Goal: Task Accomplishment & Management: Manage account settings

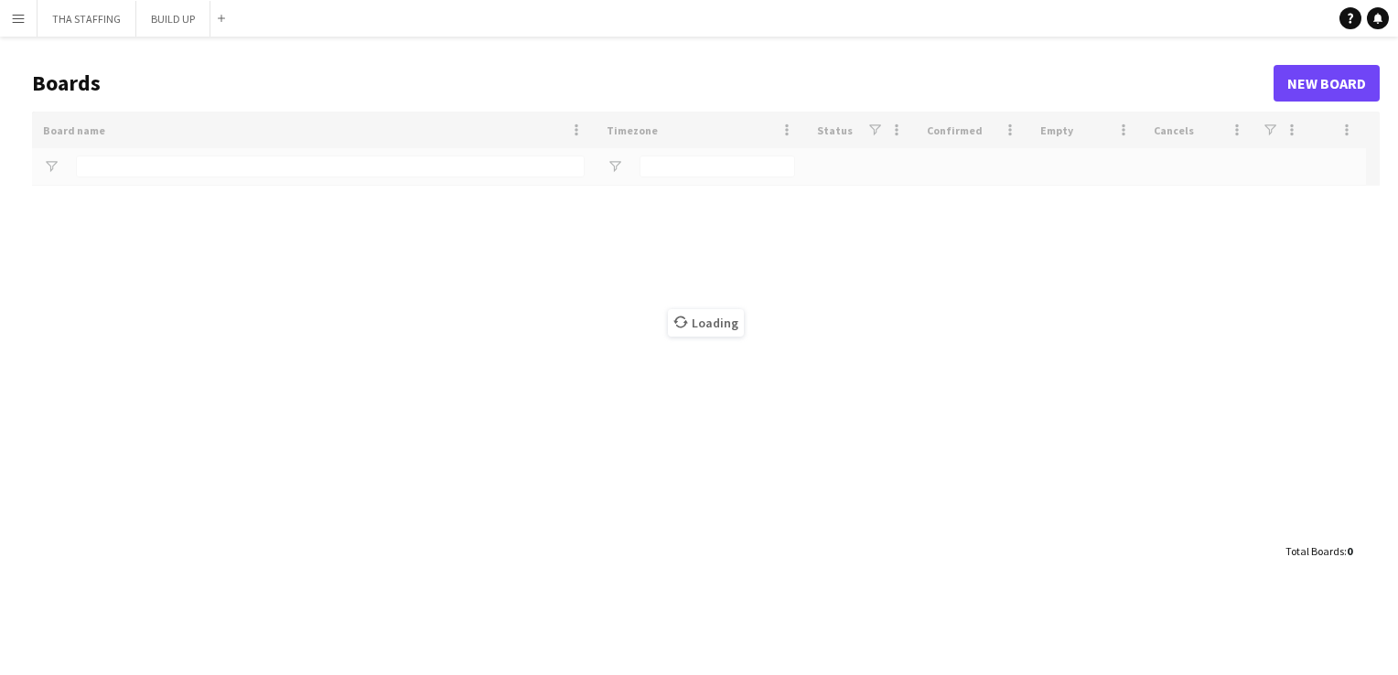
click at [16, 13] on app-icon "Menu" at bounding box center [18, 18] width 15 height 15
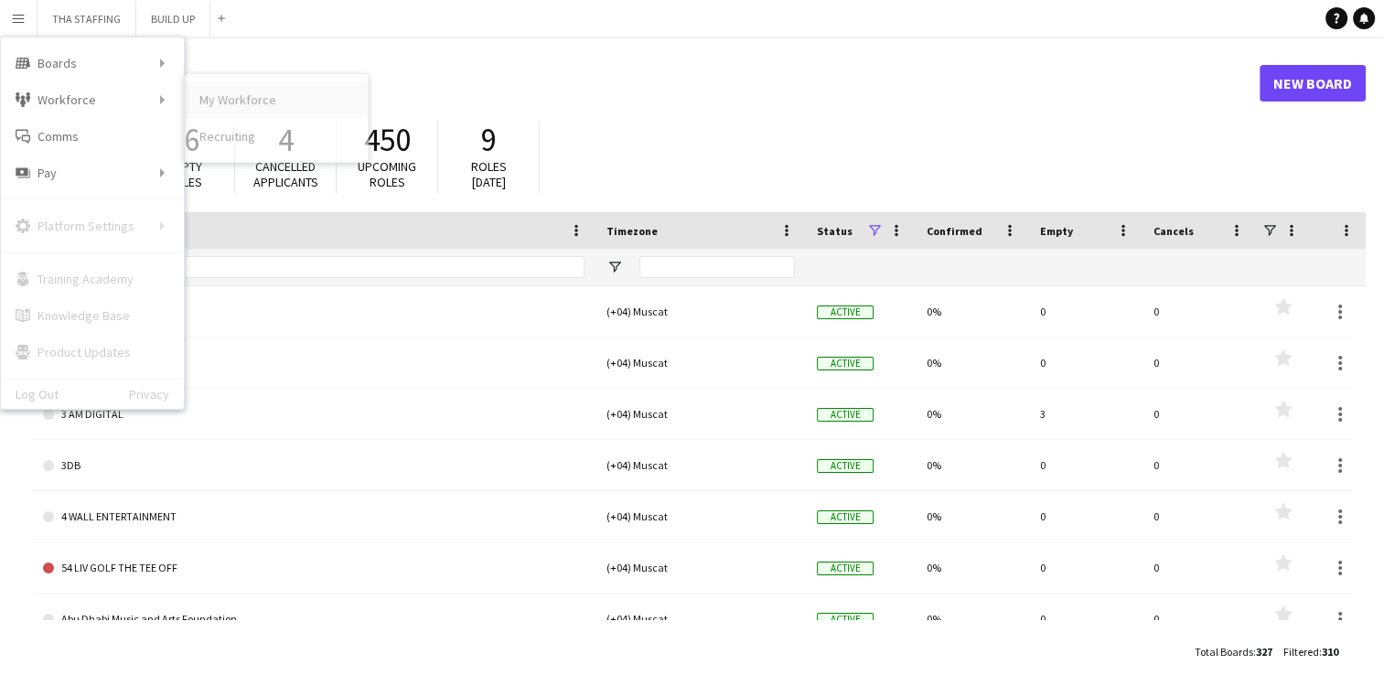
click at [217, 100] on link "My Workforce" at bounding box center [276, 99] width 183 height 37
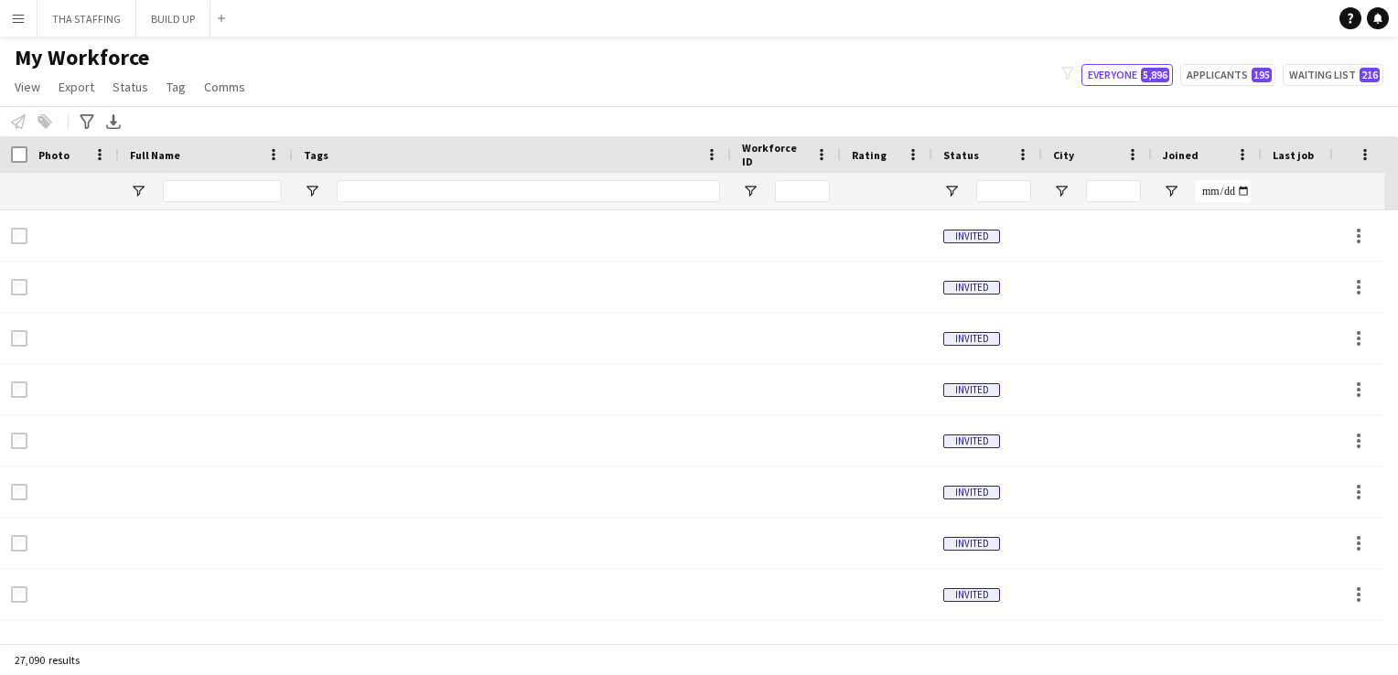
click at [216, 206] on div at bounding box center [222, 191] width 119 height 37
click at [217, 196] on input "Full Name Filter Input" at bounding box center [222, 191] width 119 height 22
click at [952, 193] on span "Open Filter Menu" at bounding box center [951, 191] width 16 height 16
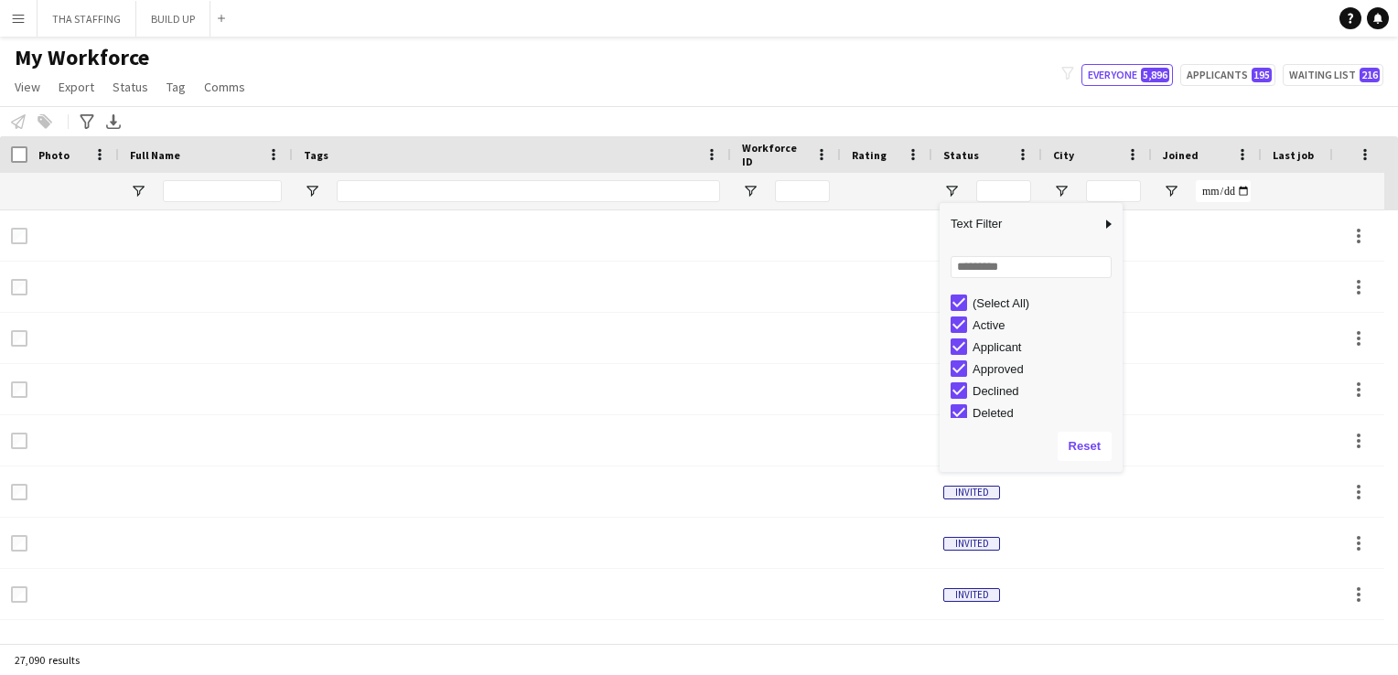
click at [1098, 411] on div "(Select All) Active Applicant Approved Declined Deleted" at bounding box center [1031, 355] width 183 height 132
click at [1118, 344] on div "Column Filter" at bounding box center [1120, 338] width 5 height 260
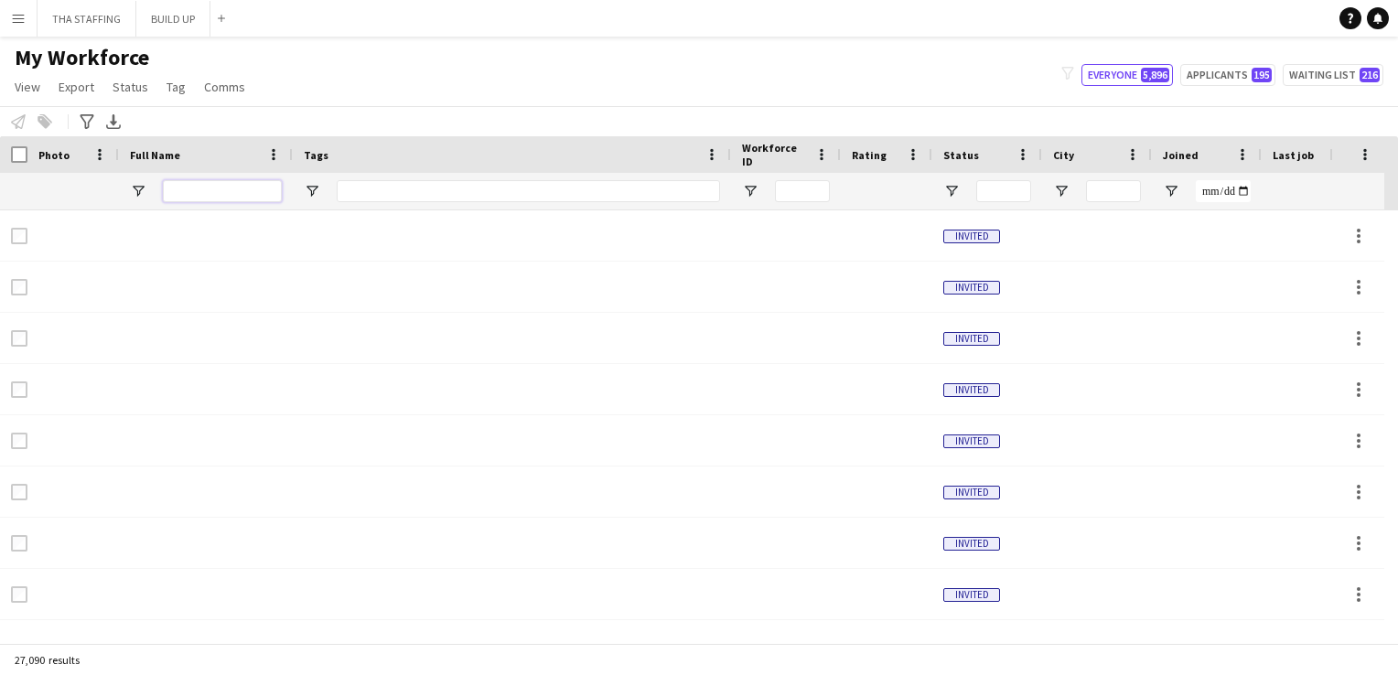
click at [186, 187] on input "Full Name Filter Input" at bounding box center [222, 191] width 119 height 22
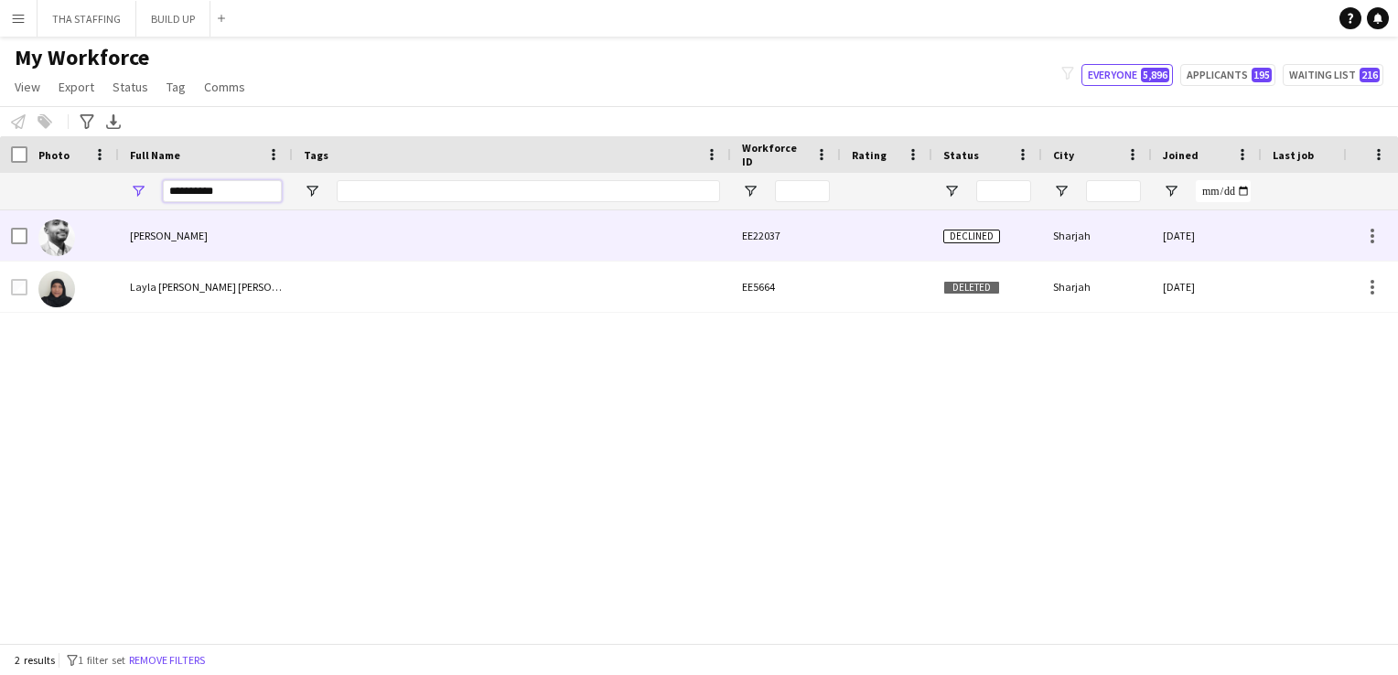
type input "**********"
click at [161, 242] on span "[PERSON_NAME]" at bounding box center [169, 236] width 78 height 14
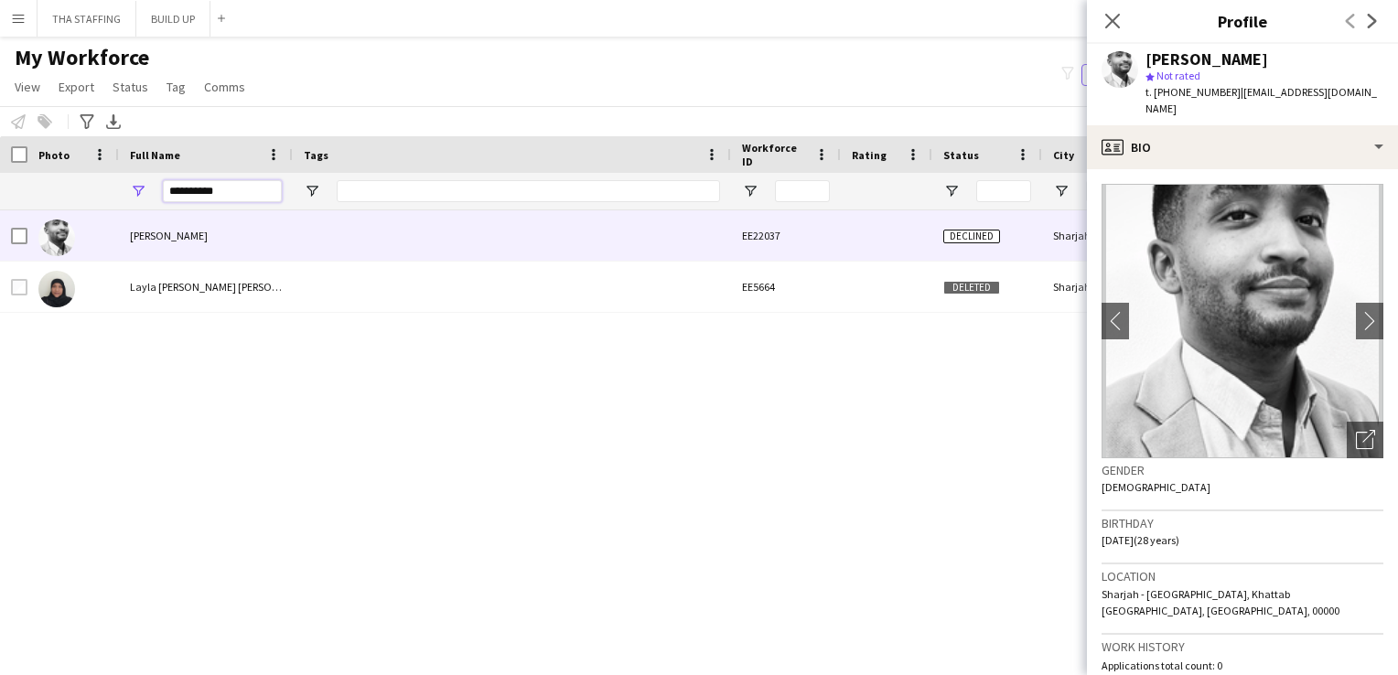
click at [231, 191] on input "**********" at bounding box center [222, 191] width 119 height 22
drag, startPoint x: 216, startPoint y: 186, endPoint x: 120, endPoint y: 190, distance: 96.2
click at [120, 190] on div "**********" at bounding box center [206, 191] width 174 height 37
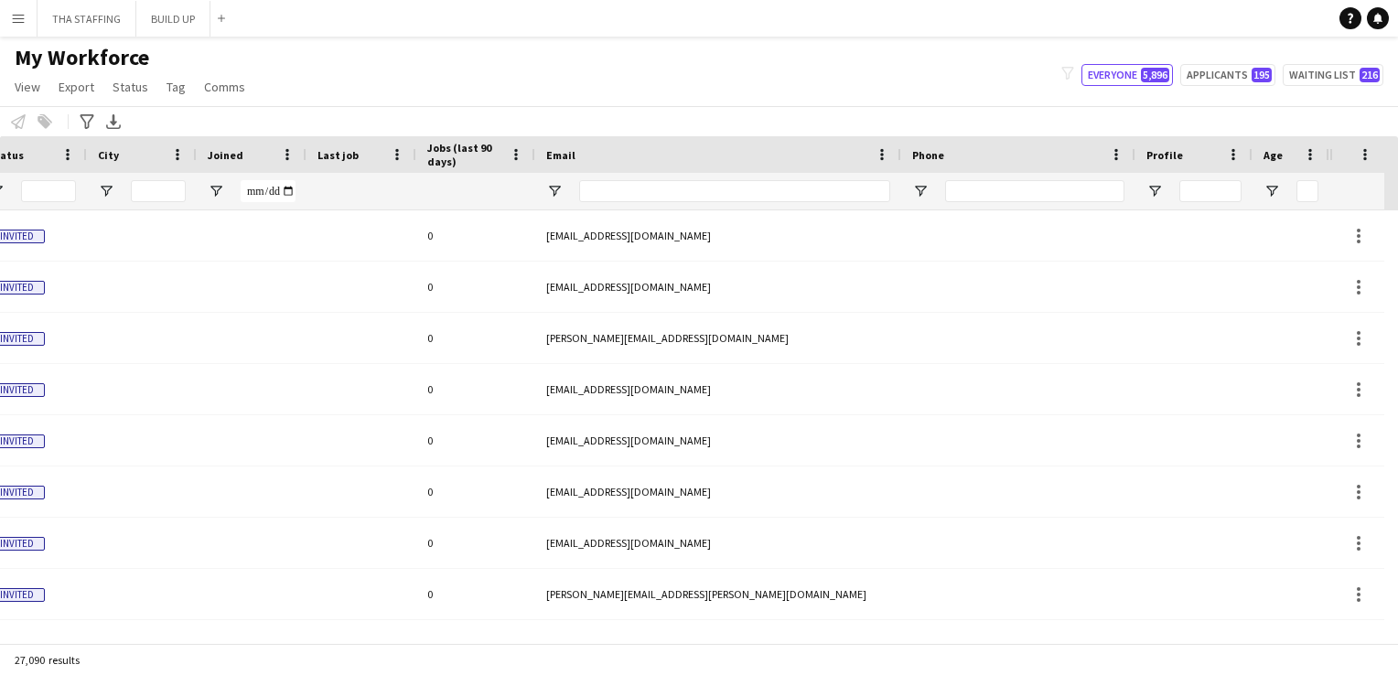
click at [700, 178] on div at bounding box center [734, 191] width 311 height 37
click at [672, 192] on input "Email Filter Input" at bounding box center [734, 191] width 311 height 22
click at [966, 187] on input "Phone Filter Input" at bounding box center [1034, 191] width 179 height 22
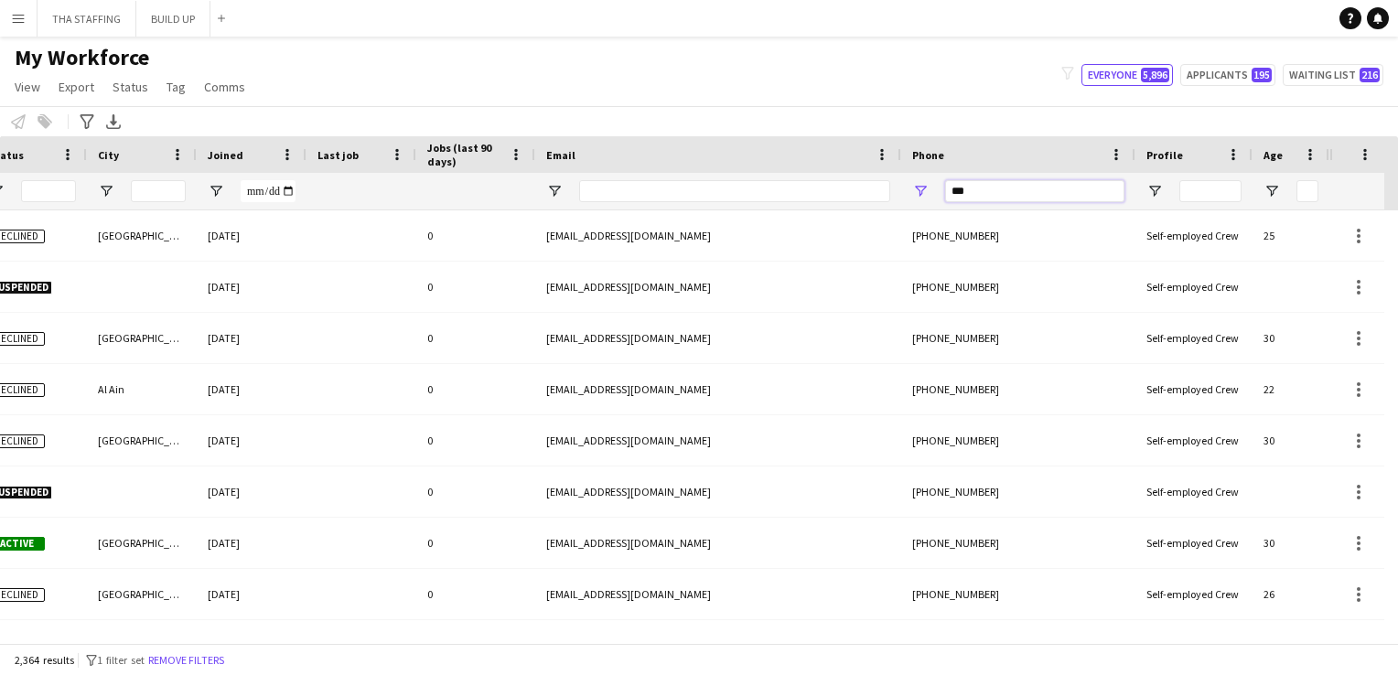
type input "****"
drag, startPoint x: 984, startPoint y: 192, endPoint x: 878, endPoint y: 171, distance: 108.2
click at [878, 171] on div "Workforce Details Workforce ID Rating Status" at bounding box center [187, 173] width 2285 height 74
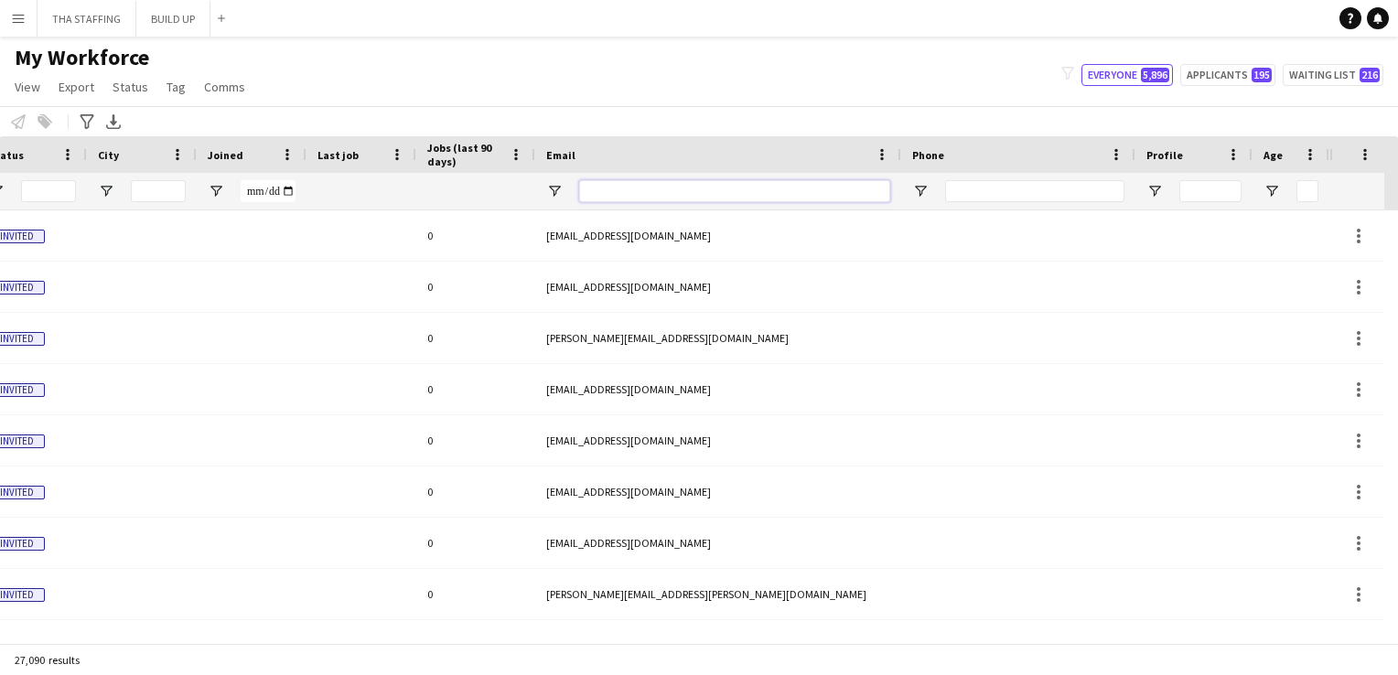
click at [741, 195] on input "Email Filter Input" at bounding box center [734, 191] width 311 height 22
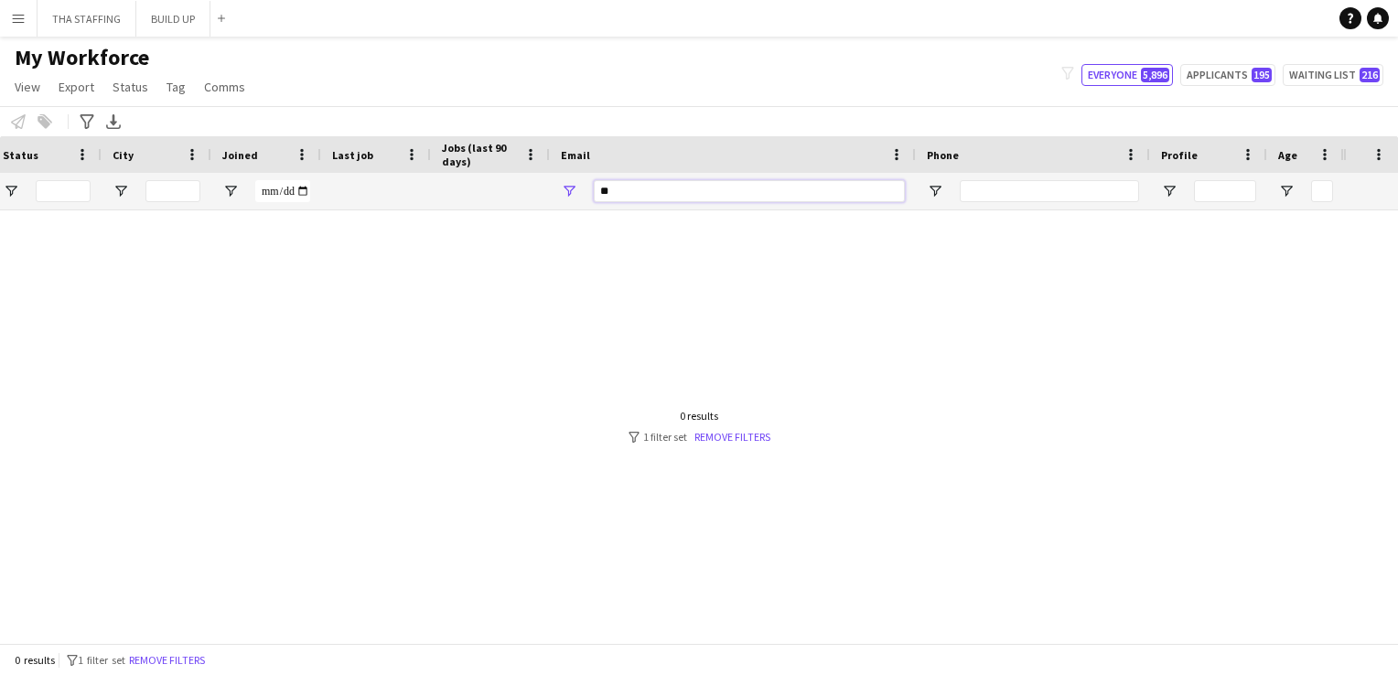
type input "*"
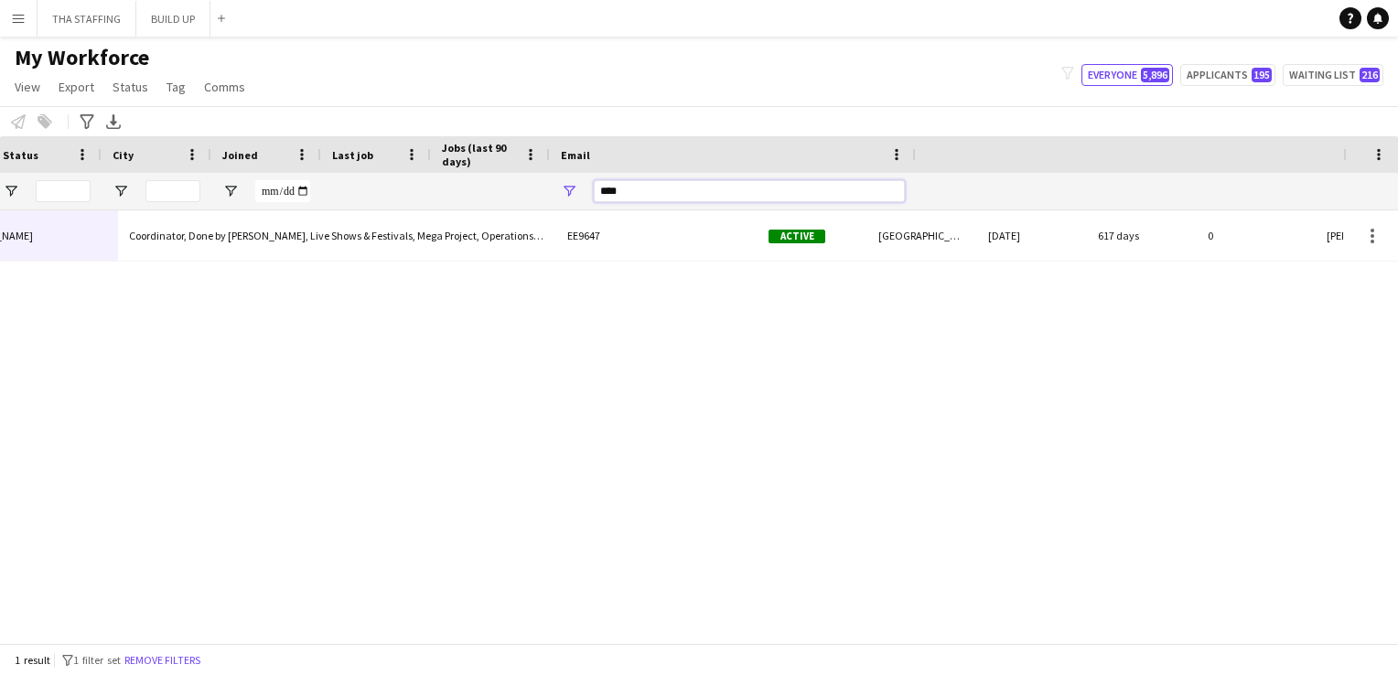
scroll to position [0, 941]
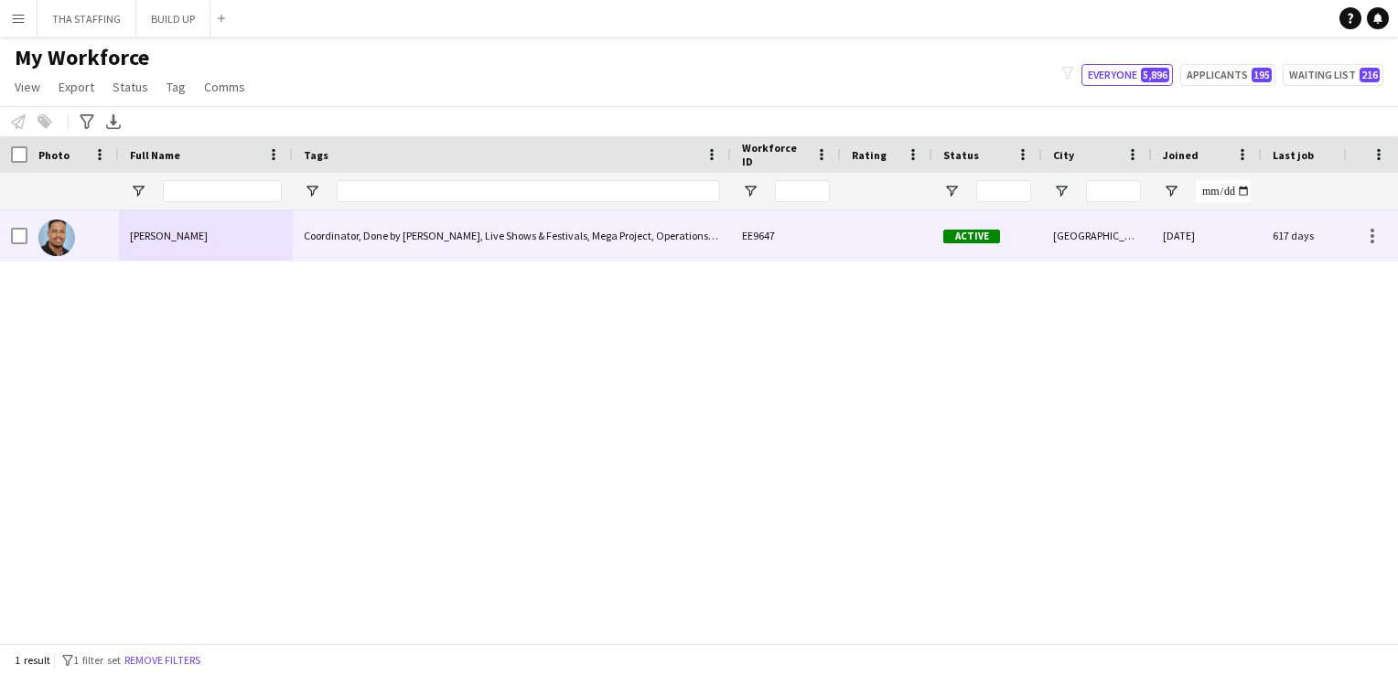
type input "****"
click at [125, 234] on div "[PERSON_NAME]" at bounding box center [206, 235] width 174 height 50
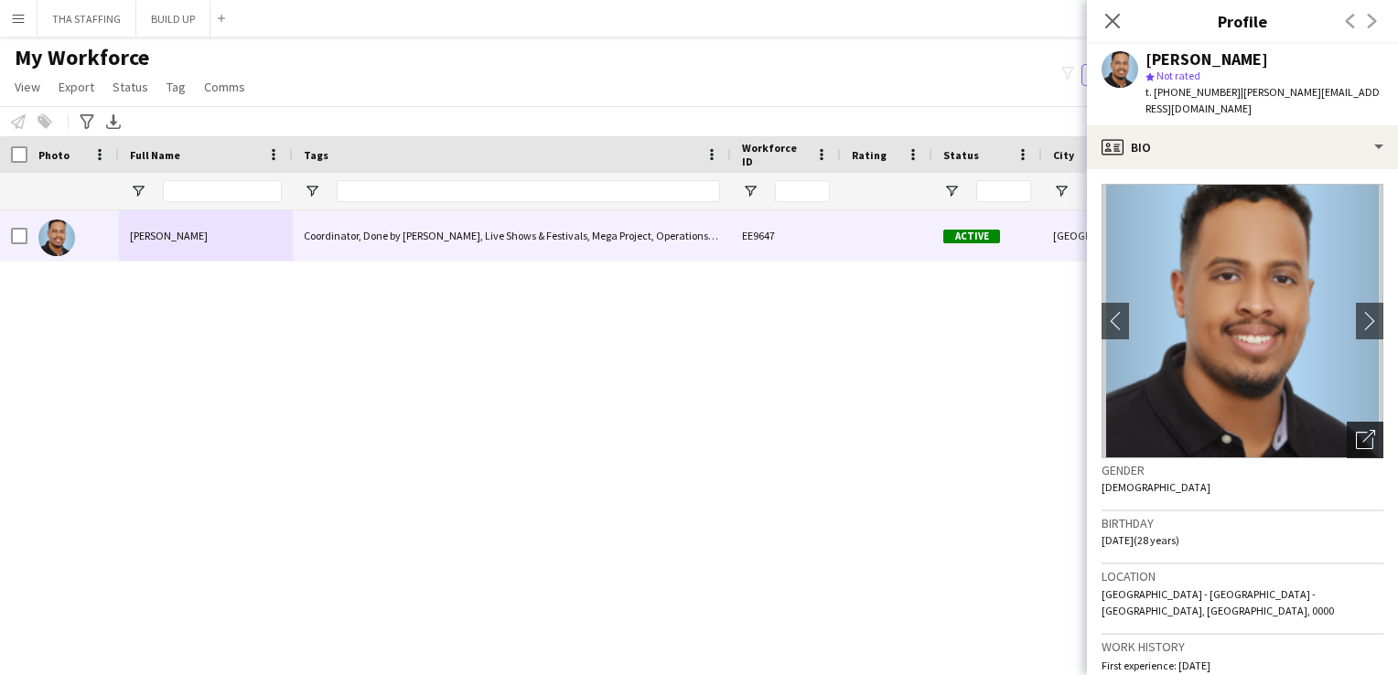
click at [1356, 432] on icon at bounding box center [1364, 440] width 17 height 17
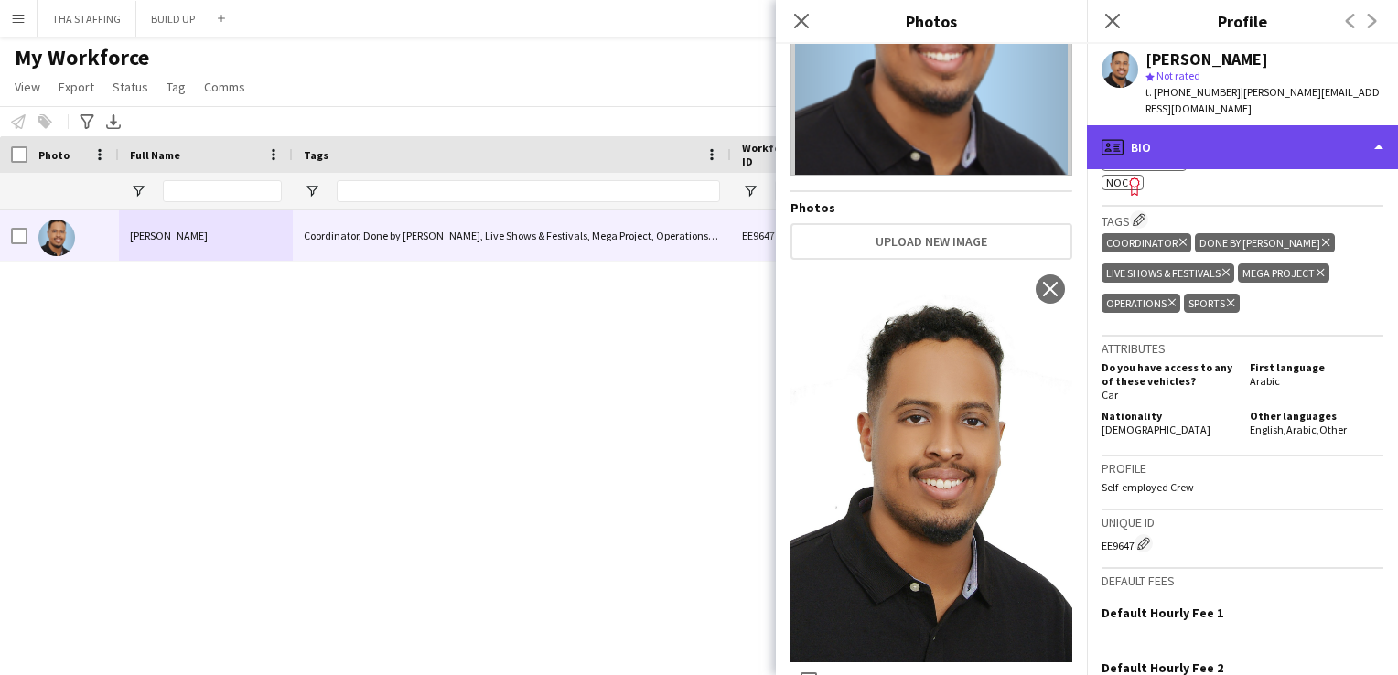
click at [1350, 125] on div "profile Bio" at bounding box center [1242, 147] width 311 height 44
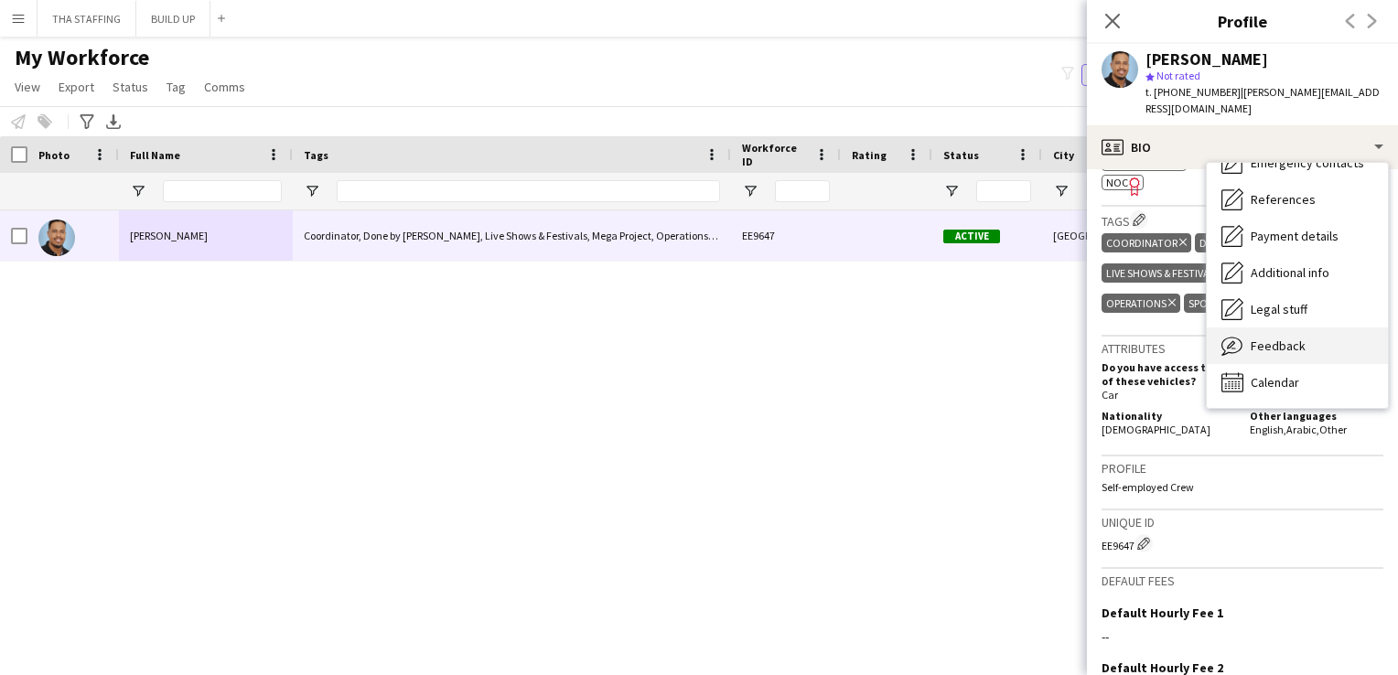
click at [1275, 338] on span "Feedback" at bounding box center [1278, 346] width 55 height 16
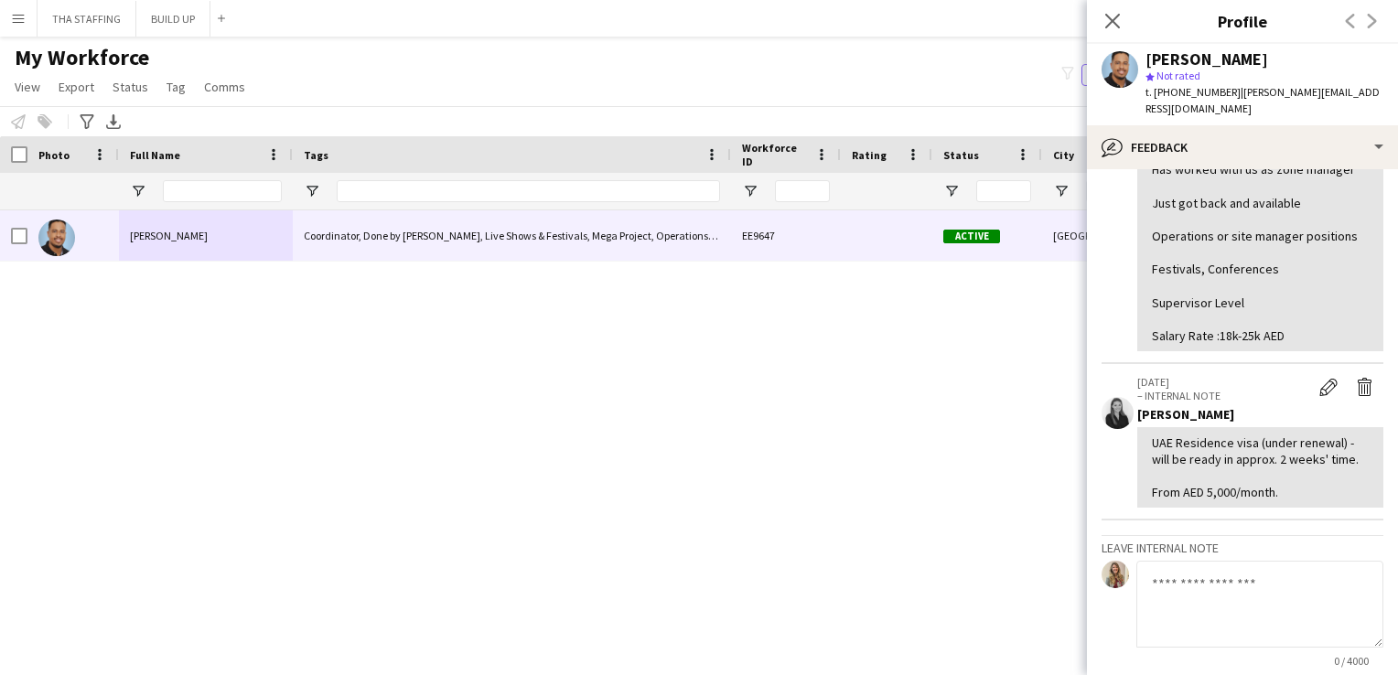
scroll to position [0, 0]
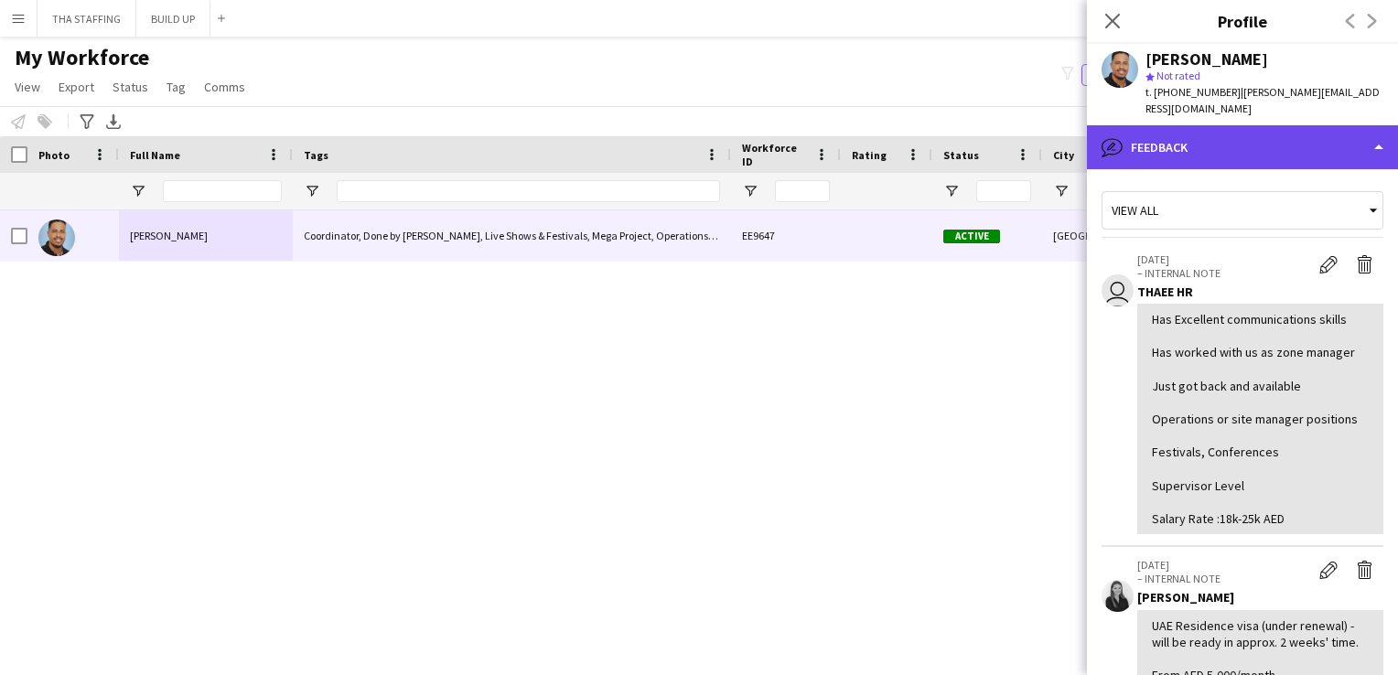
click at [1328, 125] on div "bubble-pencil Feedback" at bounding box center [1242, 147] width 311 height 44
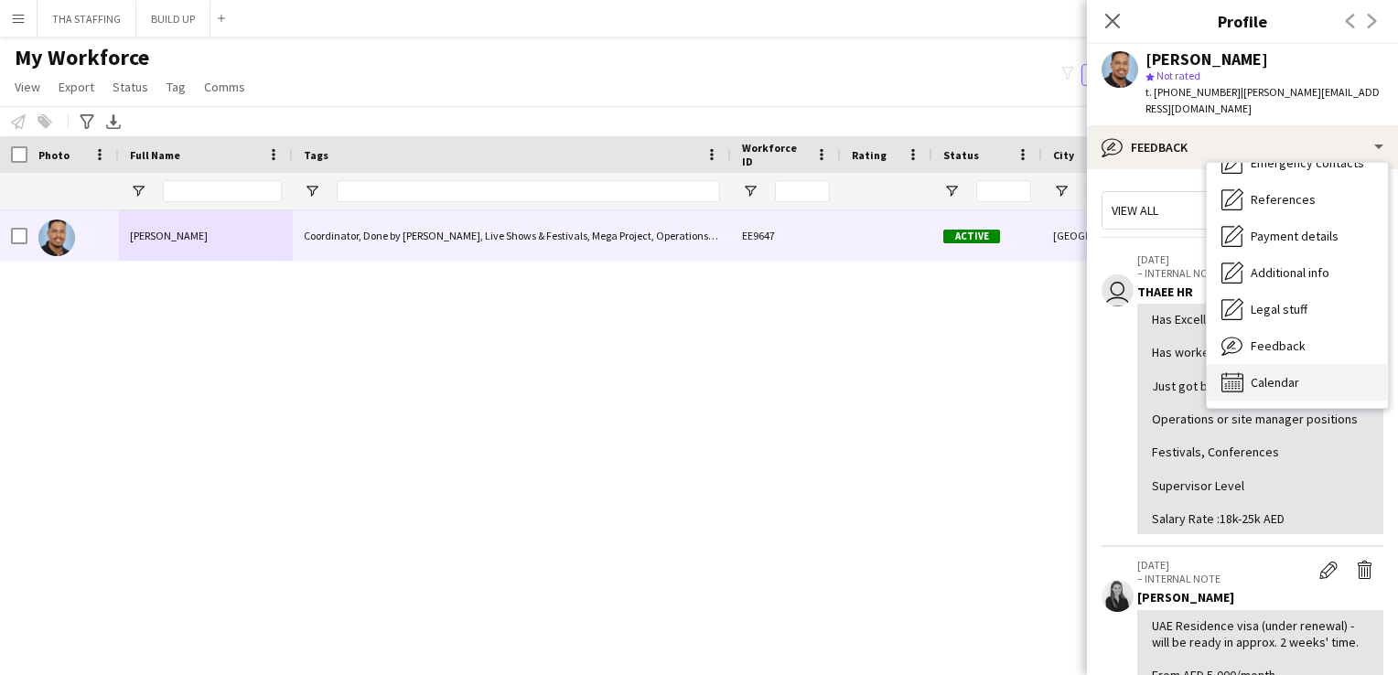
click at [1300, 365] on div "Calendar Calendar" at bounding box center [1297, 382] width 181 height 37
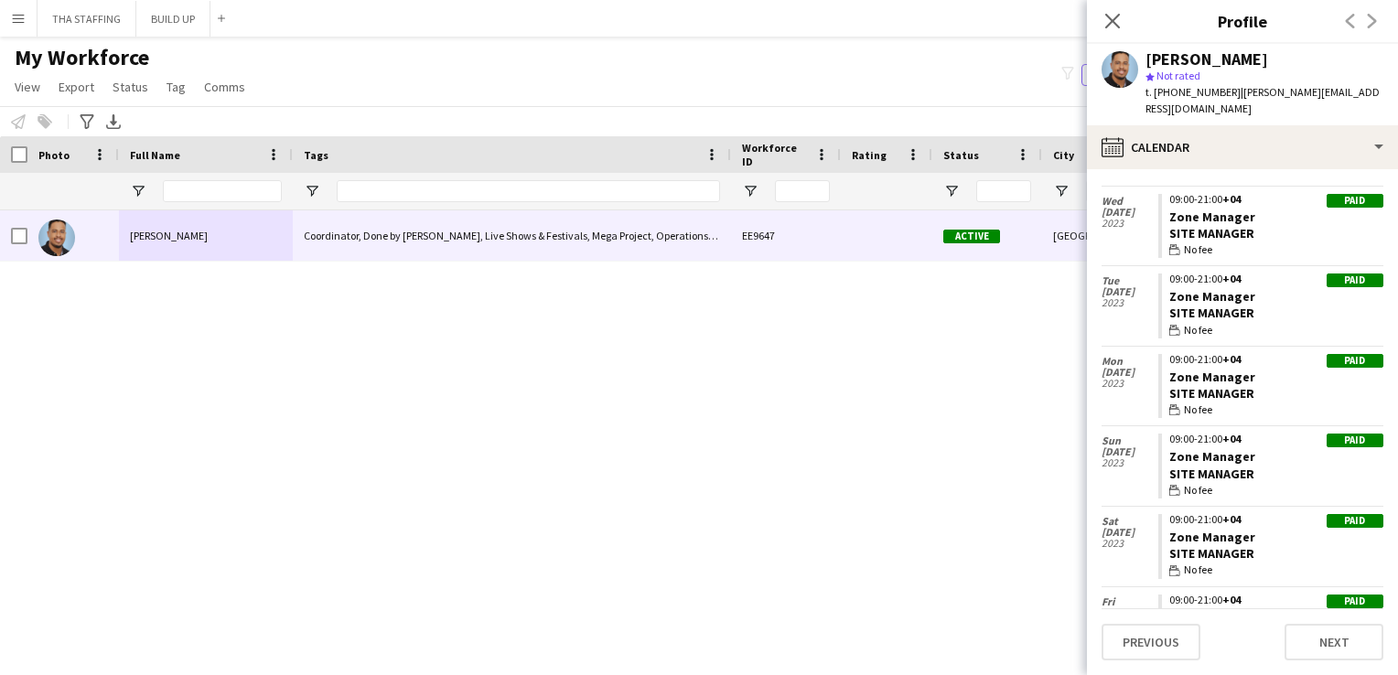
scroll to position [3199, 0]
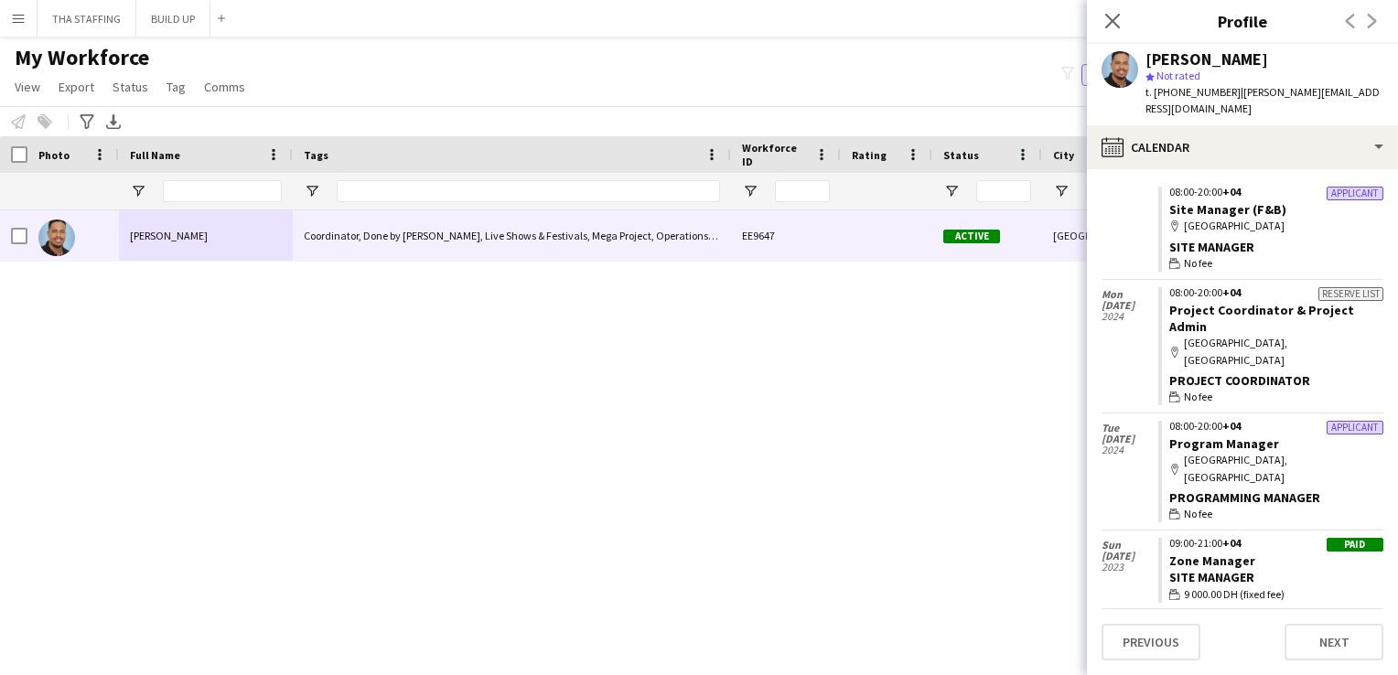
scroll to position [2558, 0]
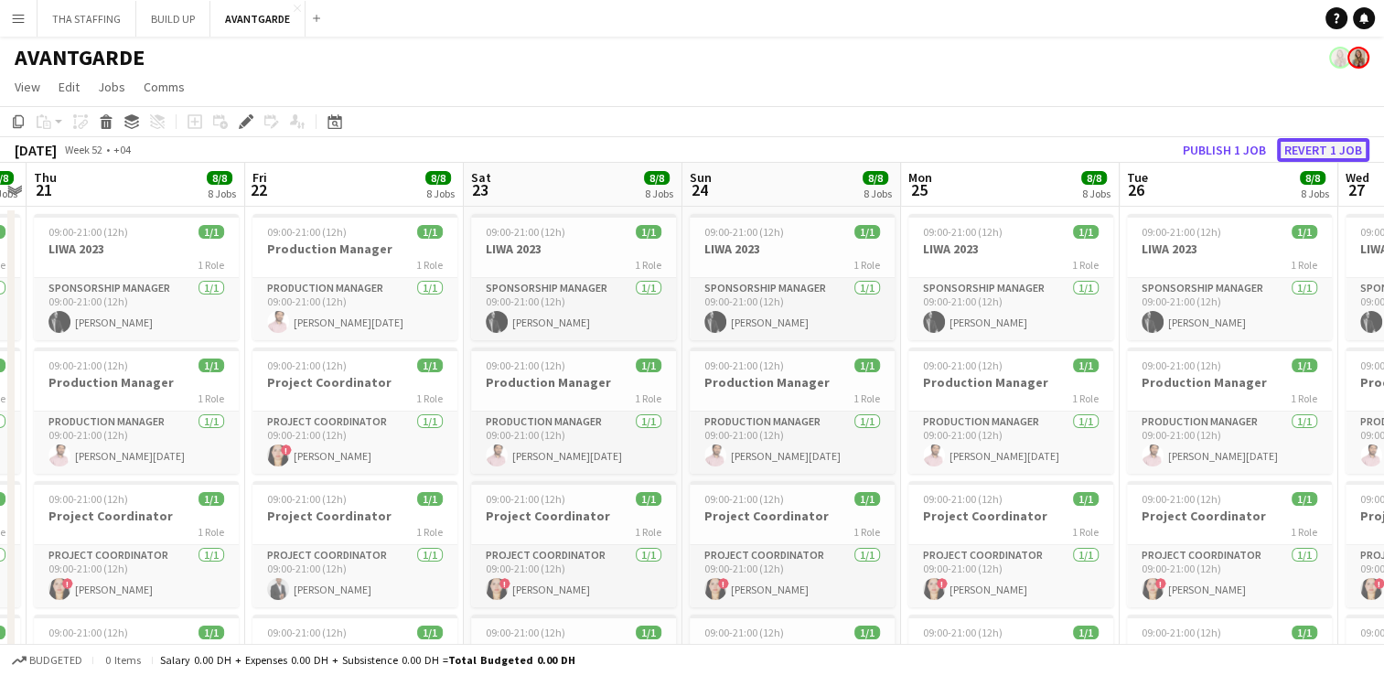
click at [1357, 149] on button "Revert 1 job" at bounding box center [1323, 150] width 92 height 24
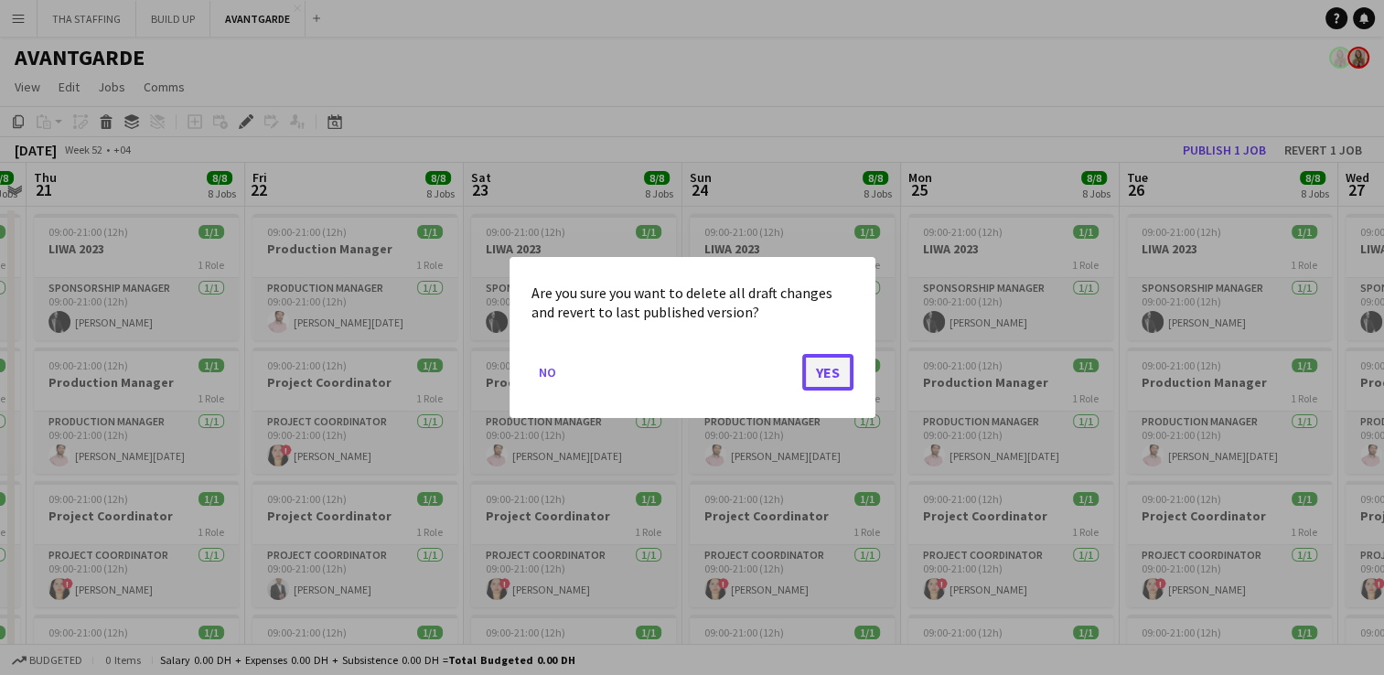
click at [835, 374] on button "Yes" at bounding box center [827, 372] width 51 height 37
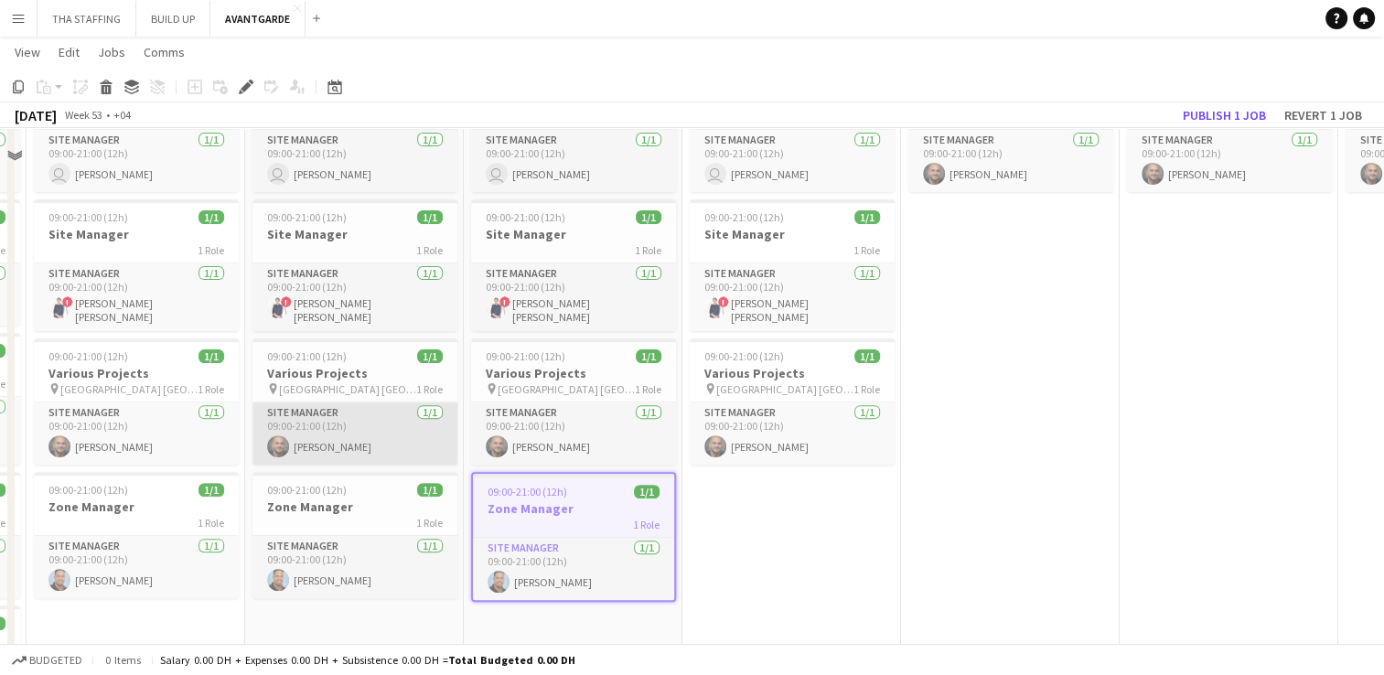
scroll to position [640, 0]
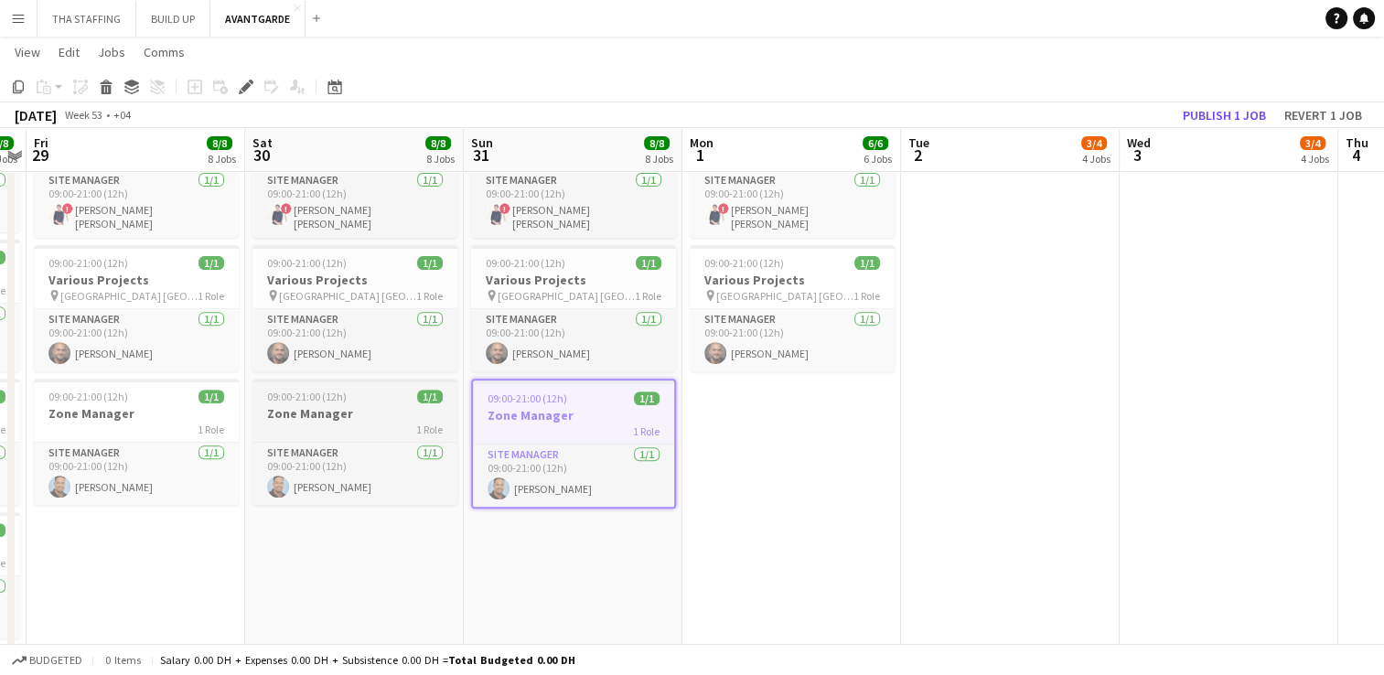
click at [323, 414] on h3 "Zone Manager" at bounding box center [355, 413] width 205 height 16
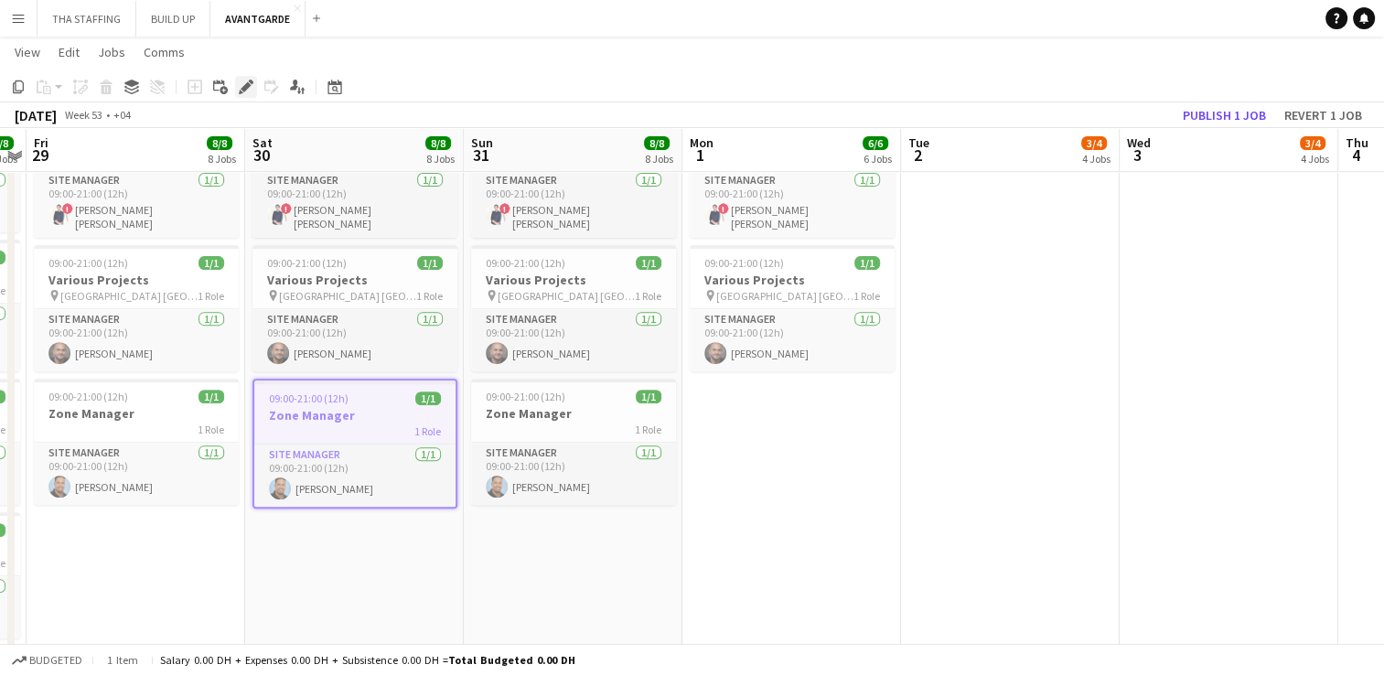
click at [240, 93] on icon at bounding box center [241, 92] width 5 height 5
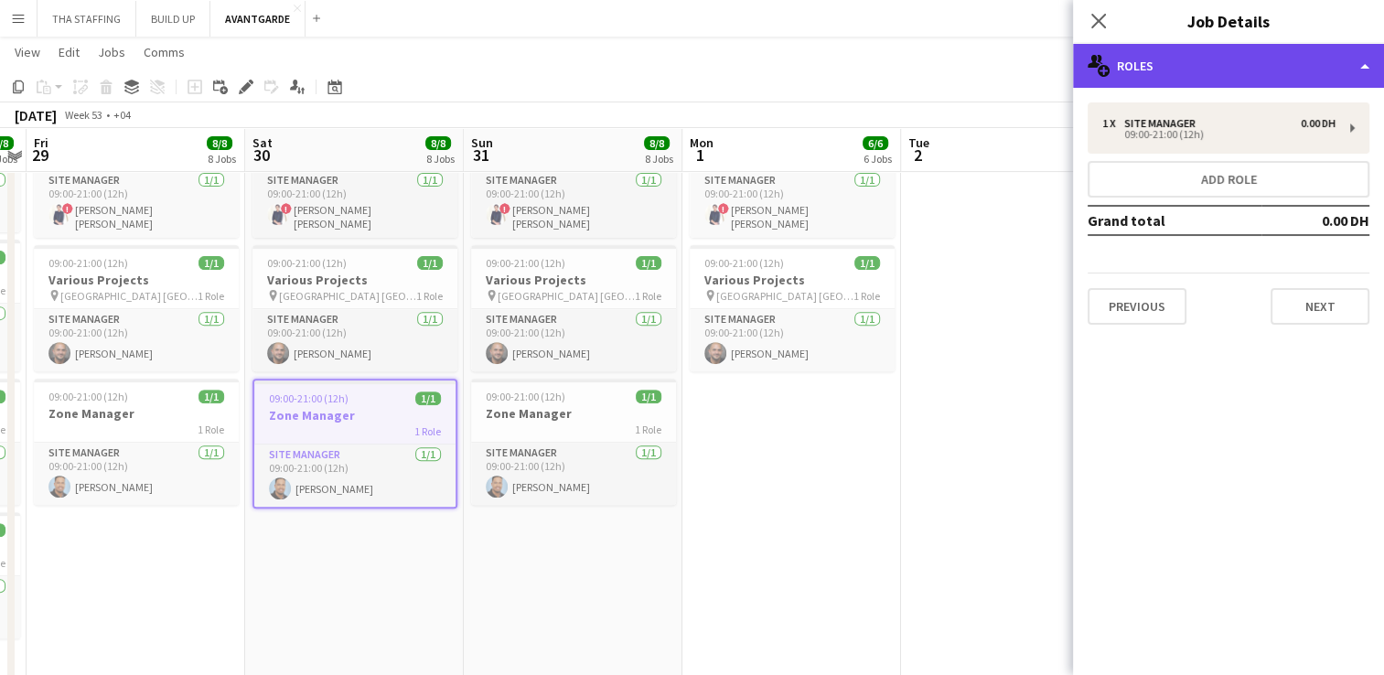
click at [1328, 63] on div "multiple-users-add Roles" at bounding box center [1228, 66] width 311 height 44
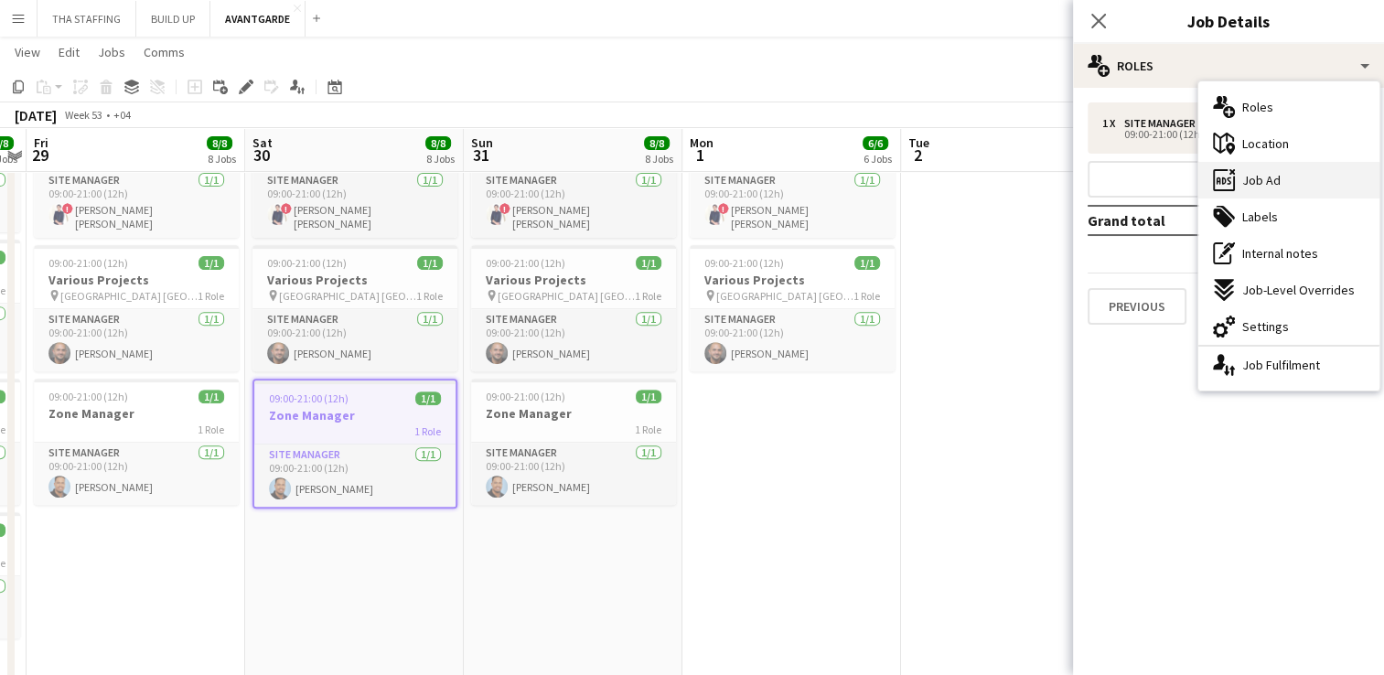
click at [1268, 179] on span "Job Ad" at bounding box center [1261, 180] width 38 height 16
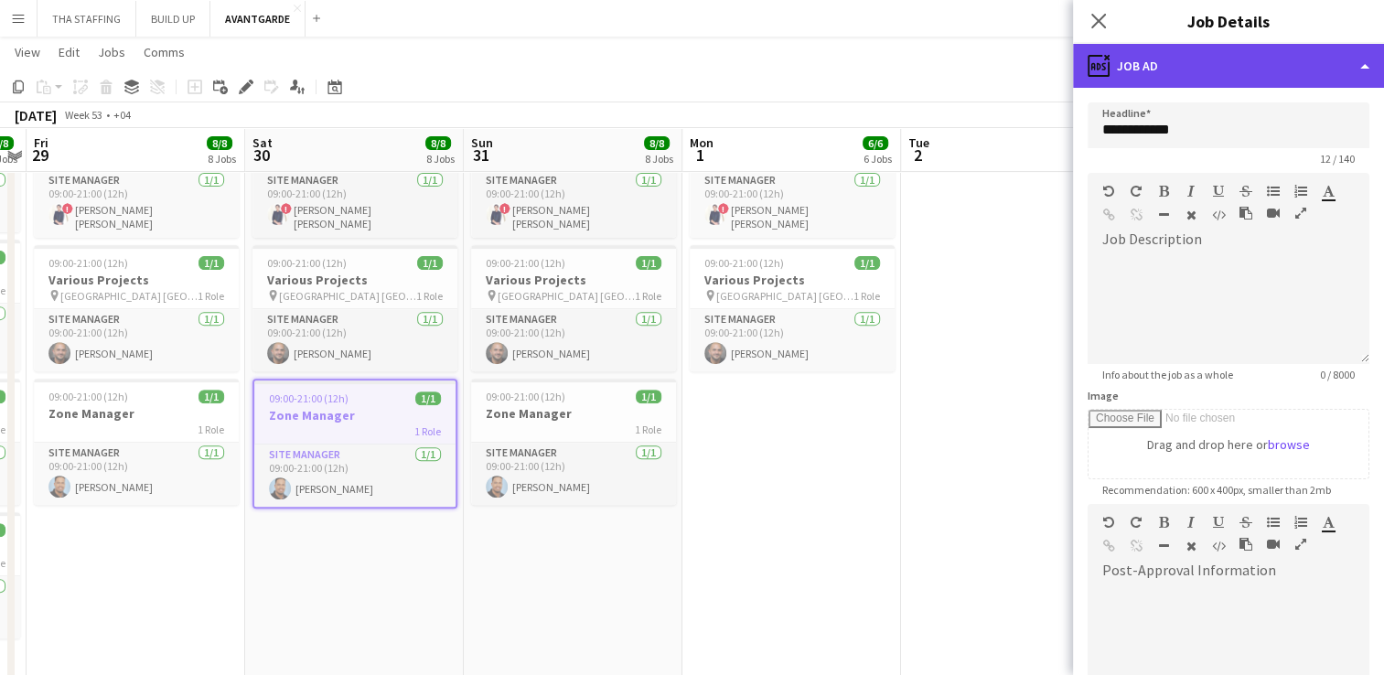
click at [1345, 68] on div "ads-window Job Ad" at bounding box center [1228, 66] width 311 height 44
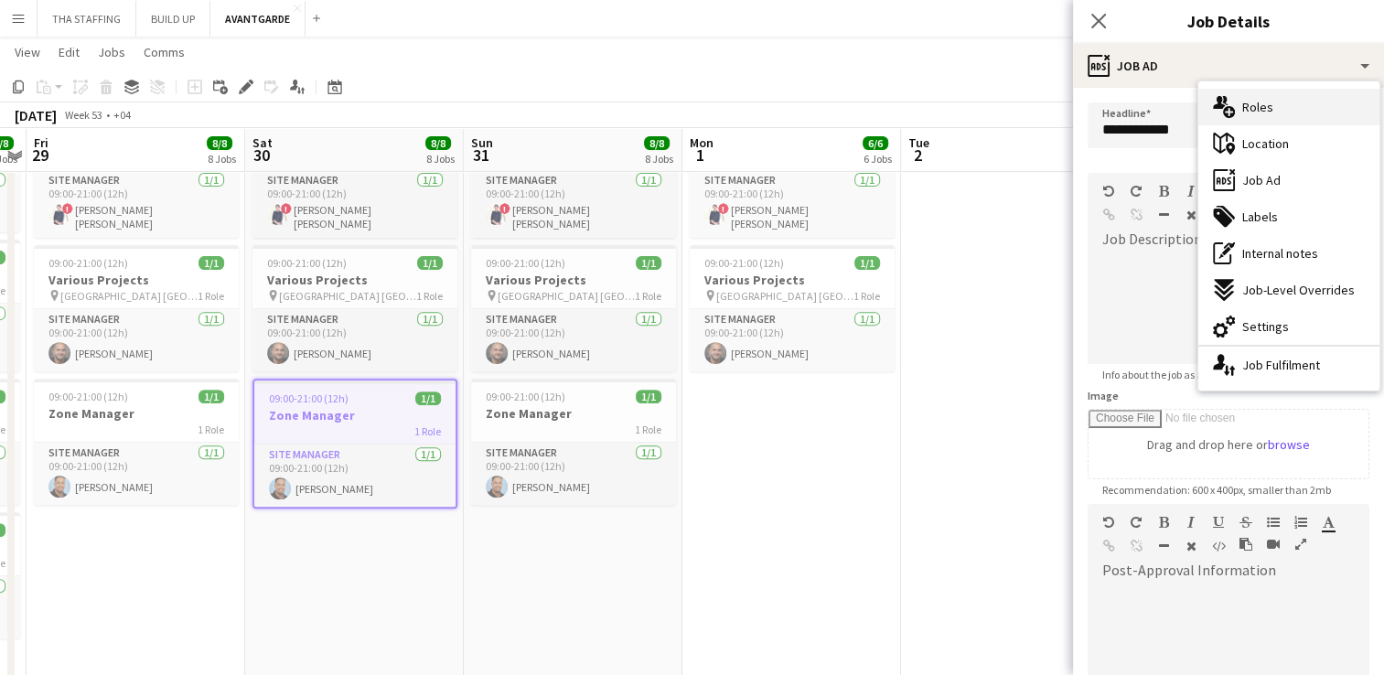
click at [1281, 101] on div "multiple-users-add Roles" at bounding box center [1289, 107] width 181 height 37
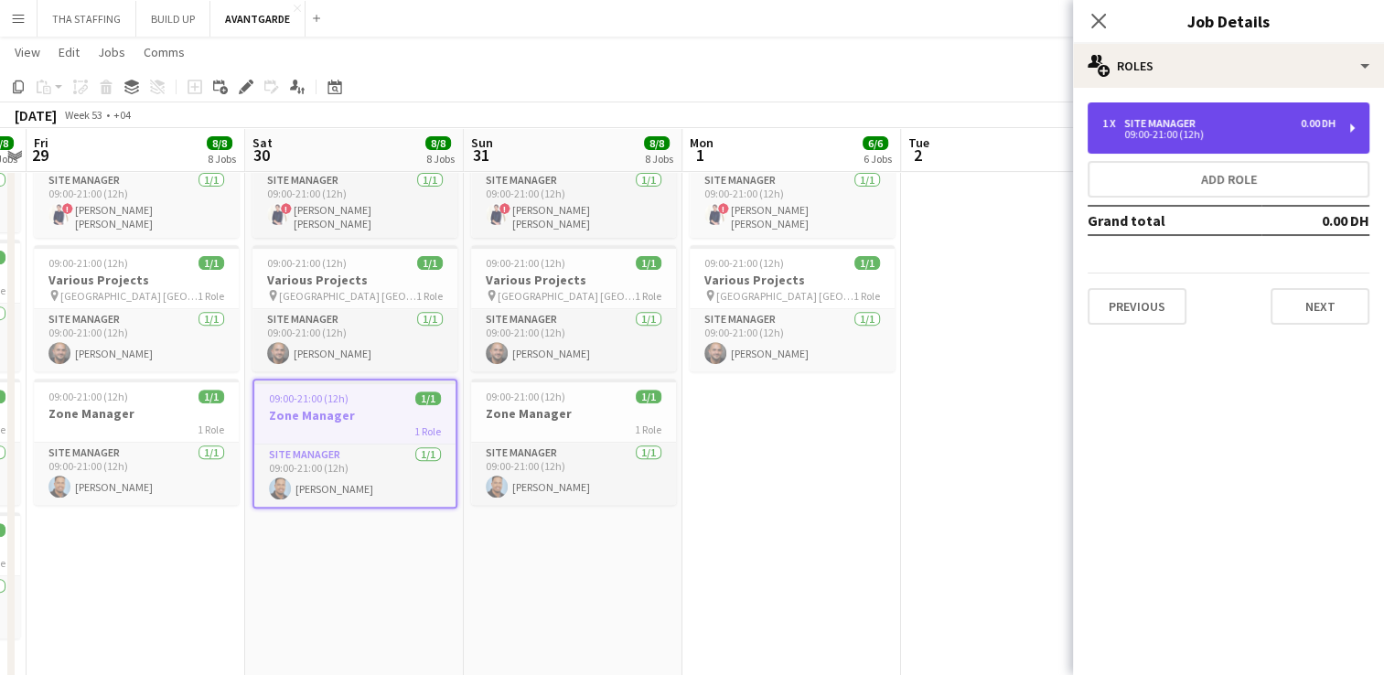
click at [1187, 135] on div "09:00-21:00 (12h)" at bounding box center [1219, 134] width 233 height 9
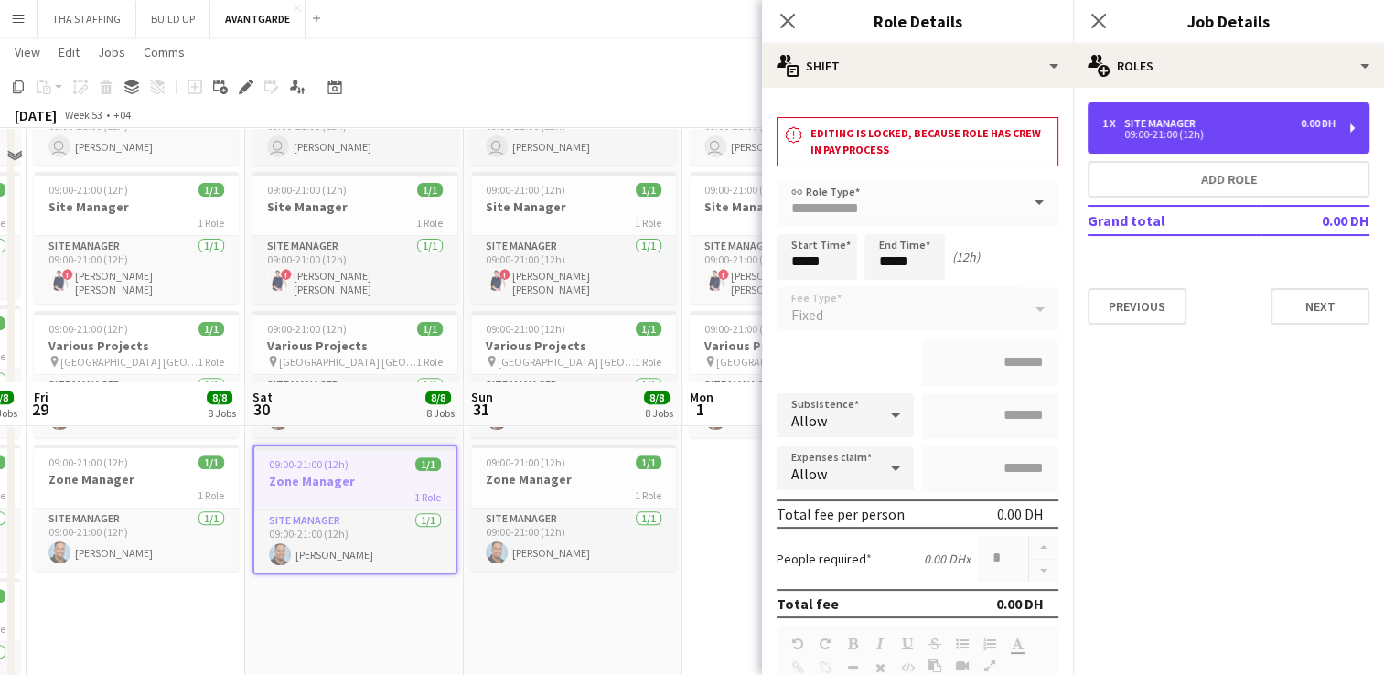
scroll to position [328, 0]
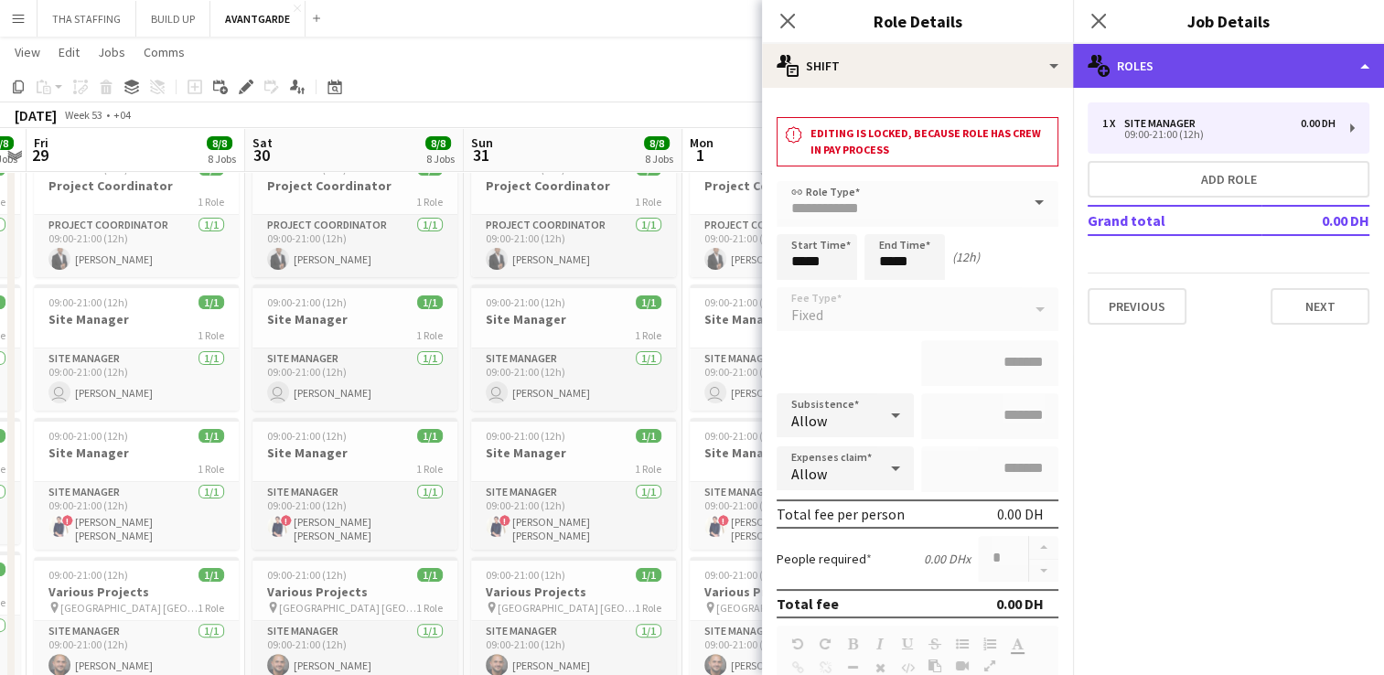
click at [1365, 61] on div "multiple-users-add Roles" at bounding box center [1228, 66] width 311 height 44
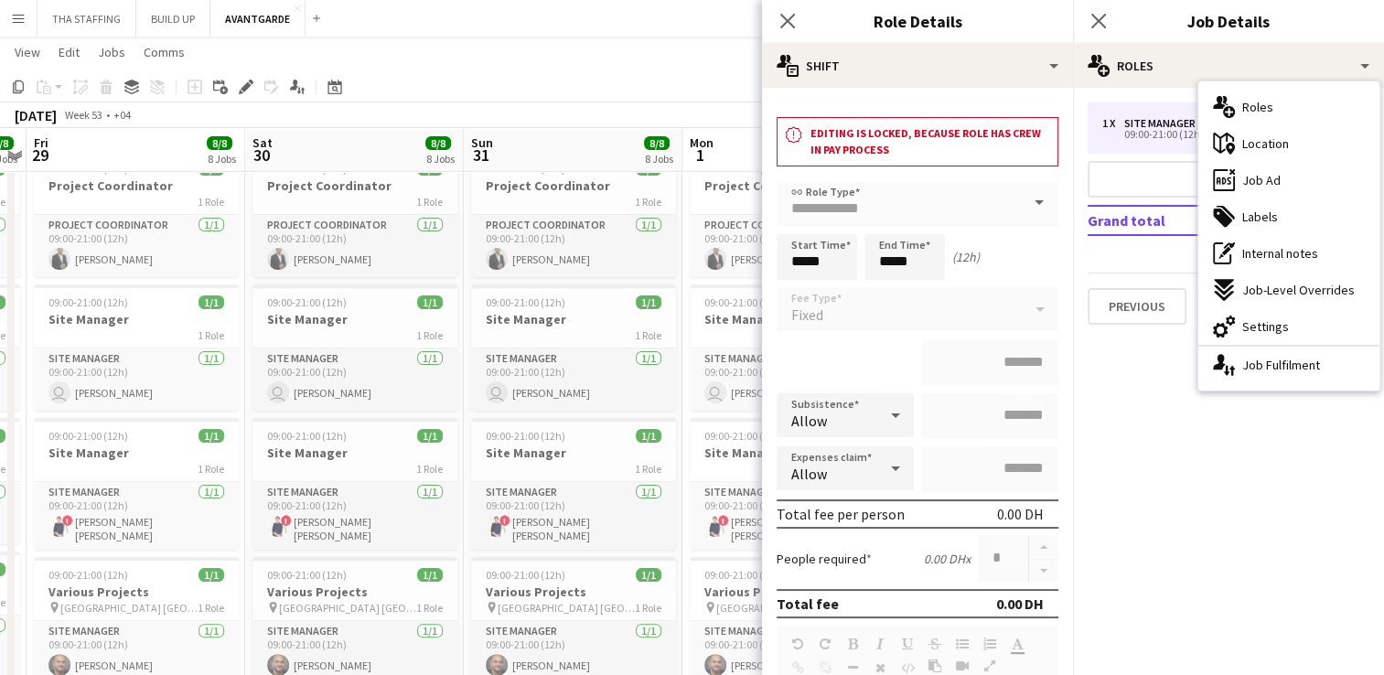
click at [1277, 145] on span "Location" at bounding box center [1265, 143] width 47 height 16
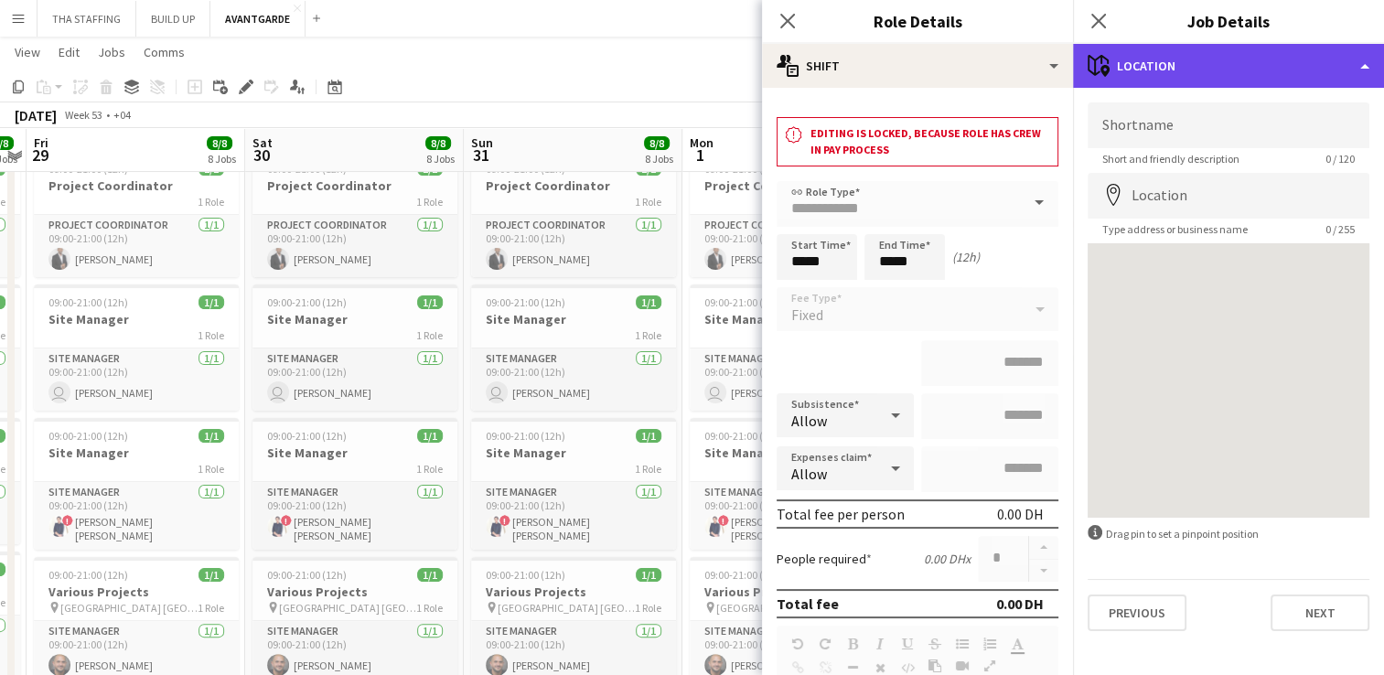
click at [1304, 64] on div "maps-pin-1 Location" at bounding box center [1228, 66] width 311 height 44
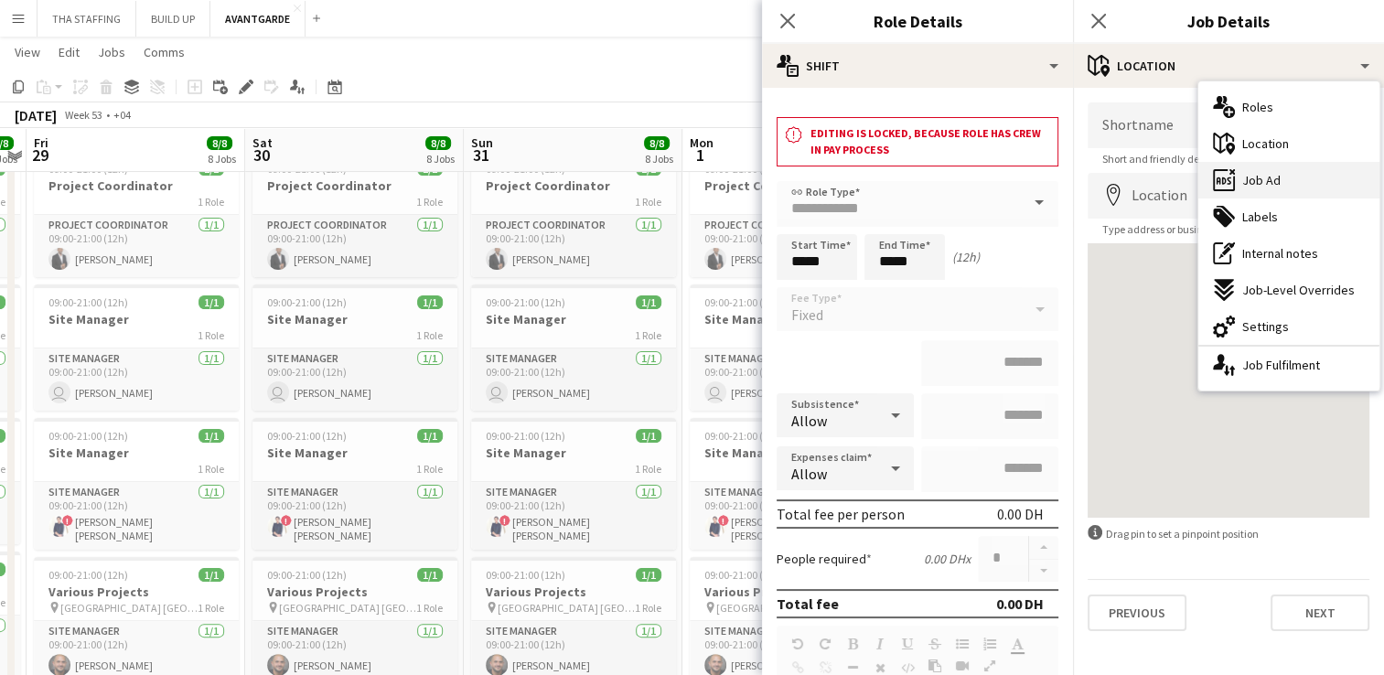
click at [1277, 174] on span "Job Ad" at bounding box center [1261, 180] width 38 height 16
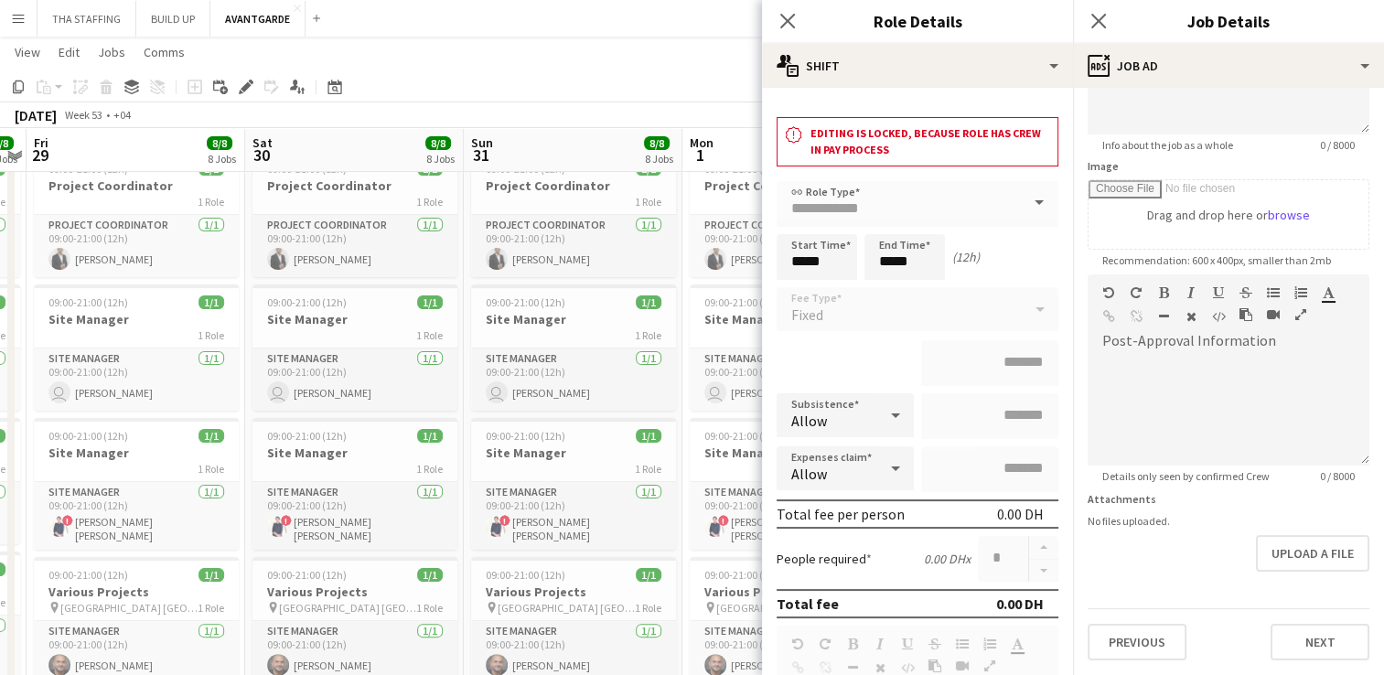
drag, startPoint x: 575, startPoint y: 98, endPoint x: 569, endPoint y: 131, distance: 33.4
click at [575, 97] on app-toolbar "Copy Paste Paste Ctrl+V Paste with crew Ctrl+Shift+V Paste linked Job Delete Gr…" at bounding box center [692, 86] width 1384 height 31
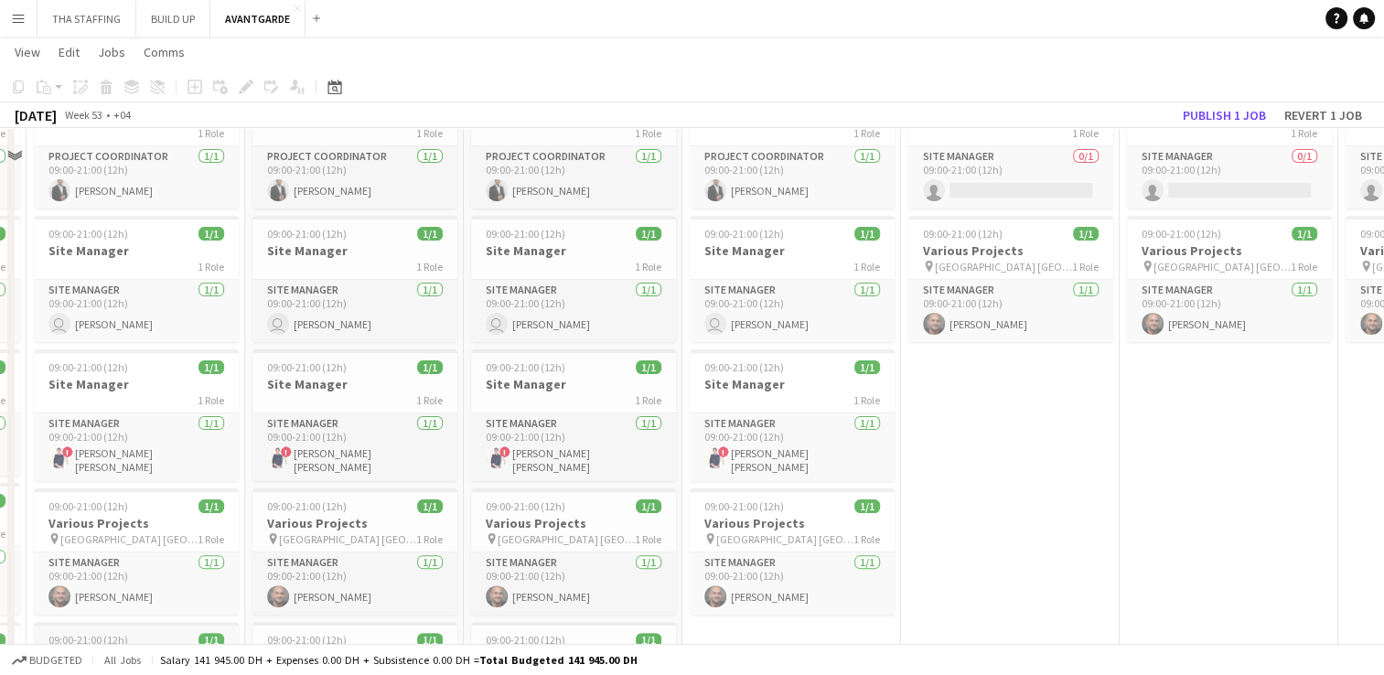
scroll to position [511, 0]
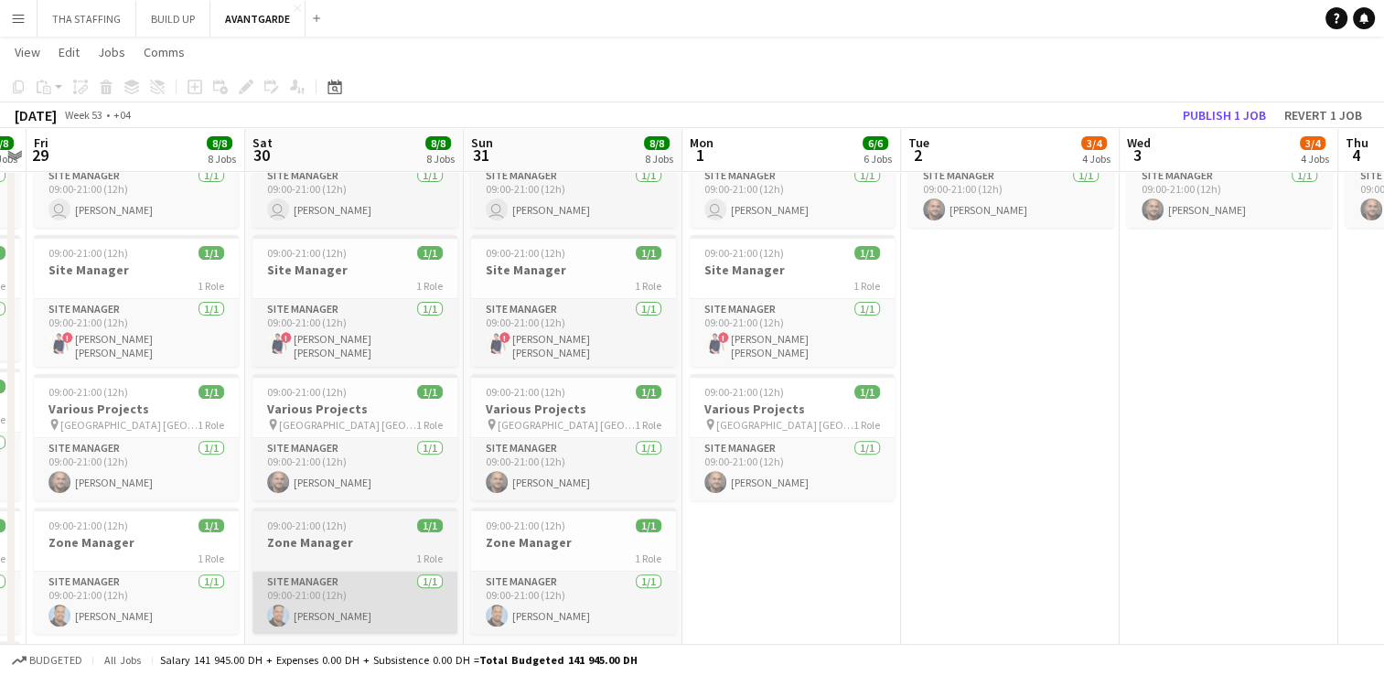
drag, startPoint x: 395, startPoint y: 557, endPoint x: 645, endPoint y: 573, distance: 250.3
click at [644, 571] on app-calendar-viewport "Tue 26 8/8 8 Jobs Wed 27 8/8 8 Jobs Thu 28 8/8 8 Jobs Fri 29 8/8 8 Jobs Sat 30 …" at bounding box center [692, 285] width 1384 height 1451
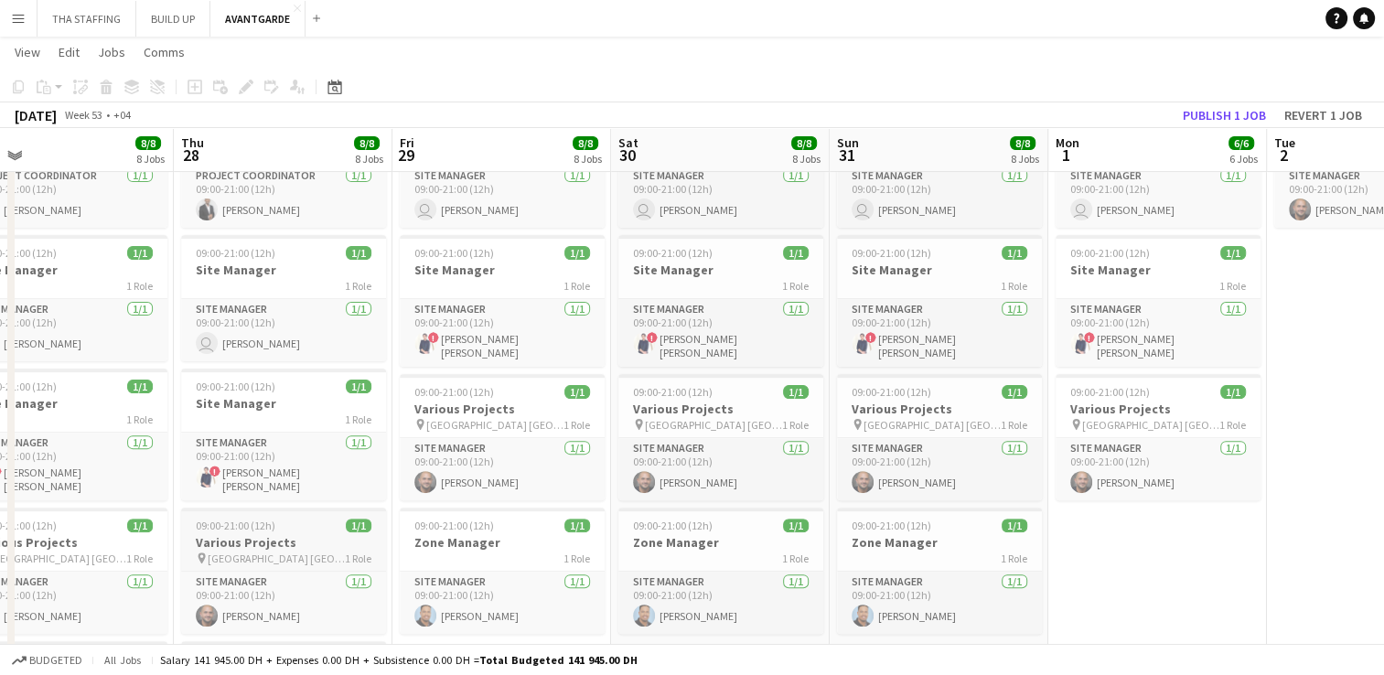
drag, startPoint x: 393, startPoint y: 527, endPoint x: 673, endPoint y: 557, distance: 281.6
click at [674, 543] on app-calendar-viewport "Mon 25 Tue 26 8/8 8 Jobs Wed 27 8/8 8 Jobs Thu 28 8/8 8 Jobs Fri 29 8/8 8 Jobs …" at bounding box center [692, 285] width 1384 height 1451
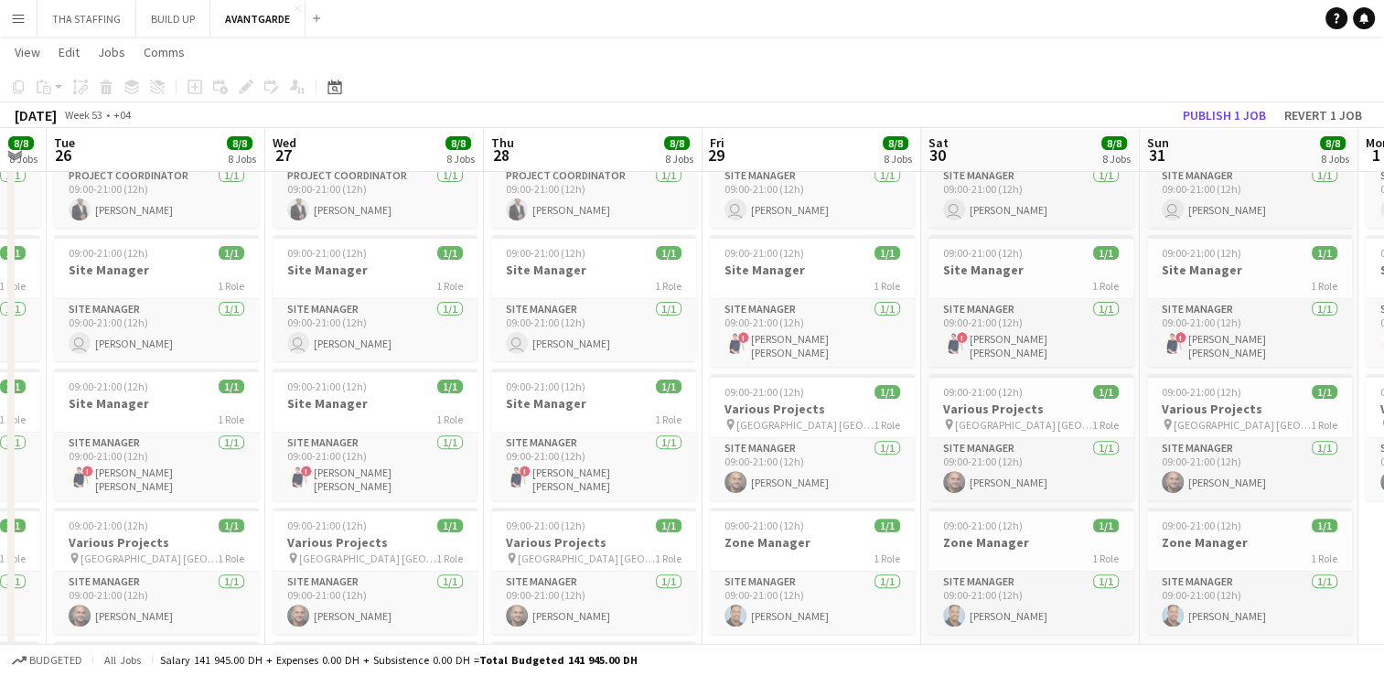
click at [510, 554] on app-calendar-viewport "Sun 24 Mon 25 8/8 8 Jobs Tue 26 8/8 8 Jobs Wed 27 8/8 8 Jobs Thu 28 8/8 8 Jobs …" at bounding box center [692, 285] width 1384 height 1451
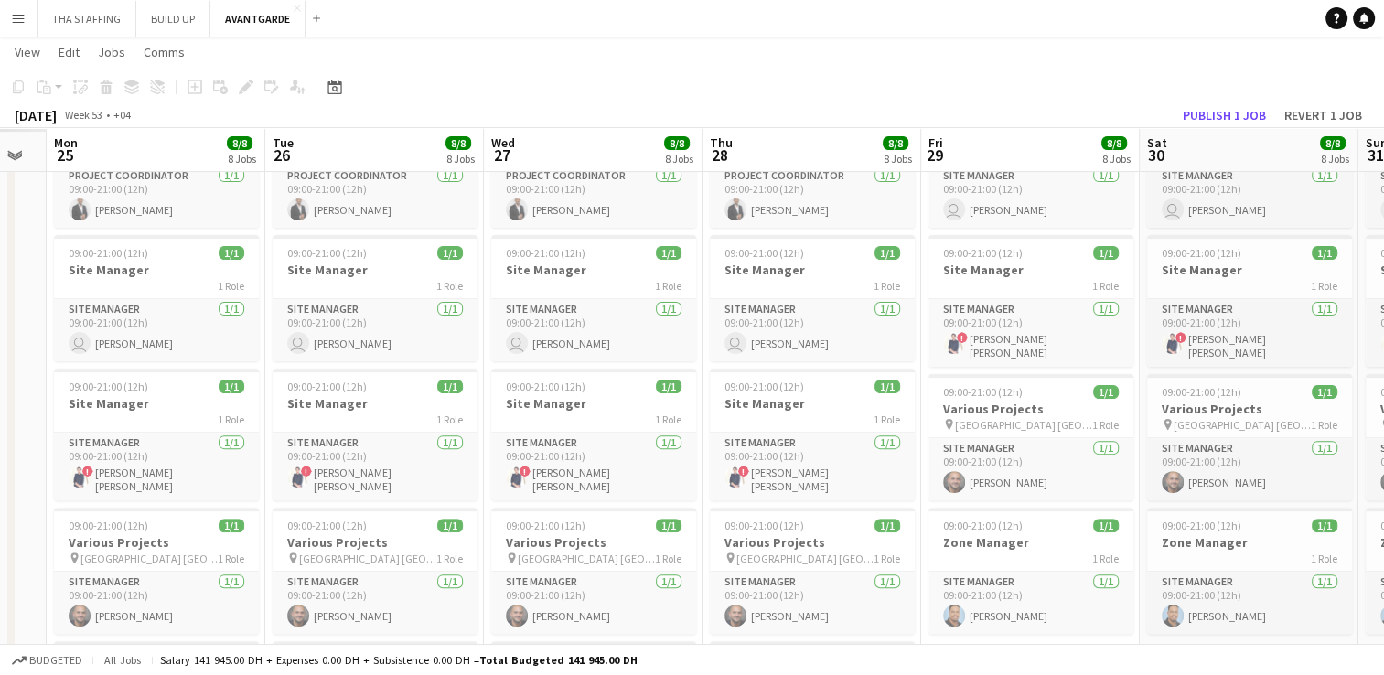
scroll to position [0, 495]
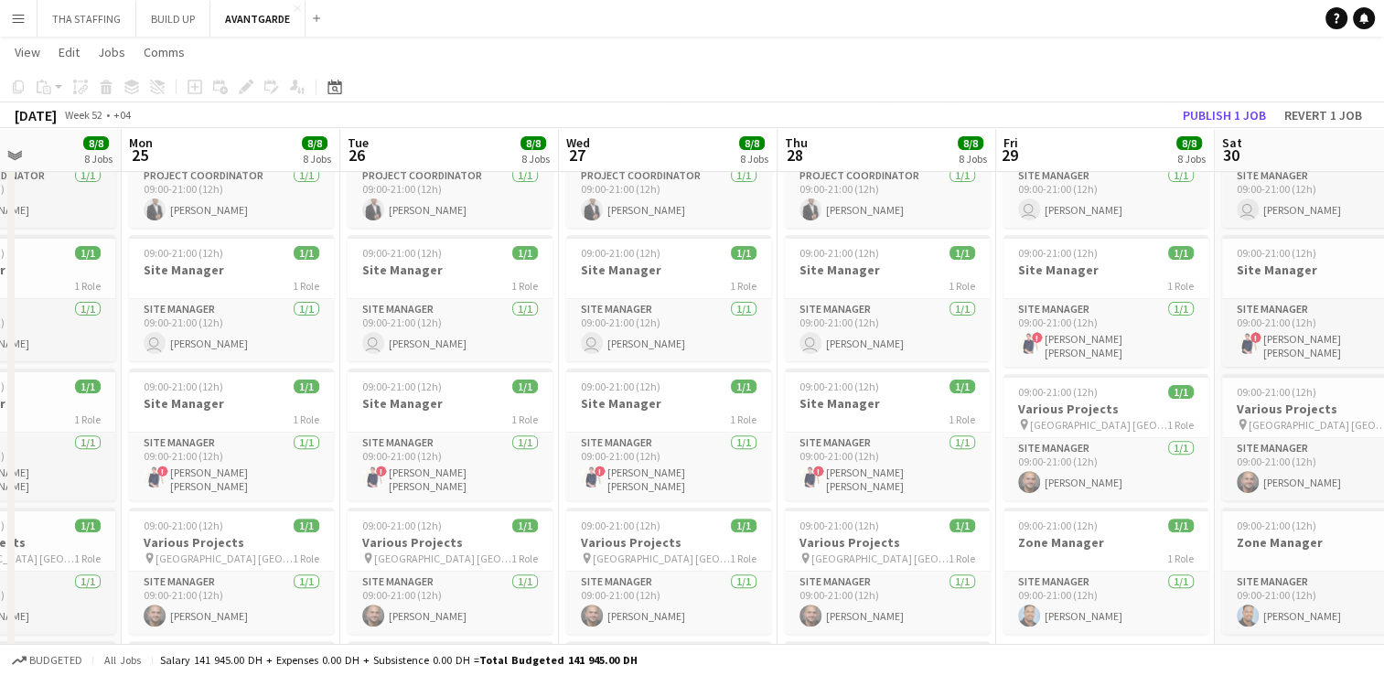
drag, startPoint x: 630, startPoint y: 565, endPoint x: 821, endPoint y: 585, distance: 191.3
click at [819, 585] on app-calendar-viewport "Fri 22 Sat 23 8/8 8 Jobs Sun 24 8/8 8 Jobs Mon 25 8/8 8 Jobs Tue 26 8/8 8 Jobs …" at bounding box center [692, 285] width 1384 height 1451
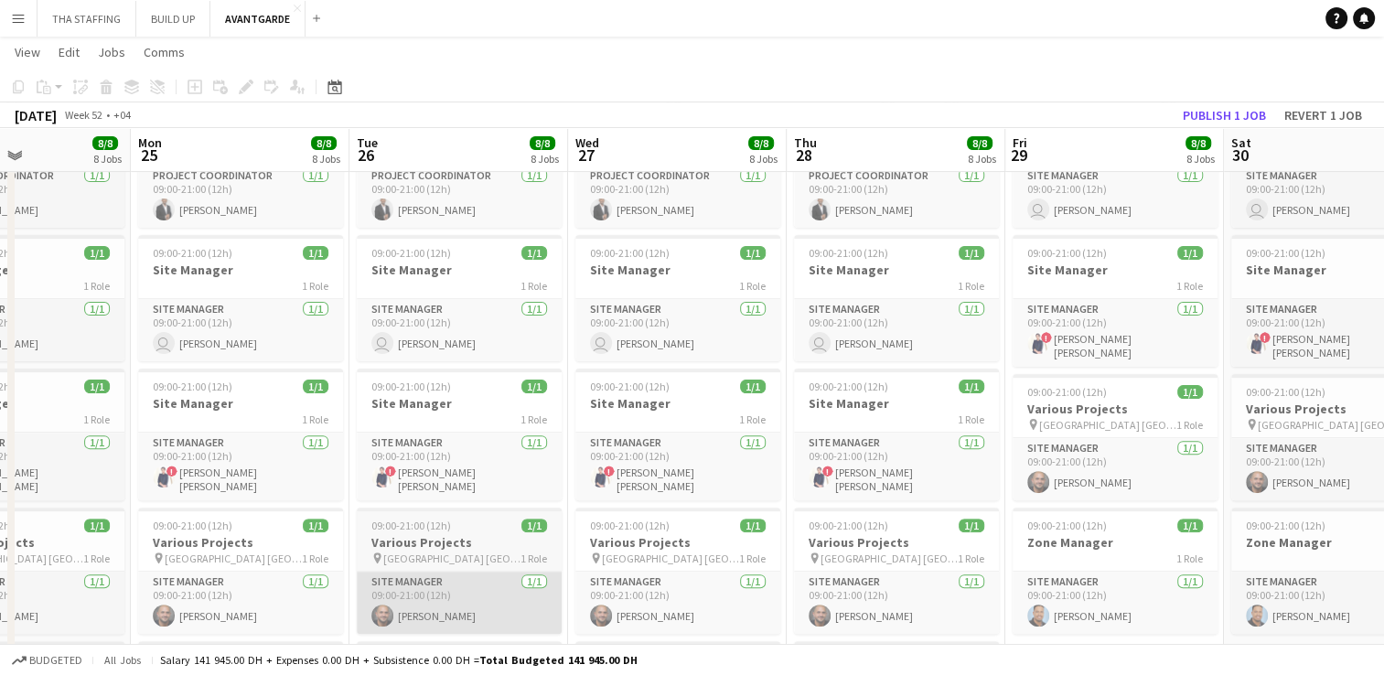
drag, startPoint x: 608, startPoint y: 543, endPoint x: 808, endPoint y: 566, distance: 200.8
click at [807, 565] on app-calendar-viewport "Fri 22 8/8 8 Jobs Sat 23 8/8 8 Jobs Sun 24 8/8 8 Jobs Mon 25 8/8 8 Jobs Tue 26 …" at bounding box center [692, 285] width 1384 height 1451
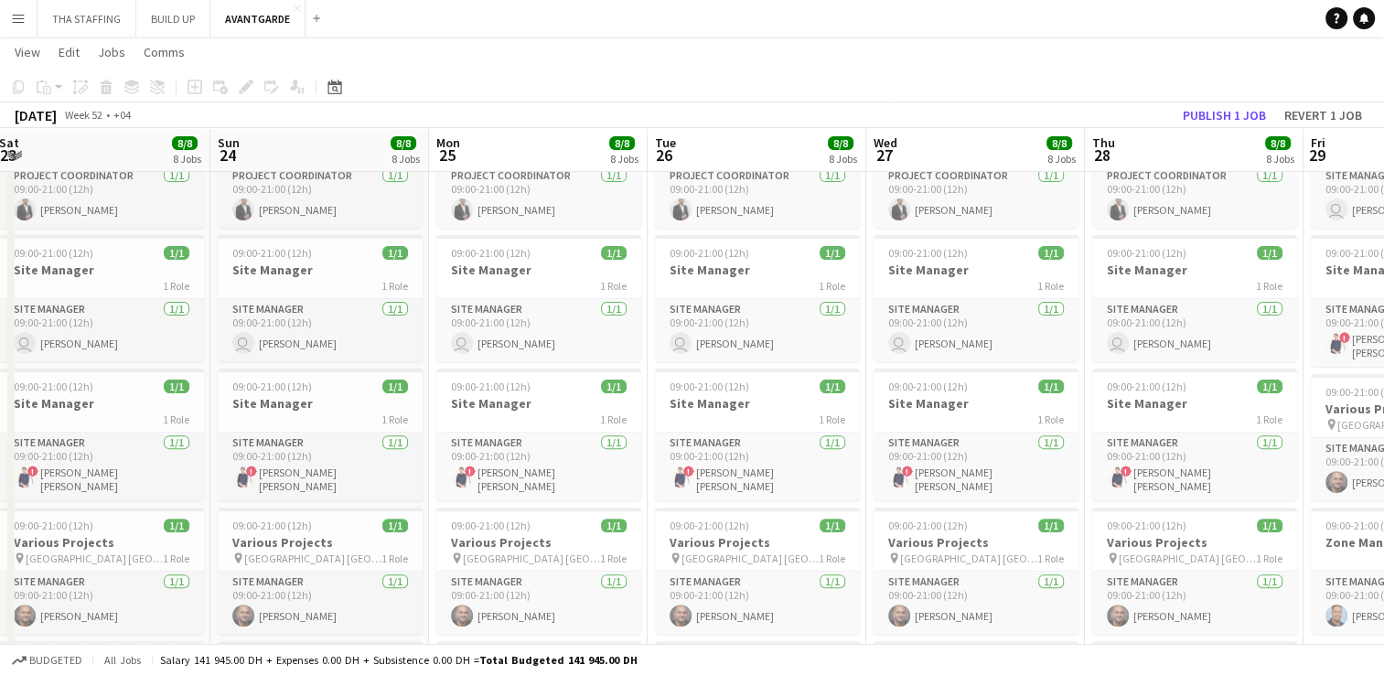
drag, startPoint x: 647, startPoint y: 535, endPoint x: 792, endPoint y: 554, distance: 146.7
click at [792, 554] on app-calendar-viewport "Thu 21 8/8 8 Jobs Fri 22 8/8 8 Jobs Sat 23 8/8 8 Jobs Sun 24 8/8 8 Jobs Mon 25 …" at bounding box center [692, 285] width 1384 height 1451
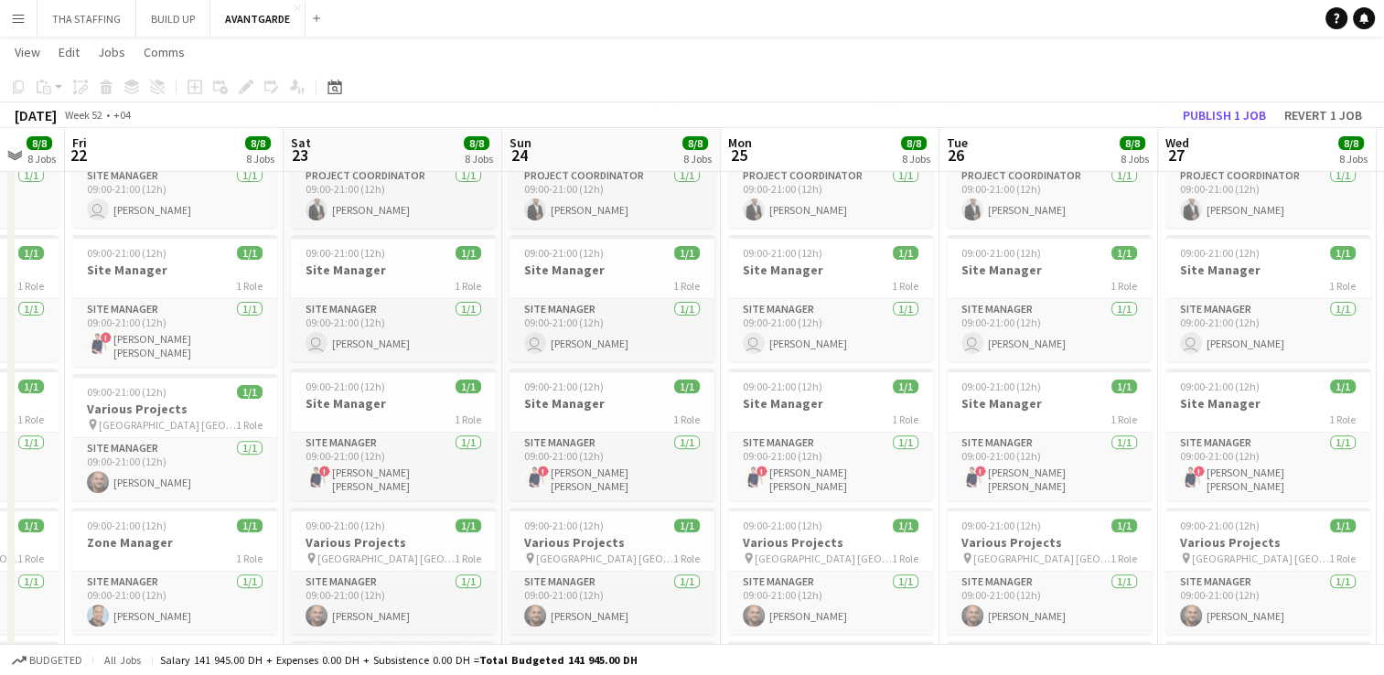
drag, startPoint x: 626, startPoint y: 530, endPoint x: 791, endPoint y: 540, distance: 165.0
click at [791, 540] on app-calendar-viewport "Wed 20 8/8 8 Jobs Thu 21 8/8 8 Jobs Fri 22 8/8 8 Jobs Sat 23 8/8 8 Jobs Sun 24 …" at bounding box center [692, 285] width 1384 height 1451
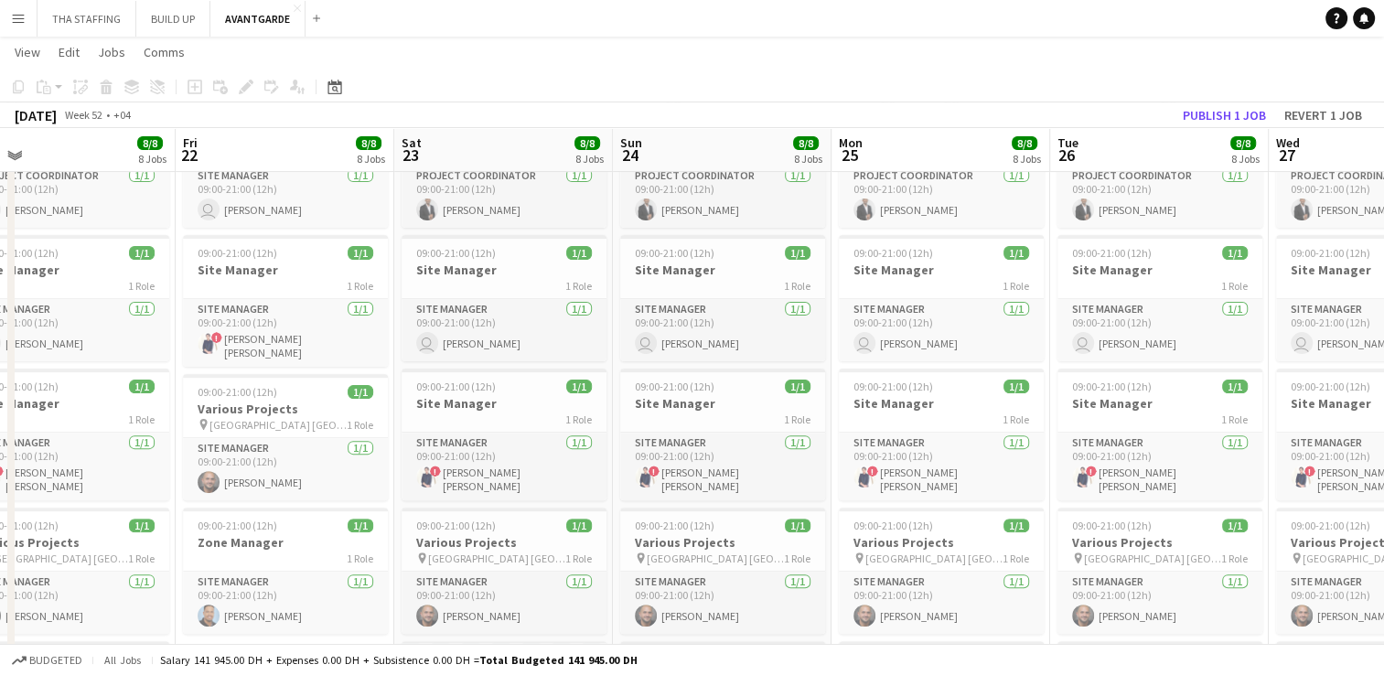
drag, startPoint x: 522, startPoint y: 508, endPoint x: 744, endPoint y: 532, distance: 222.8
click at [745, 530] on app-calendar-viewport "Tue 19 8/8 8 Jobs Wed 20 8/8 8 Jobs Thu 21 8/8 8 Jobs Fri 22 8/8 8 Jobs Sat 23 …" at bounding box center [692, 285] width 1384 height 1451
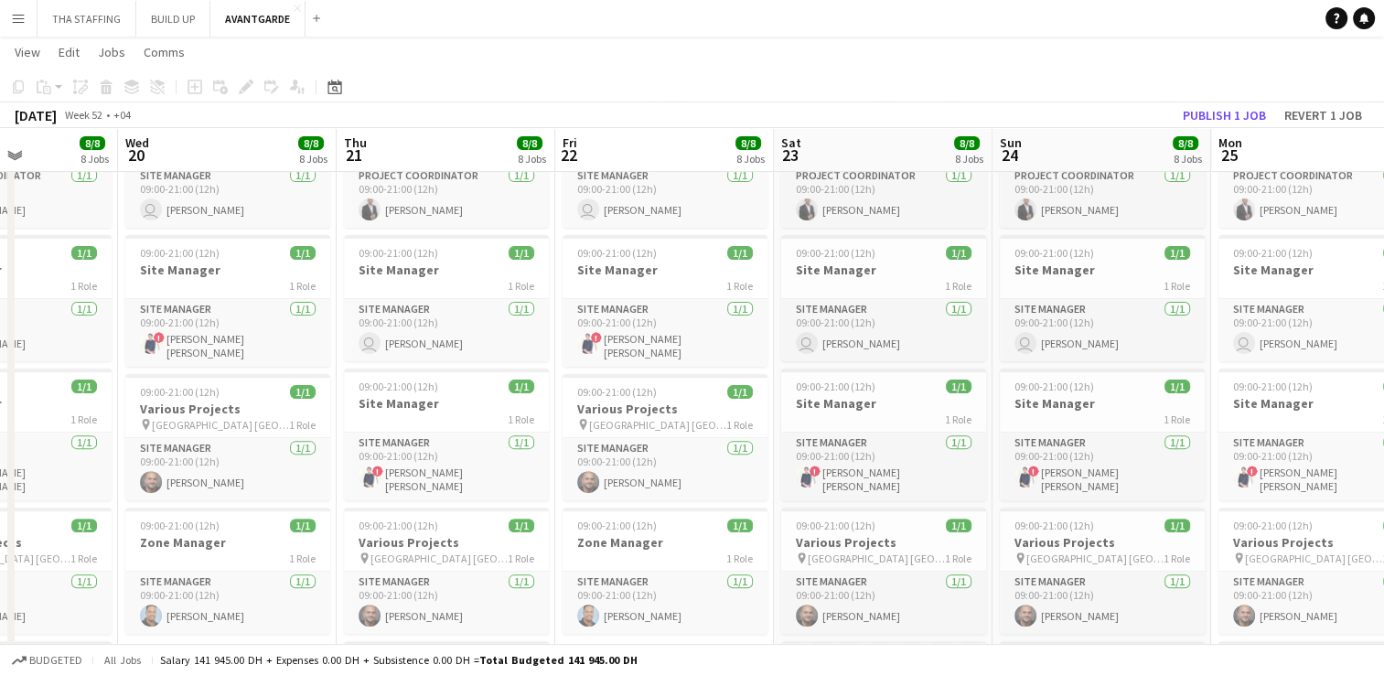
drag, startPoint x: 476, startPoint y: 490, endPoint x: 799, endPoint y: 532, distance: 325.6
click at [796, 530] on app-calendar-viewport "Mon 18 8/8 8 Jobs Tue 19 8/8 8 Jobs Wed 20 8/8 8 Jobs Thu 21 8/8 8 Jobs Fri 22 …" at bounding box center [692, 285] width 1384 height 1451
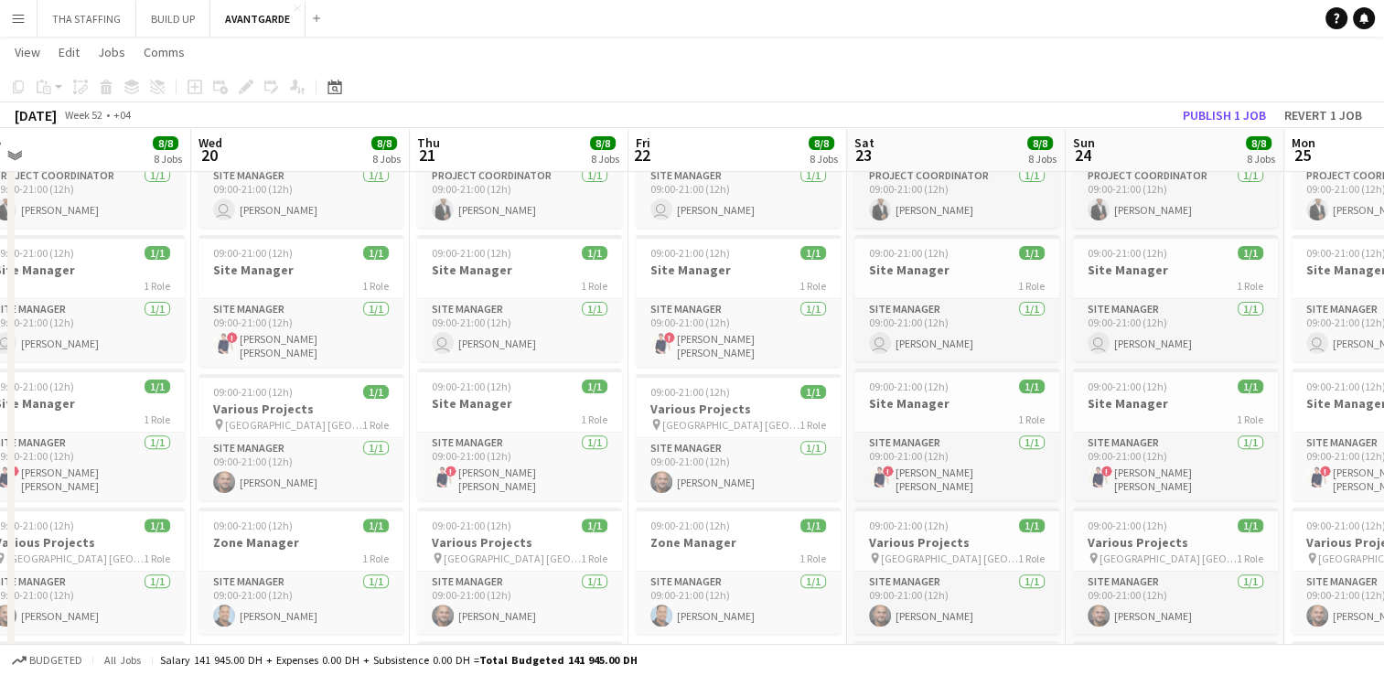
click at [676, 484] on app-calendar-viewport "Sun 17 Mon 18 8/8 8 Jobs Tue 19 8/8 8 Jobs Wed 20 8/8 8 Jobs Thu 21 8/8 8 Jobs …" at bounding box center [692, 285] width 1384 height 1451
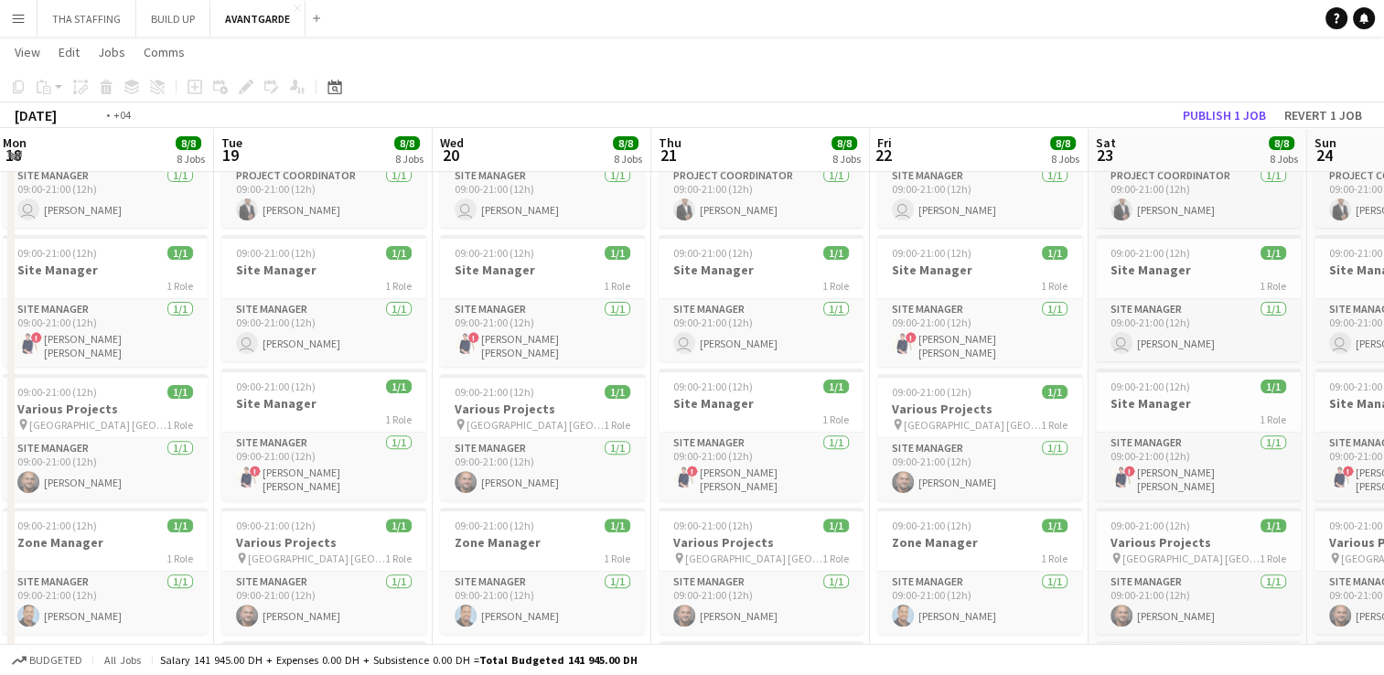
click at [699, 599] on app-calendar-viewport "Sat 16 8/8 8 Jobs Sun 17 8/8 8 Jobs Mon 18 8/8 8 Jobs Tue 19 8/8 8 Jobs Wed 20 …" at bounding box center [692, 285] width 1384 height 1451
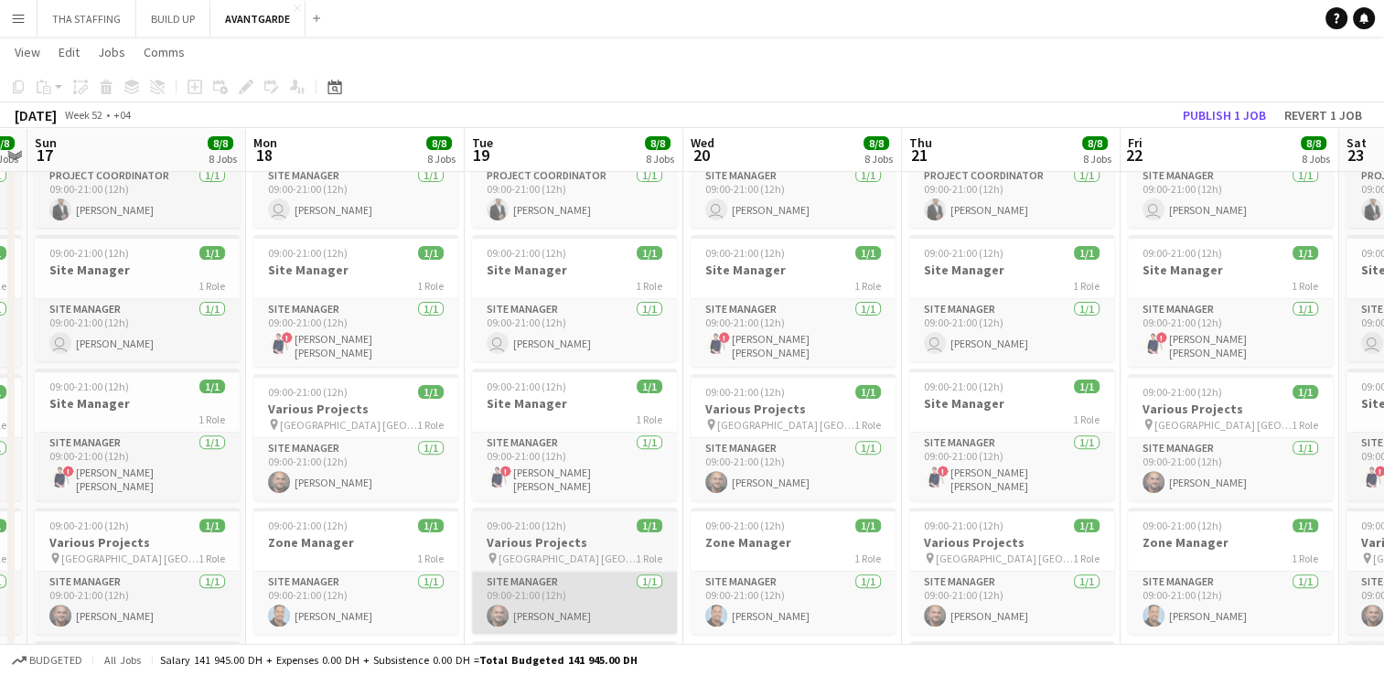
drag, startPoint x: 571, startPoint y: 597, endPoint x: 721, endPoint y: 611, distance: 150.8
click at [721, 609] on app-calendar-viewport "Fri 15 8/8 8 Jobs Sat 16 8/8 8 Jobs Sun 17 8/8 8 Jobs Mon 18 8/8 8 Jobs Tue 19 …" at bounding box center [692, 285] width 1384 height 1451
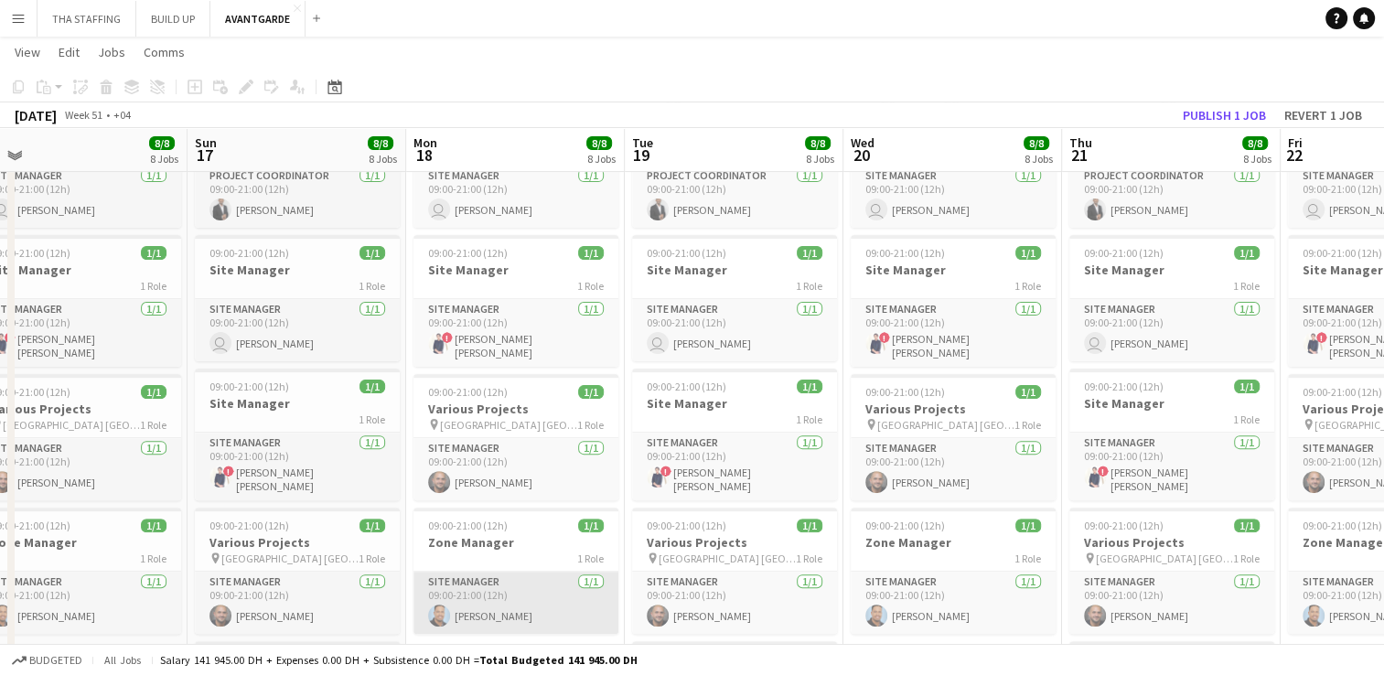
click at [642, 571] on app-calendar-viewport "Thu 14 Fri 15 8/8 8 Jobs Sat 16 8/8 8 Jobs Sun 17 8/8 8 Jobs Mon 18 8/8 8 Jobs …" at bounding box center [692, 285] width 1384 height 1451
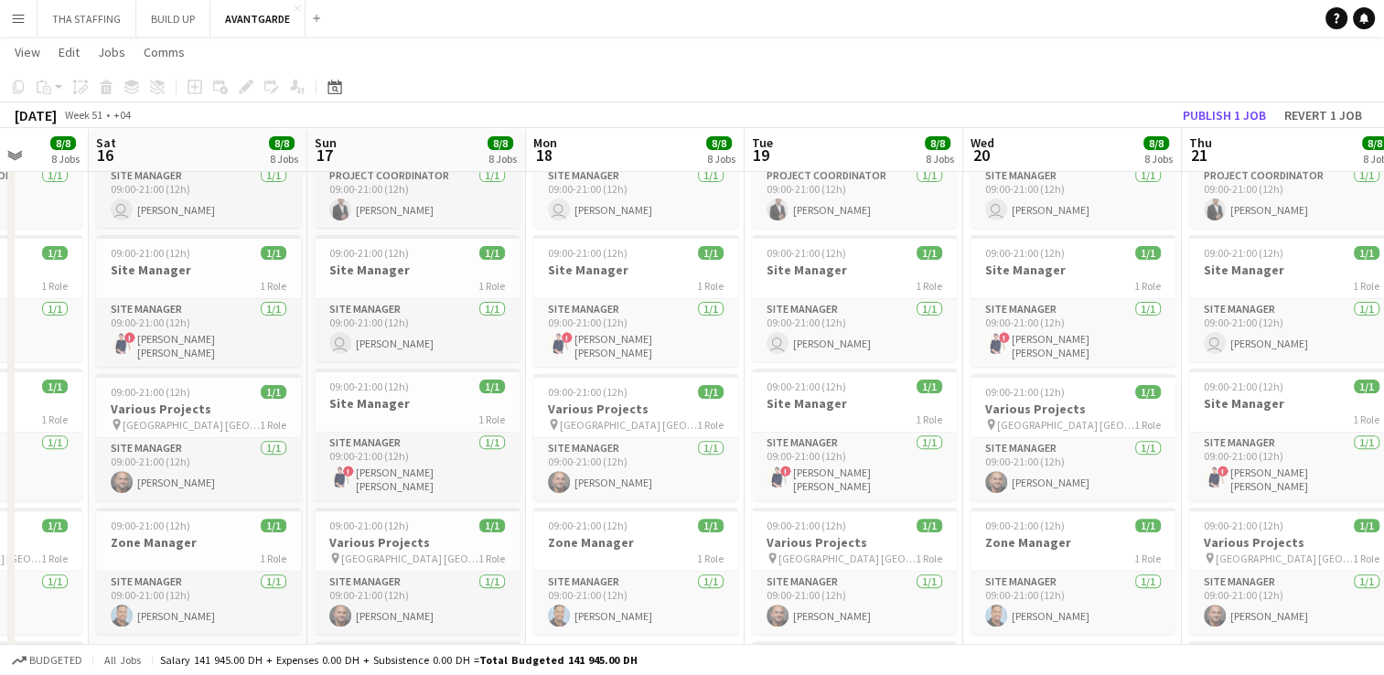
scroll to position [0, 515]
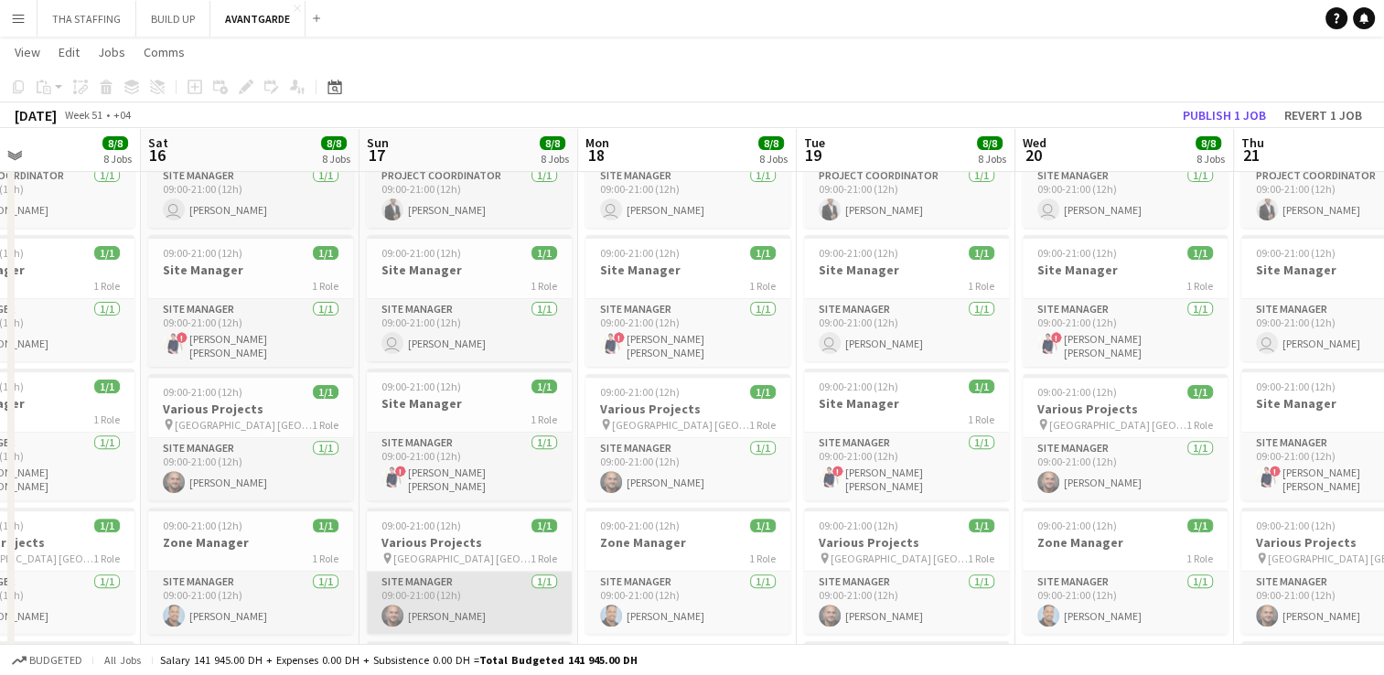
click at [714, 593] on app-calendar-viewport "Wed 13 8/8 8 Jobs Thu 14 8/8 8 Jobs Fri 15 8/8 8 Jobs Sat 16 8/8 8 Jobs Sun 17 …" at bounding box center [692, 285] width 1384 height 1451
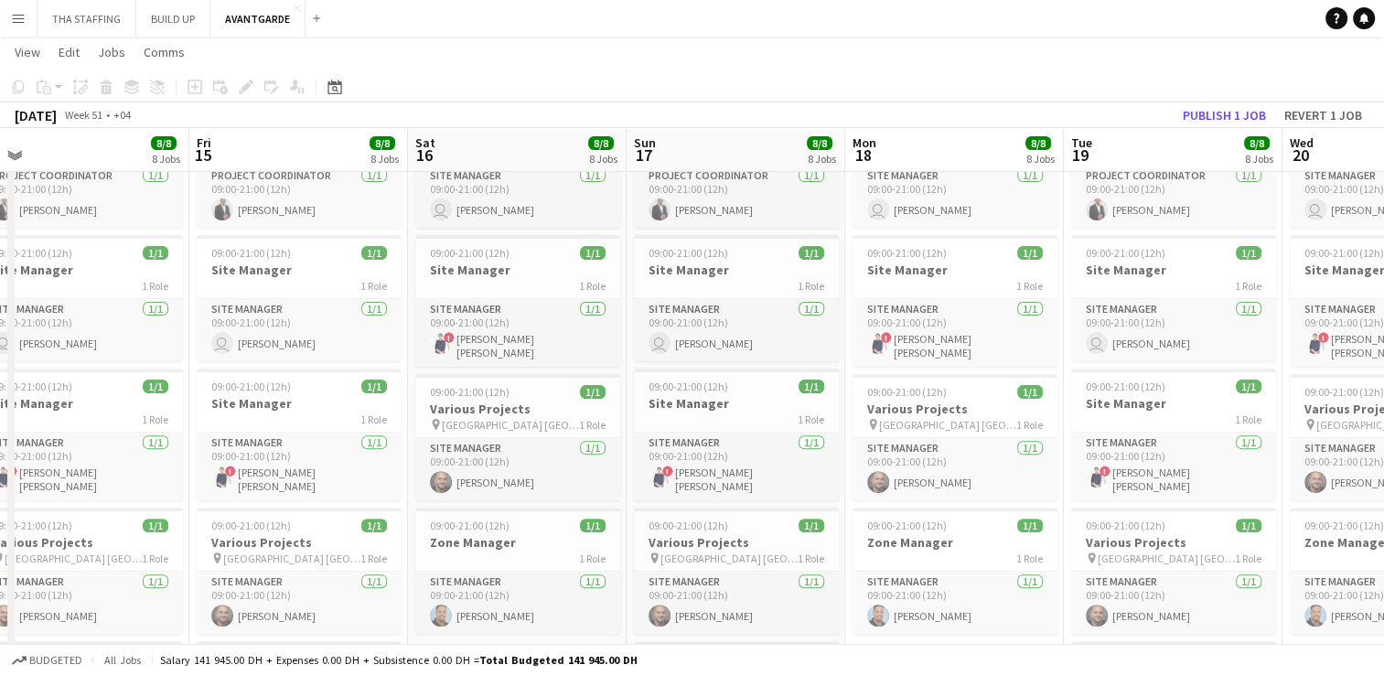
drag, startPoint x: 648, startPoint y: 593, endPoint x: 809, endPoint y: 606, distance: 161.5
click at [809, 606] on app-calendar-viewport "Tue 12 8/8 8 Jobs Wed 13 8/8 8 Jobs Thu 14 8/8 8 Jobs Fri 15 8/8 8 Jobs Sat 16 …" at bounding box center [692, 285] width 1384 height 1451
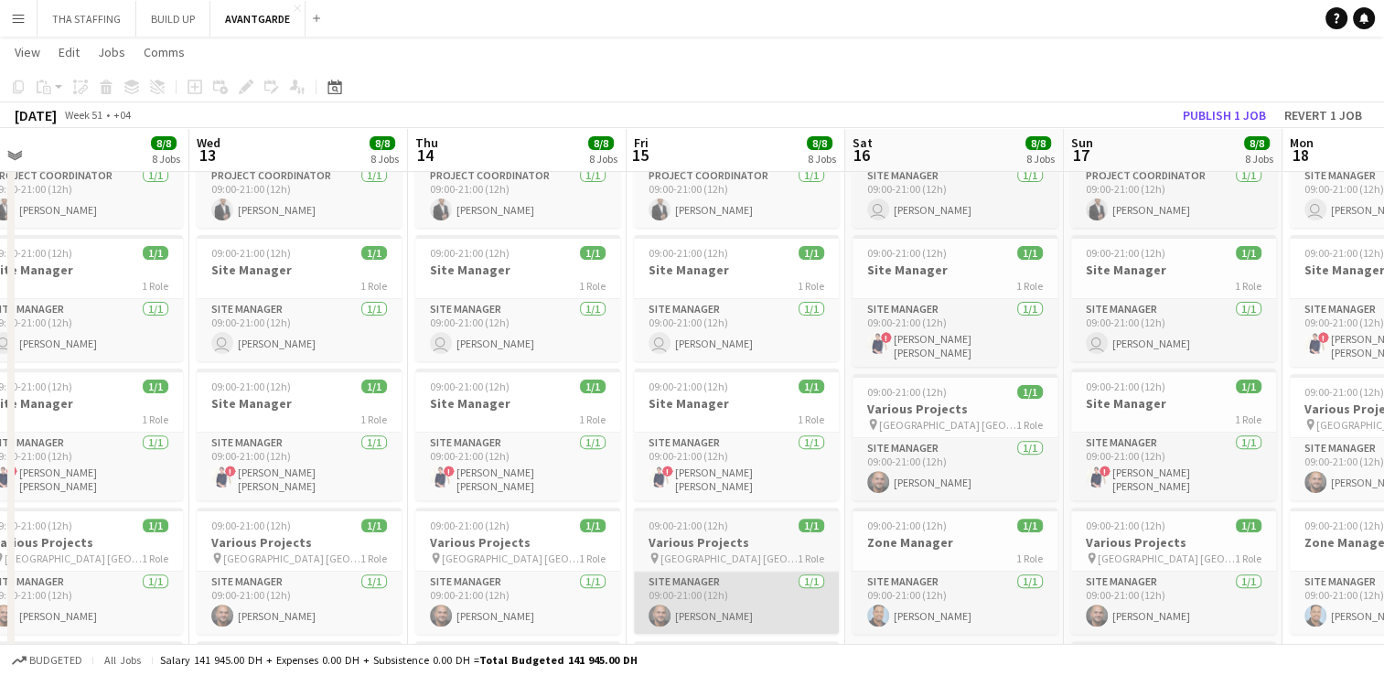
drag, startPoint x: 629, startPoint y: 584, endPoint x: 725, endPoint y: 606, distance: 97.7
click at [732, 604] on app-calendar-viewport "Sun 10 Mon 11 8/8 8 Jobs Tue 12 8/8 8 Jobs Wed 13 8/8 8 Jobs Thu 14 8/8 8 Jobs …" at bounding box center [692, 285] width 1384 height 1451
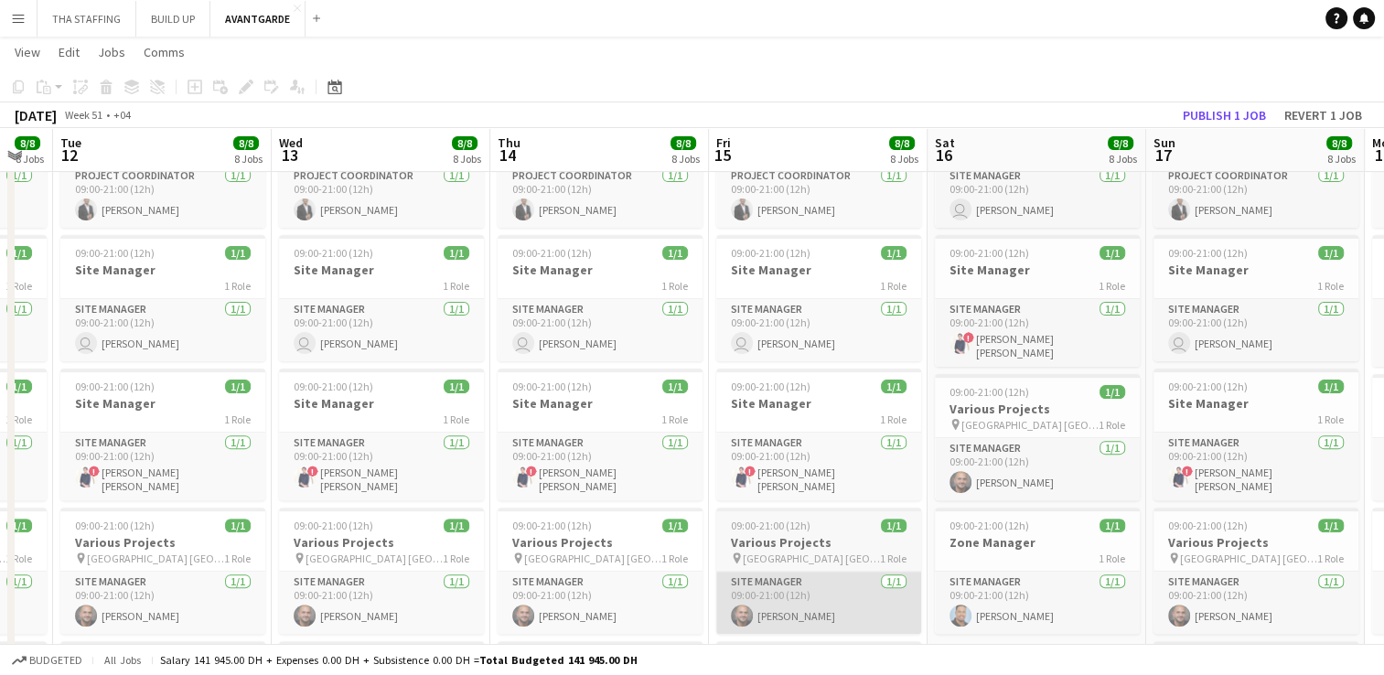
drag, startPoint x: 667, startPoint y: 571, endPoint x: 809, endPoint y: 591, distance: 143.2
click at [811, 589] on app-calendar-viewport "Sun 10 8/8 8 Jobs Mon 11 8/8 8 Jobs Tue 12 8/8 8 Jobs Wed 13 8/8 8 Jobs Thu 14 …" at bounding box center [692, 285] width 1384 height 1451
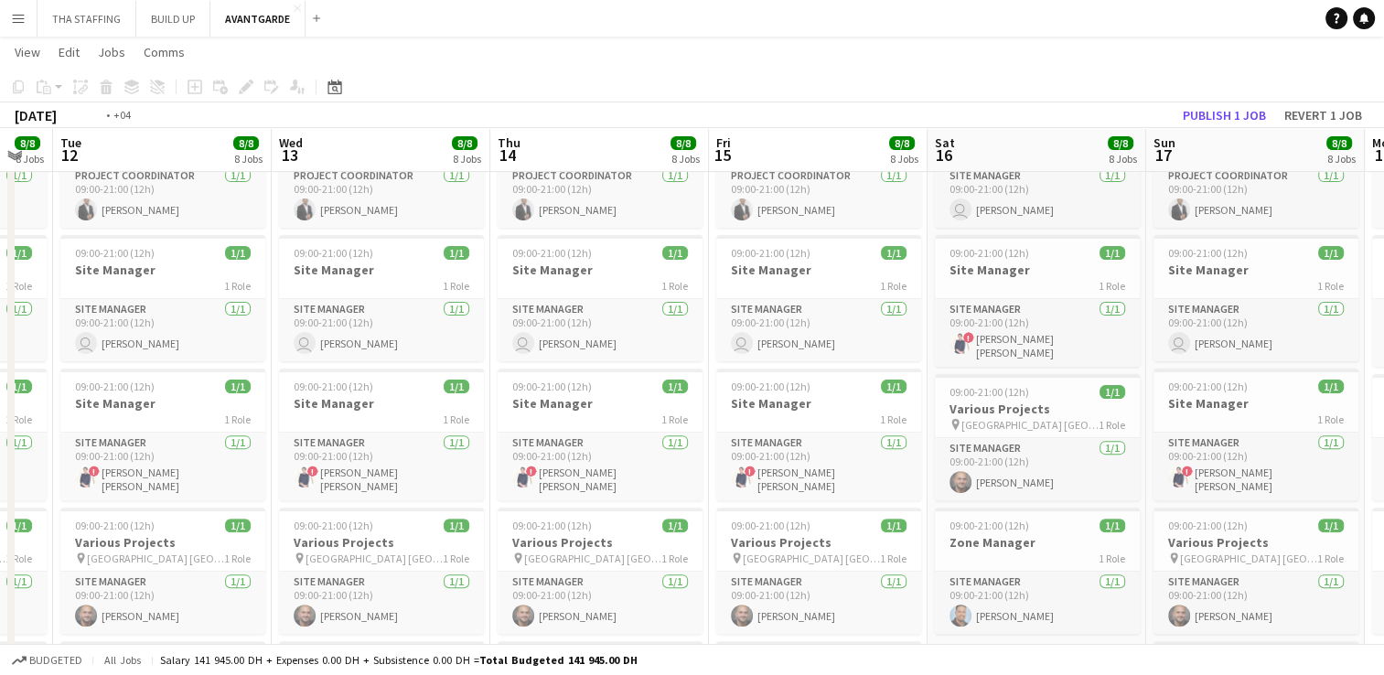
click at [832, 587] on app-calendar-viewport "Sun 10 8/8 8 Jobs Mon 11 8/8 8 Jobs Tue 12 8/8 8 Jobs Wed 13 8/8 8 Jobs Thu 14 …" at bounding box center [692, 285] width 1384 height 1451
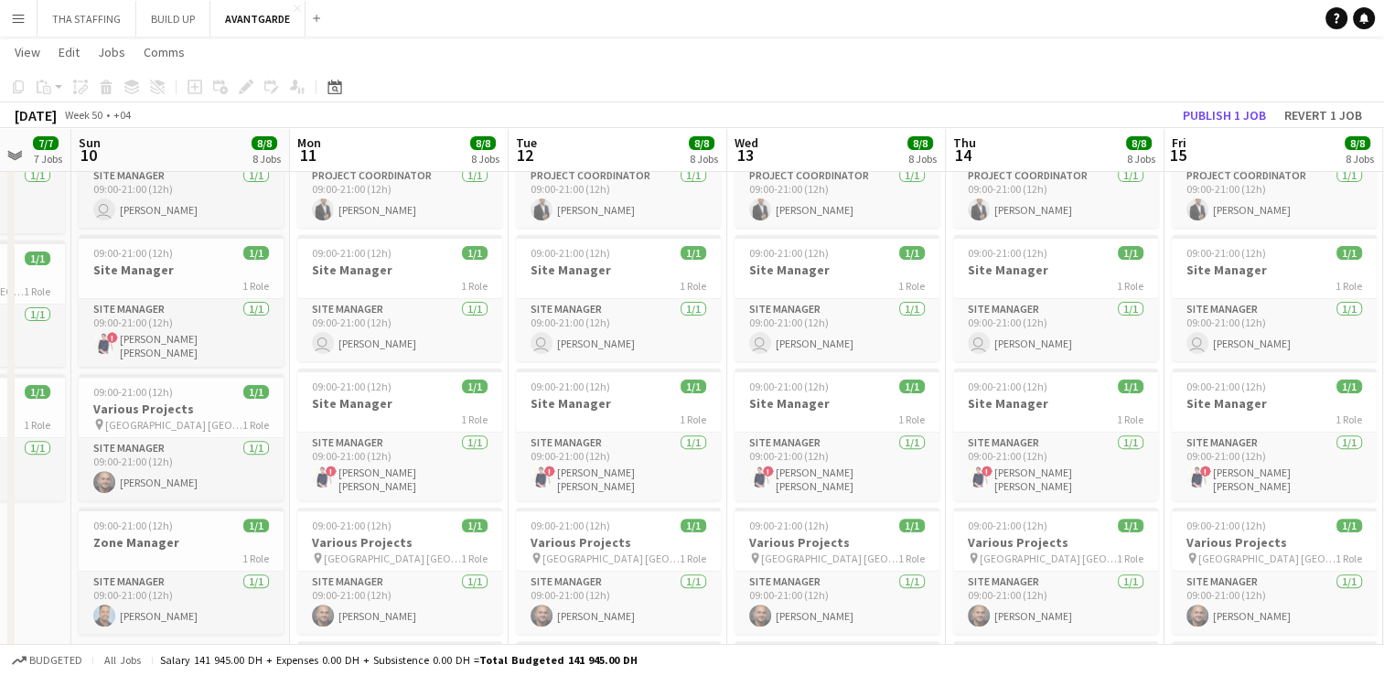
drag, startPoint x: 697, startPoint y: 565, endPoint x: 780, endPoint y: 585, distance: 84.8
click at [777, 584] on app-calendar-viewport "Fri 8 Sat 9 7/7 7 Jobs Sun 10 8/8 8 Jobs Mon 11 8/8 8 Jobs Tue 12 8/8 8 Jobs We…" at bounding box center [692, 285] width 1384 height 1451
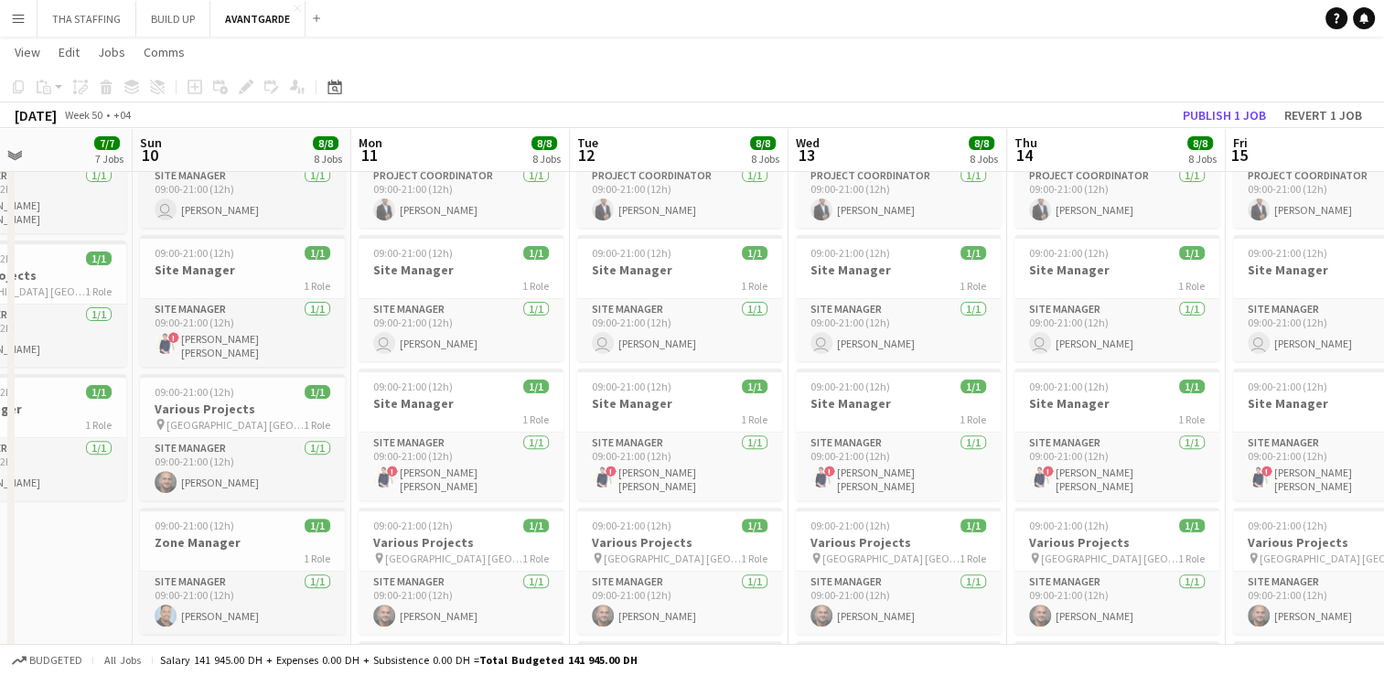
click at [612, 562] on app-calendar-viewport "Thu 7 Fri 8 7/8 8 Jobs Sat 9 7/7 7 Jobs Sun 10 8/8 8 Jobs Mon 11 8/8 8 Jobs Tue…" at bounding box center [692, 285] width 1384 height 1451
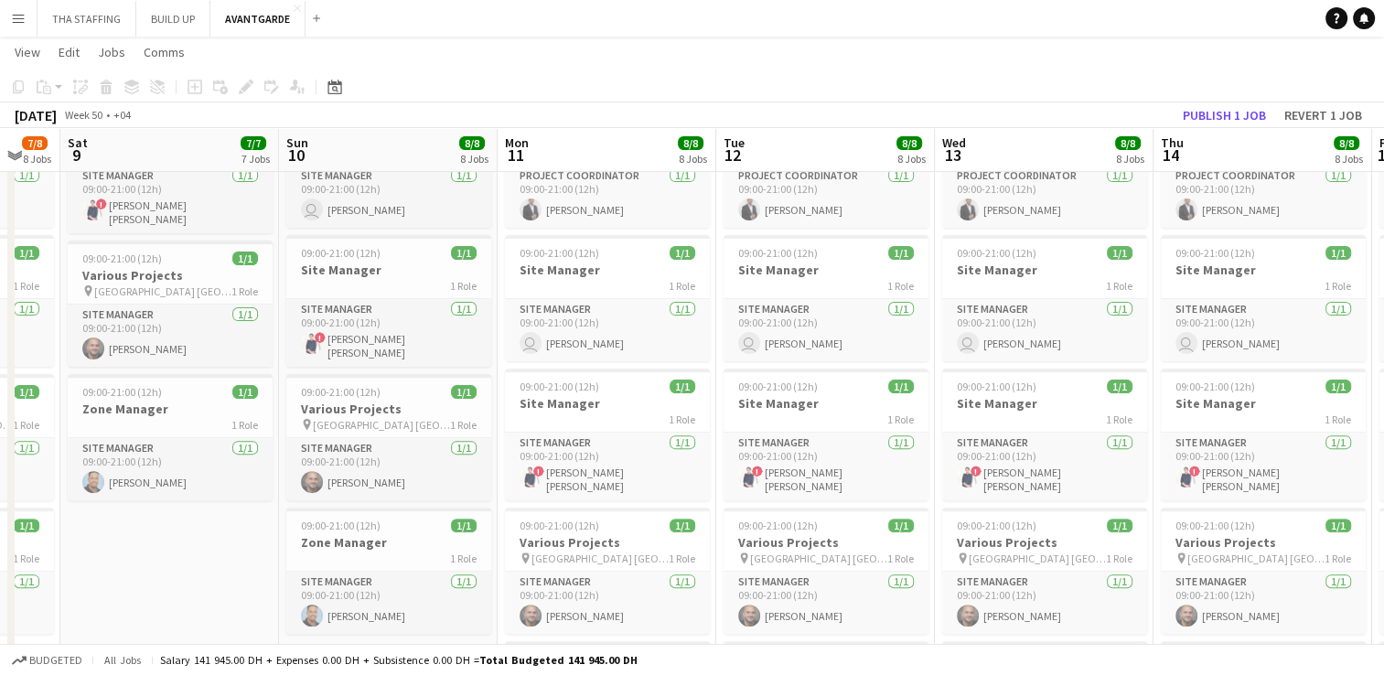
scroll to position [0, 465]
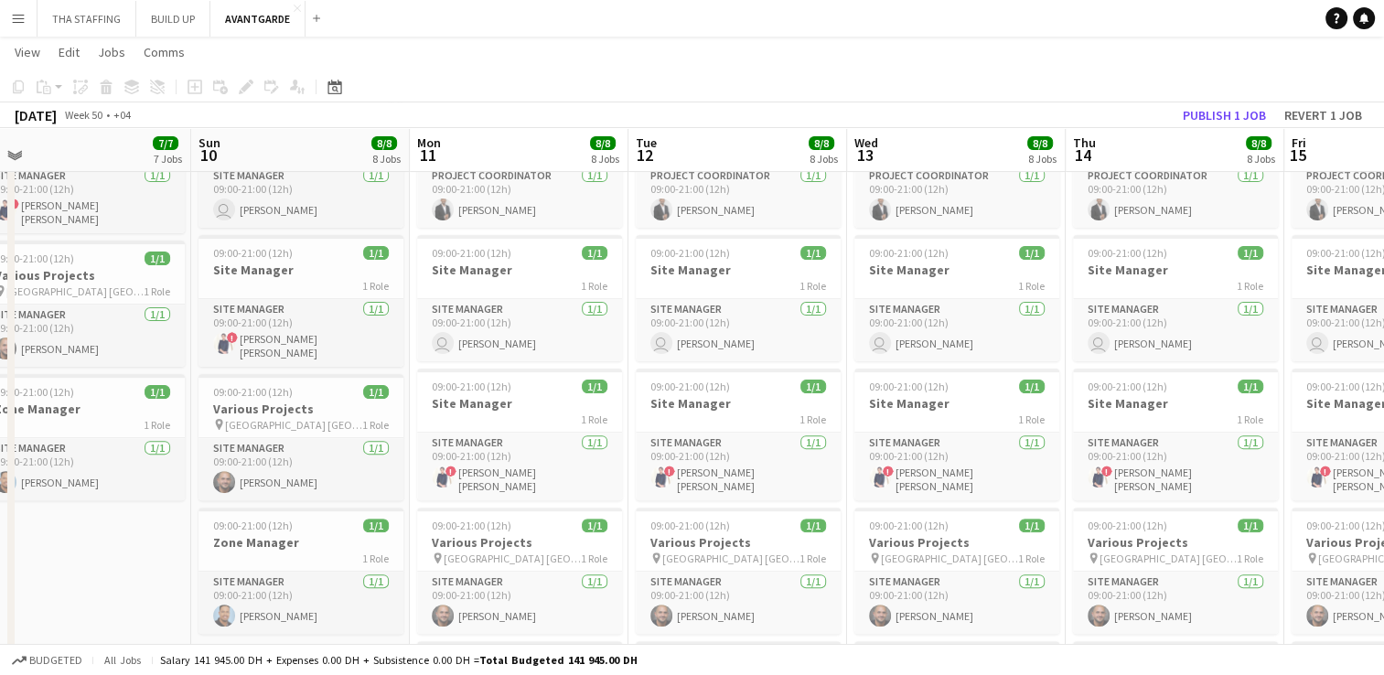
drag, startPoint x: 436, startPoint y: 561, endPoint x: 523, endPoint y: 567, distance: 87.2
click at [523, 567] on app-calendar-viewport "Thu 7 7/7 7 Jobs Fri 8 7/8 8 Jobs Sat 9 7/7 7 Jobs Sun 10 8/8 8 Jobs Mon 11 8/8…" at bounding box center [692, 285] width 1384 height 1451
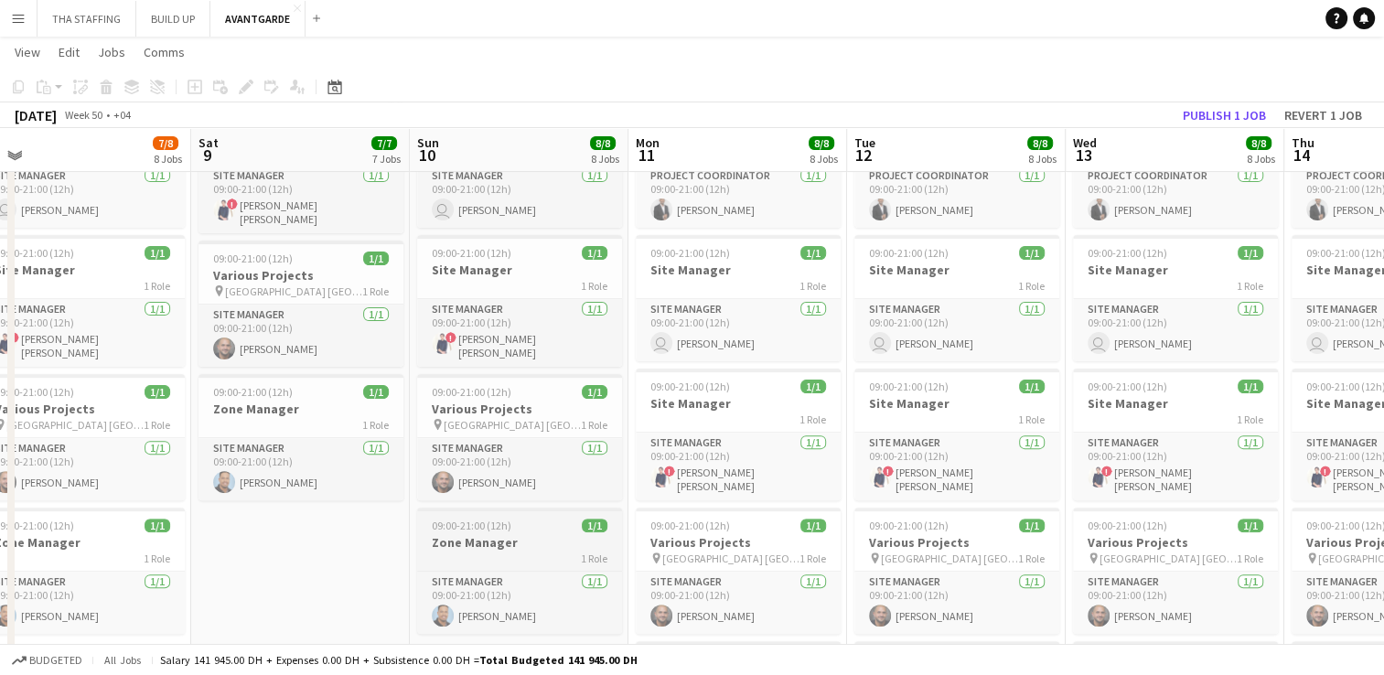
click at [488, 551] on div "1 Role" at bounding box center [519, 558] width 205 height 15
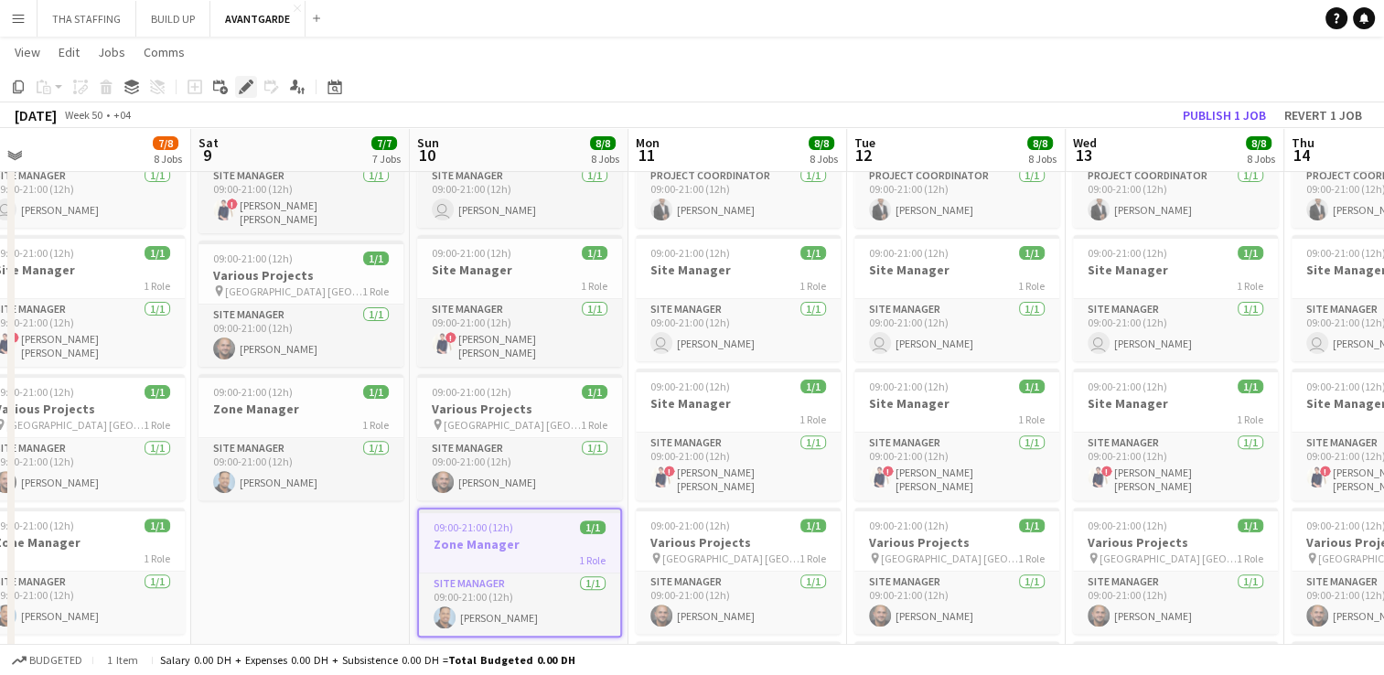
click at [245, 86] on icon at bounding box center [246, 87] width 10 height 10
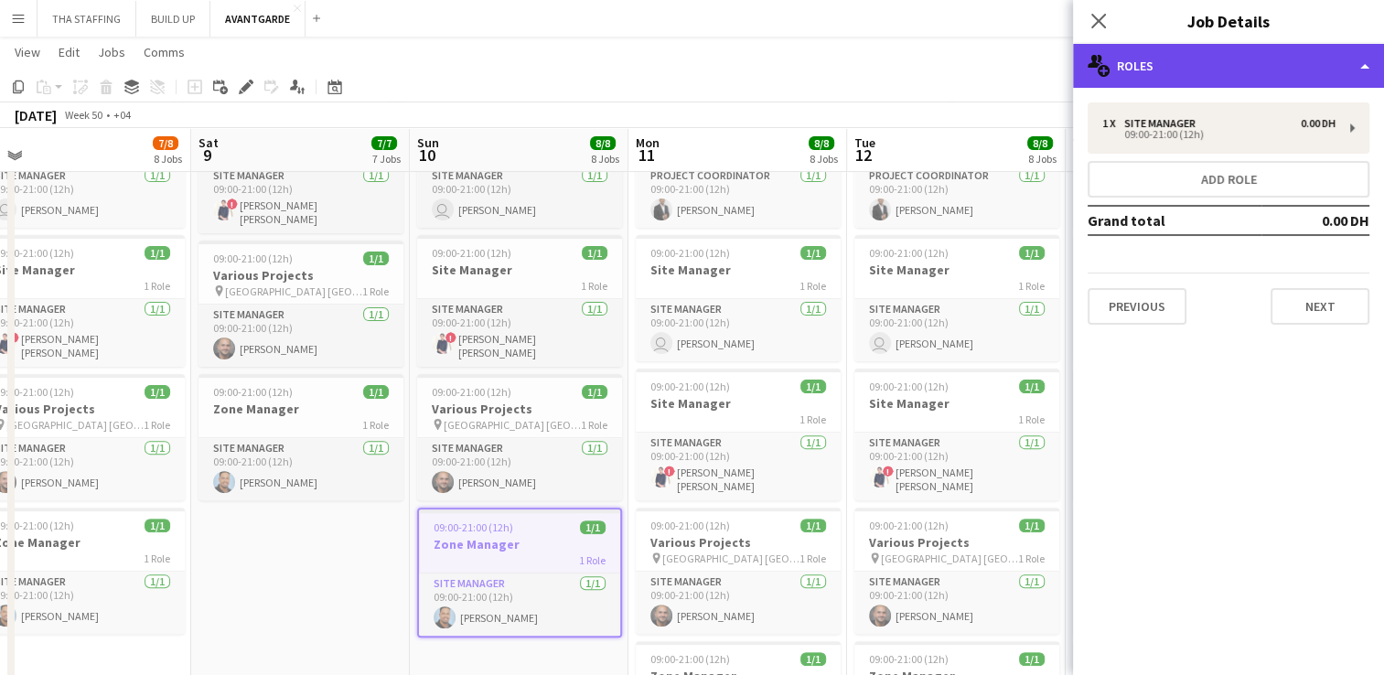
click at [1322, 59] on div "multiple-users-add Roles" at bounding box center [1228, 66] width 311 height 44
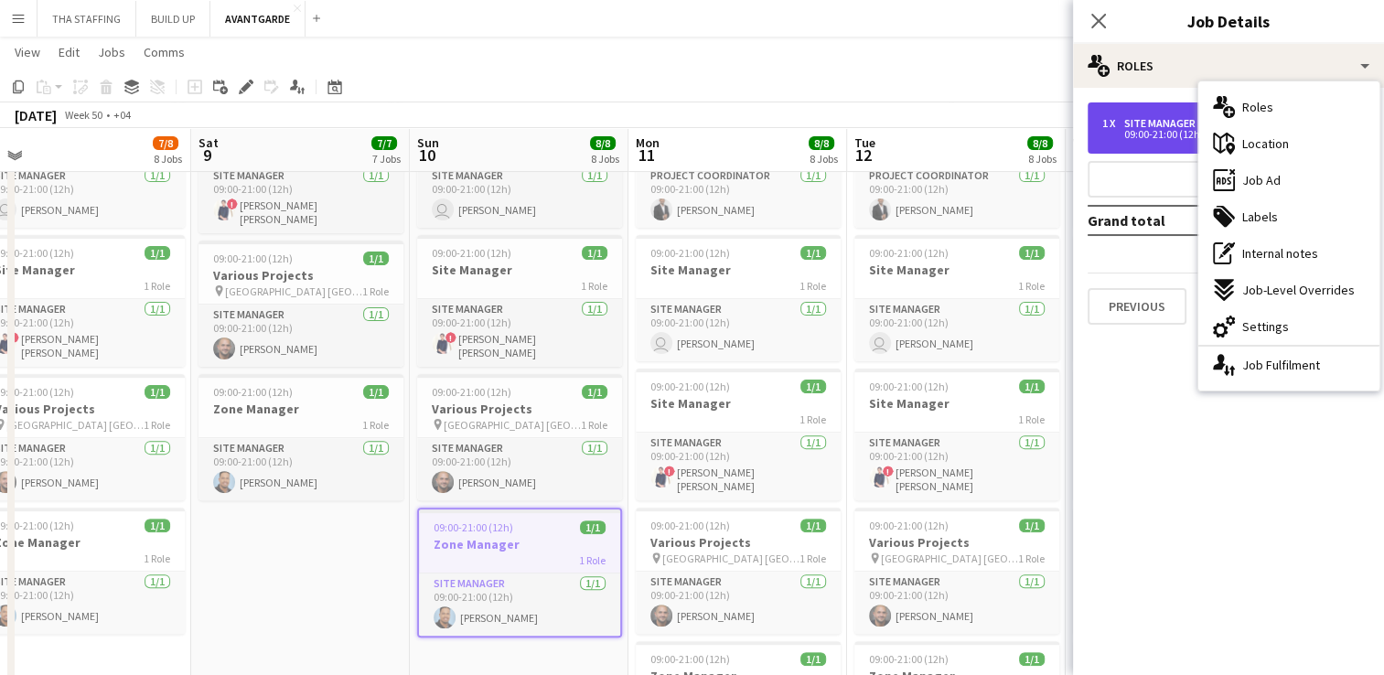
click at [1177, 123] on div "Site Manager" at bounding box center [1163, 123] width 79 height 13
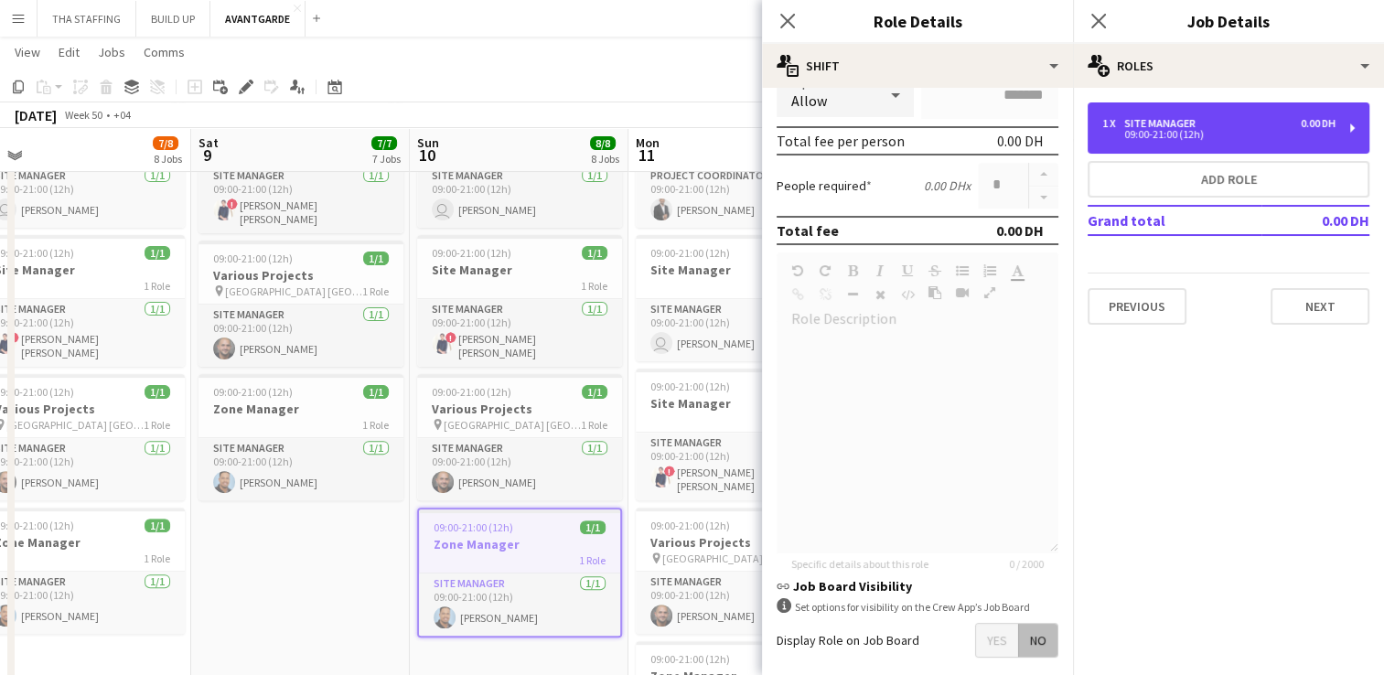
scroll to position [455, 0]
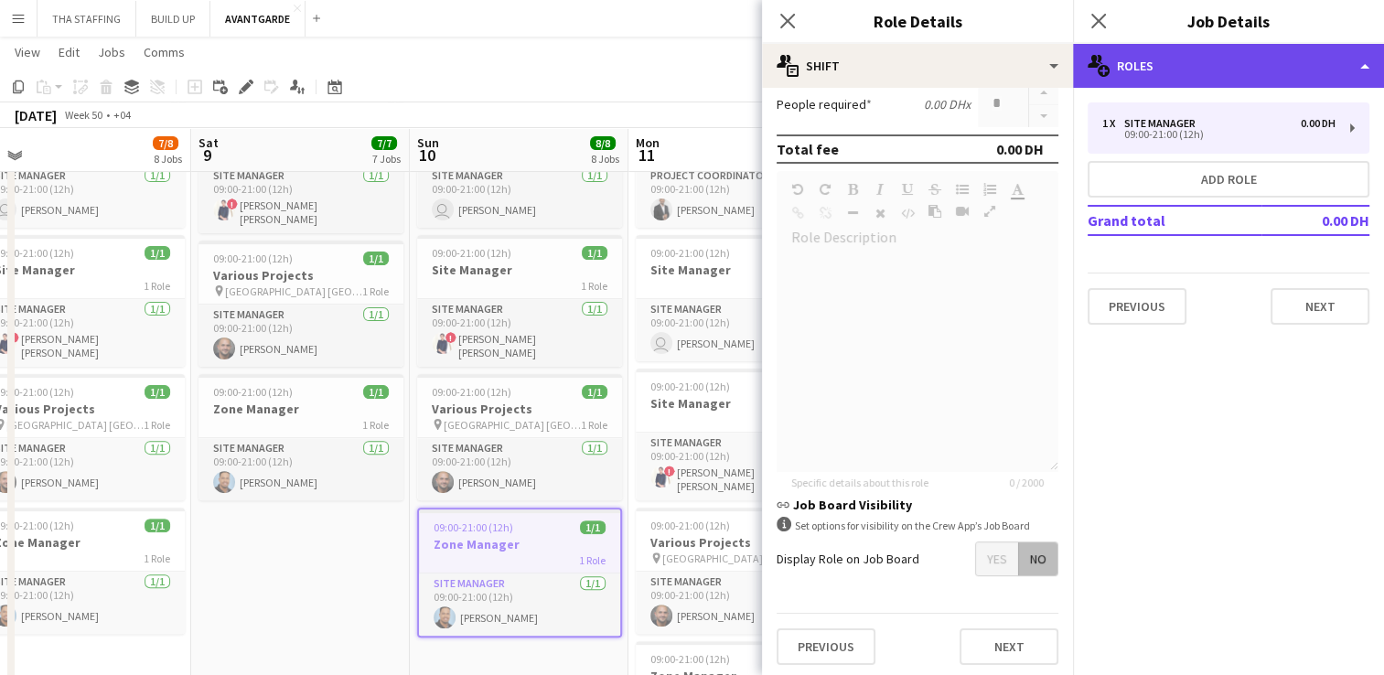
click at [1361, 59] on div "multiple-users-add Roles" at bounding box center [1228, 66] width 311 height 44
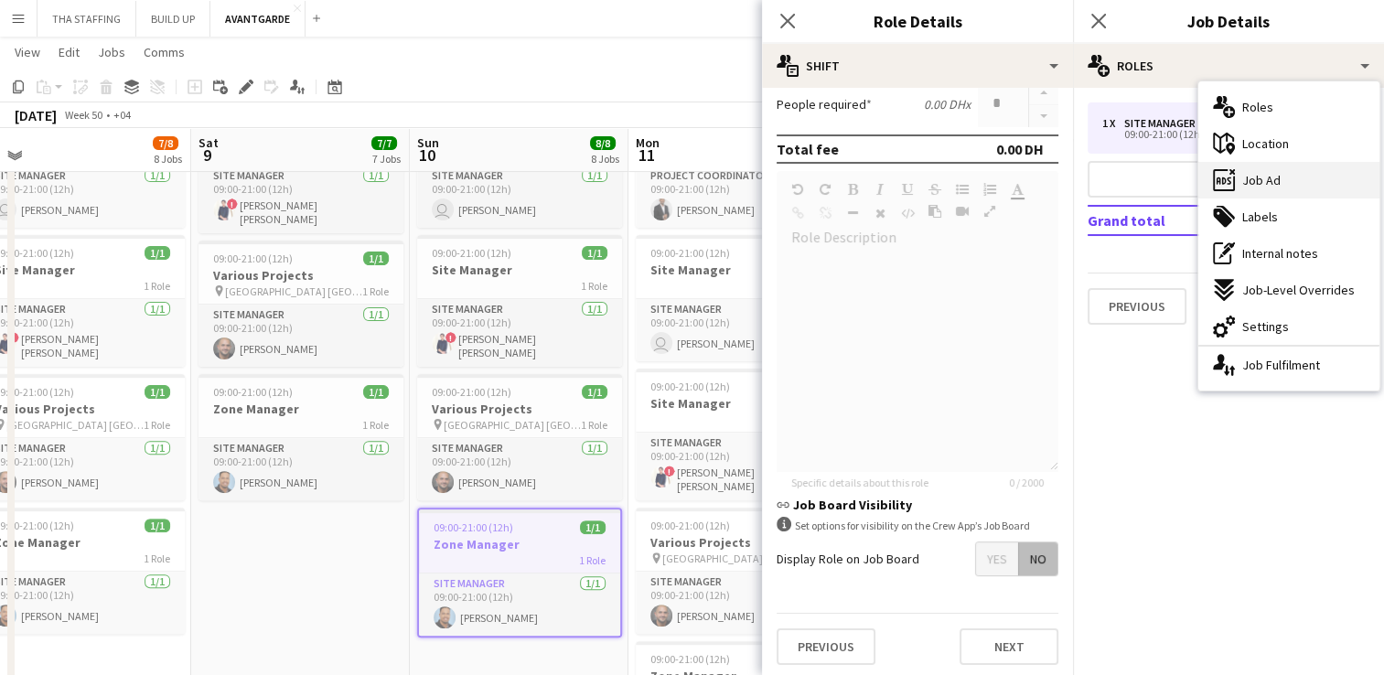
click at [1265, 181] on span "Job Ad" at bounding box center [1261, 180] width 38 height 16
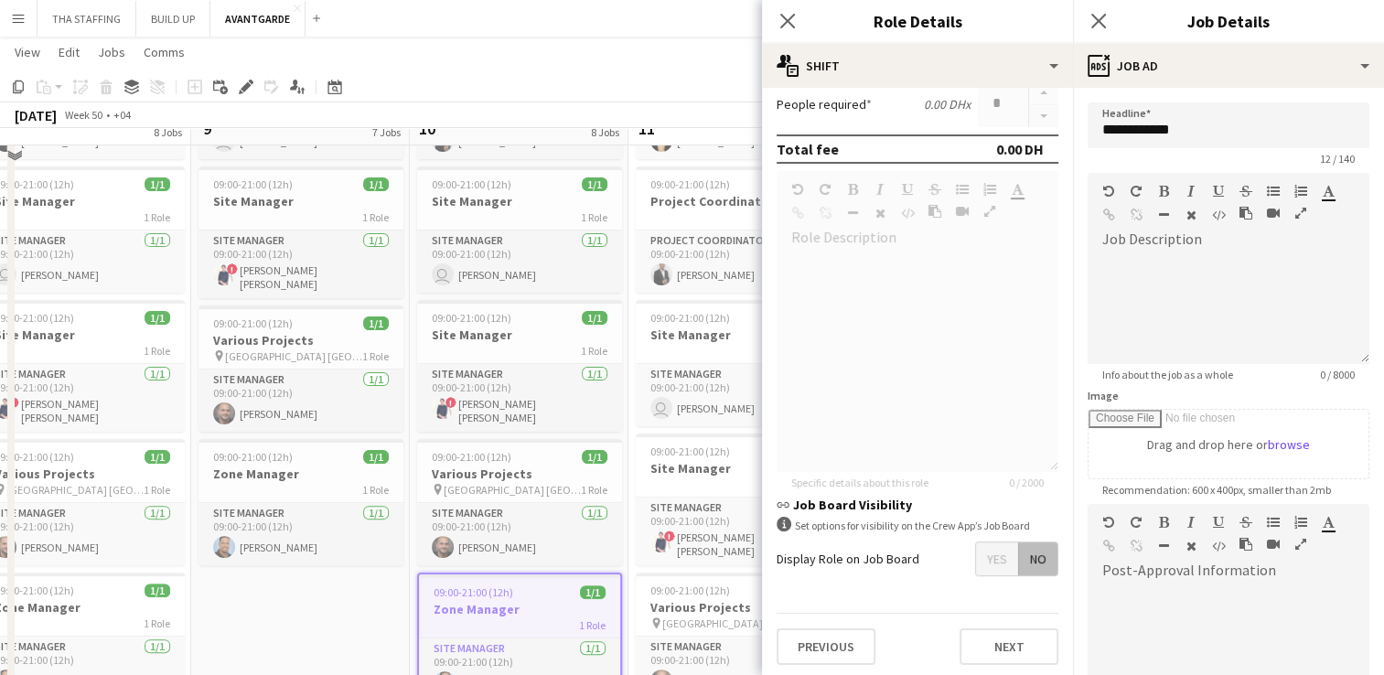
scroll to position [420, 0]
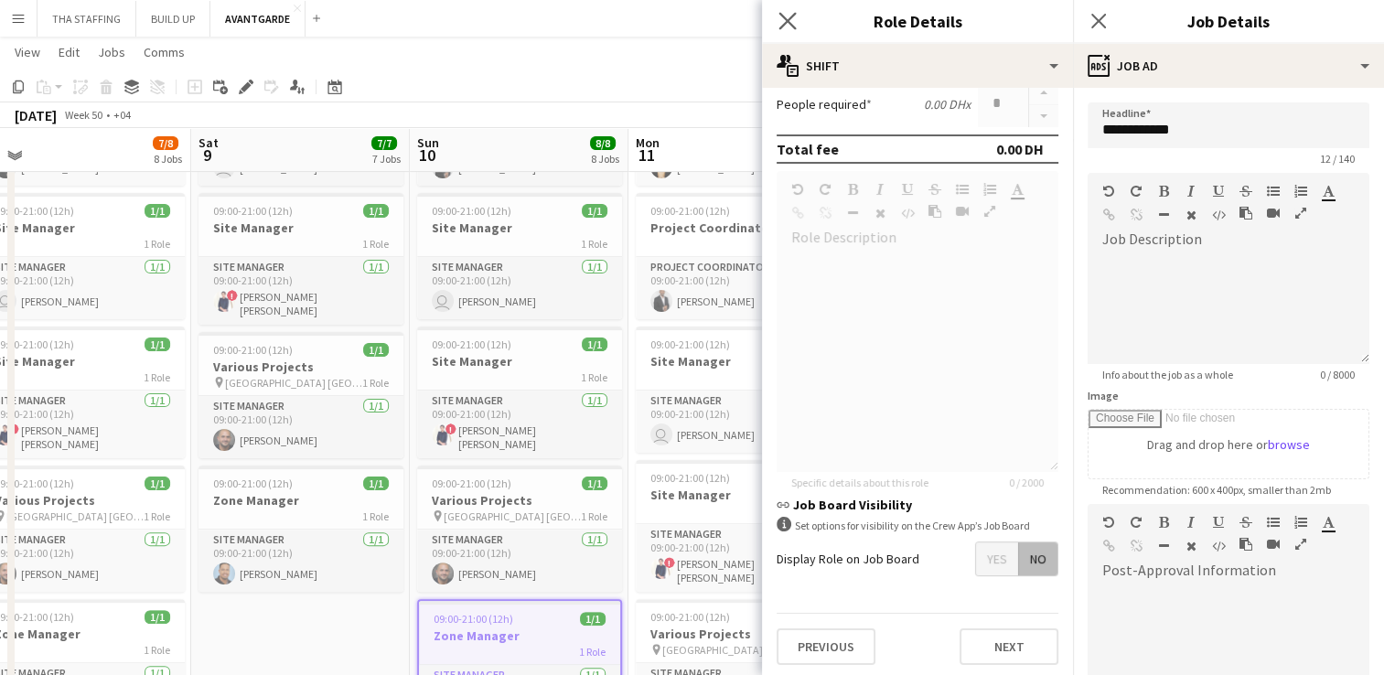
click at [798, 26] on app-icon "Close pop-in" at bounding box center [788, 21] width 27 height 27
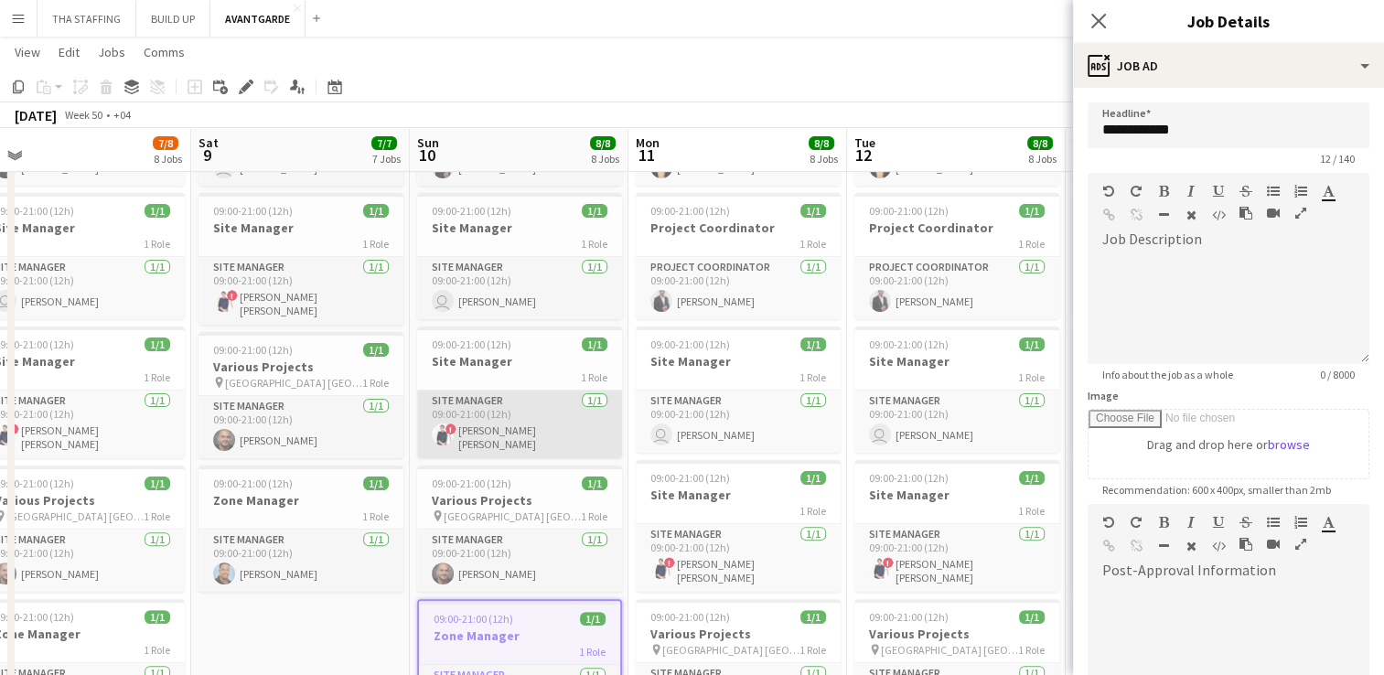
scroll to position [0, 464]
click at [464, 421] on app-card-role "Site Manager 1/1 09:00-21:00 (12h) ! Mariyam Muhammad Hamit" at bounding box center [520, 425] width 205 height 68
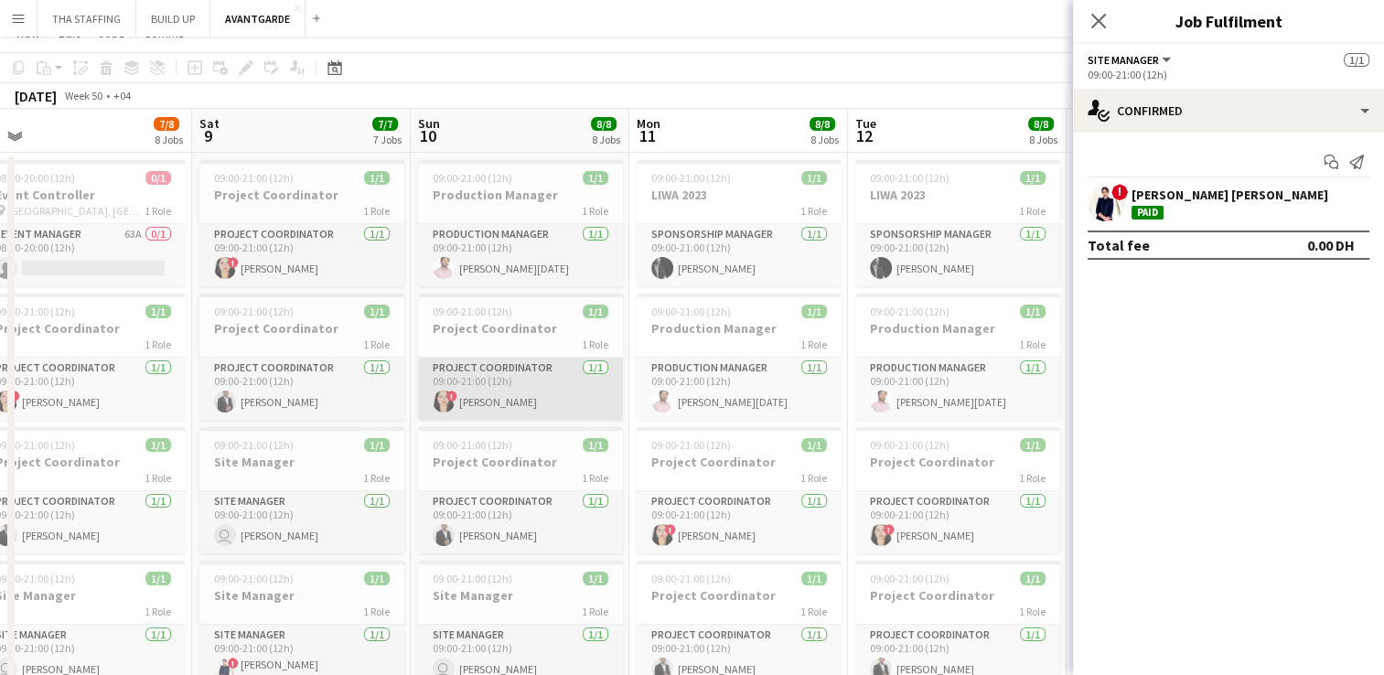
scroll to position [0, 0]
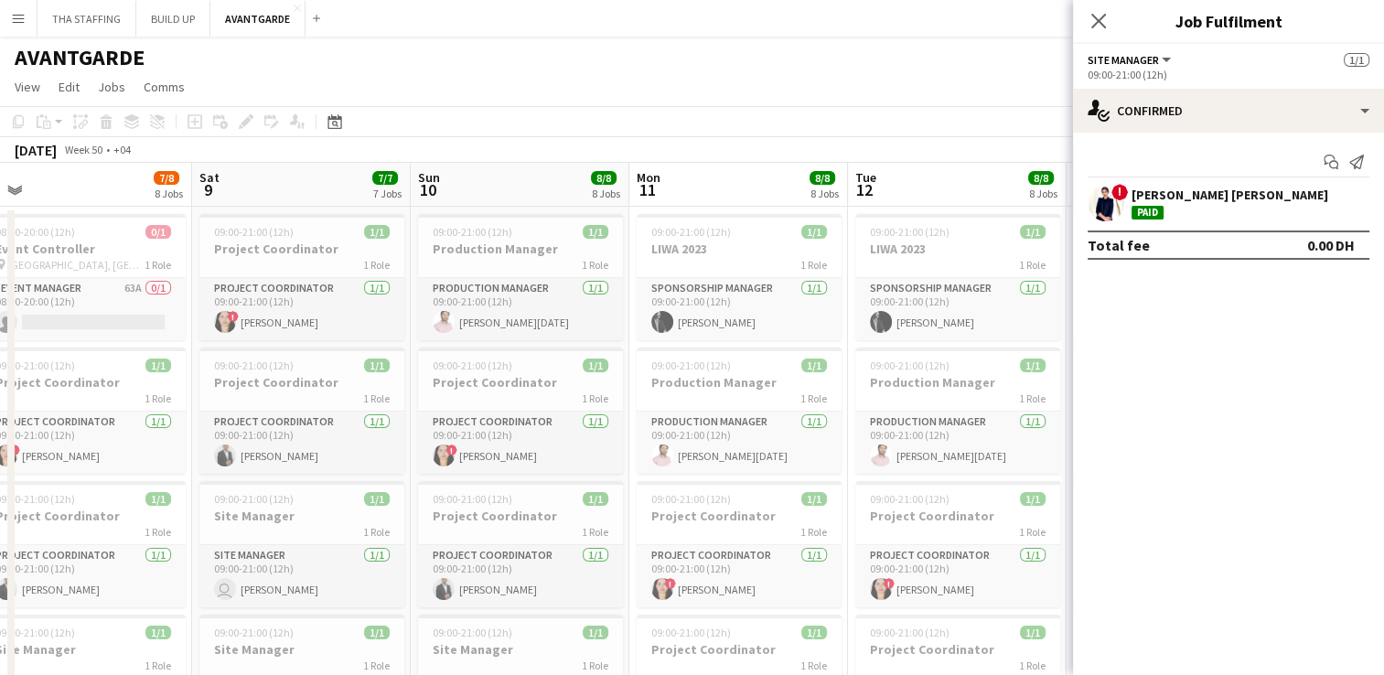
click at [810, 115] on app-toolbar "Copy Paste Paste Ctrl+V Paste with crew Ctrl+Shift+V Paste linked Job Delete Gr…" at bounding box center [692, 121] width 1384 height 31
